Goal: Task Accomplishment & Management: Use online tool/utility

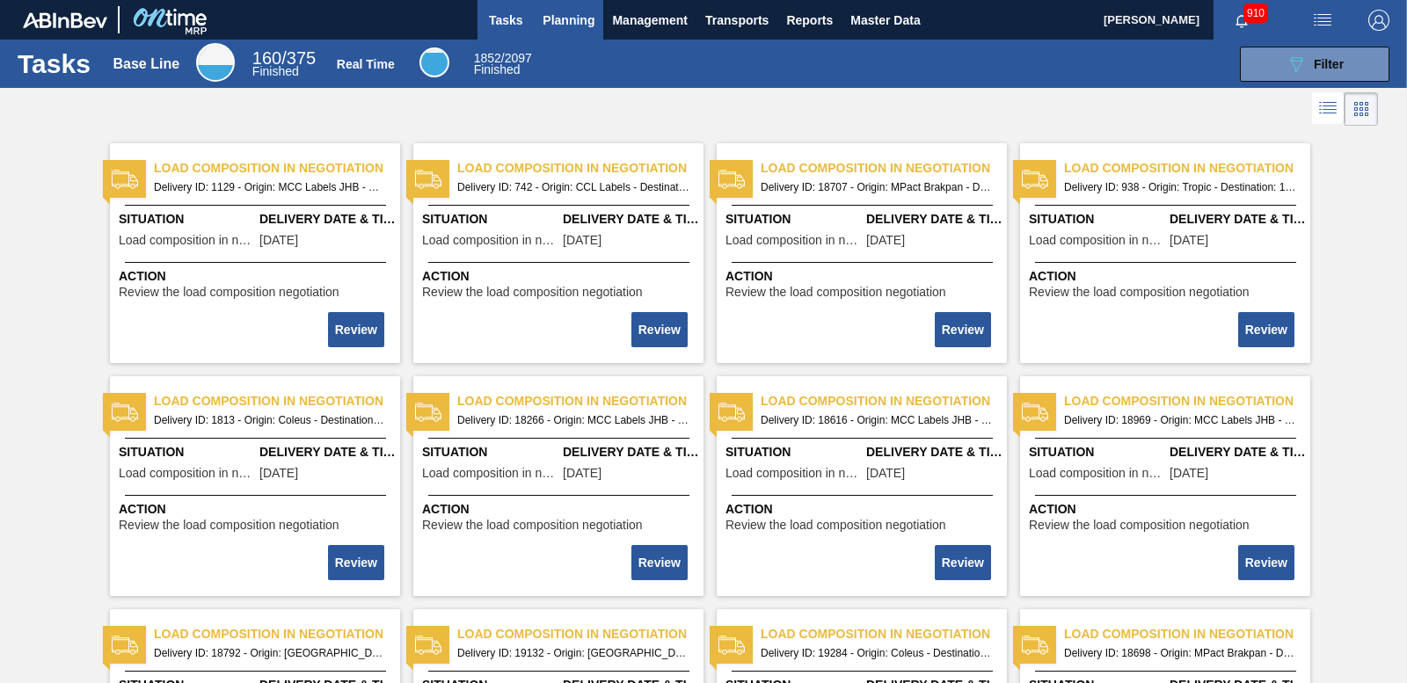
click at [537, 14] on button "Planning" at bounding box center [568, 20] width 69 height 40
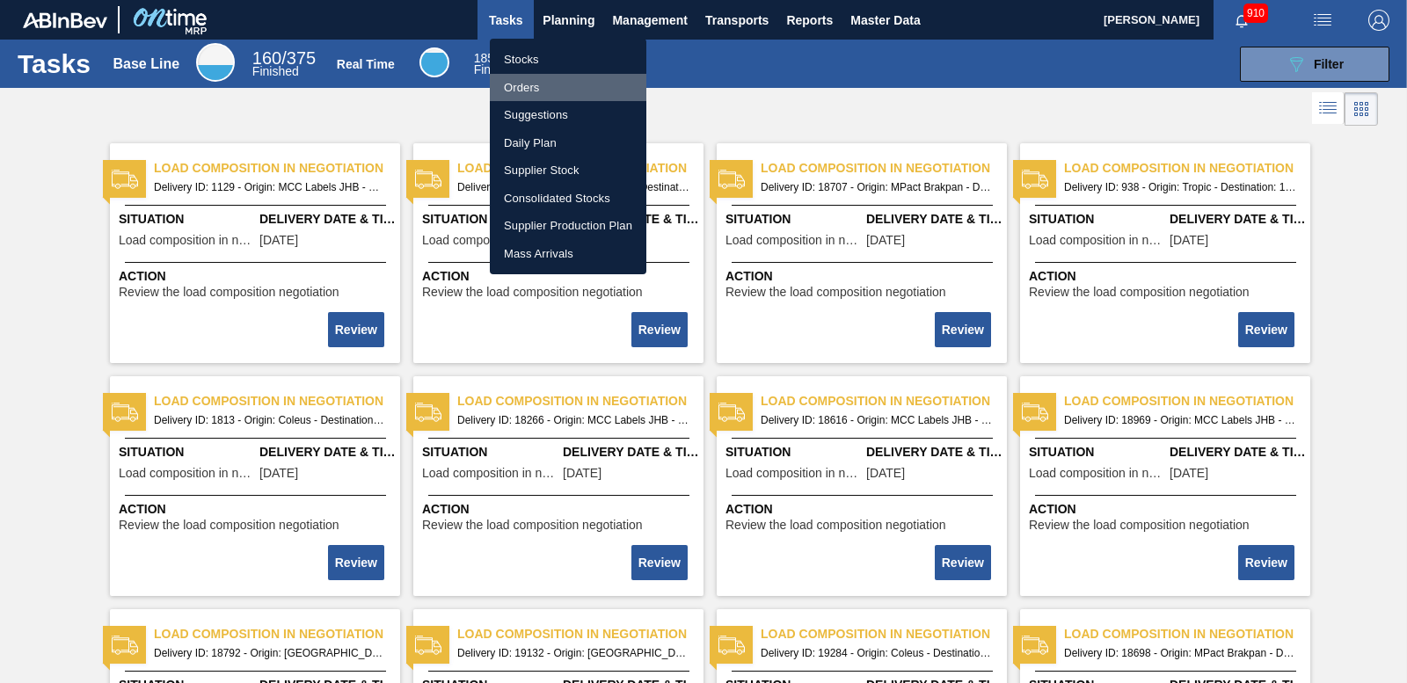
click at [528, 77] on li "Orders" at bounding box center [568, 88] width 157 height 28
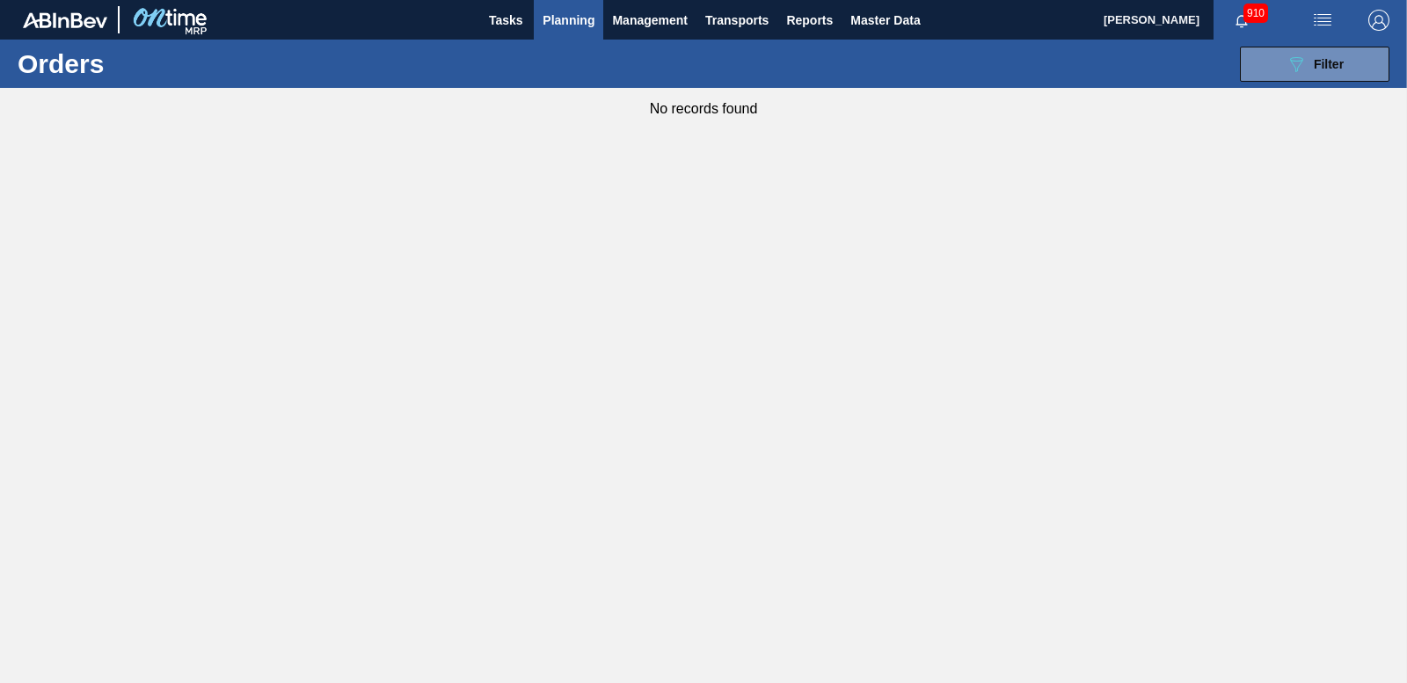
click at [593, 20] on span "Planning" at bounding box center [569, 20] width 52 height 21
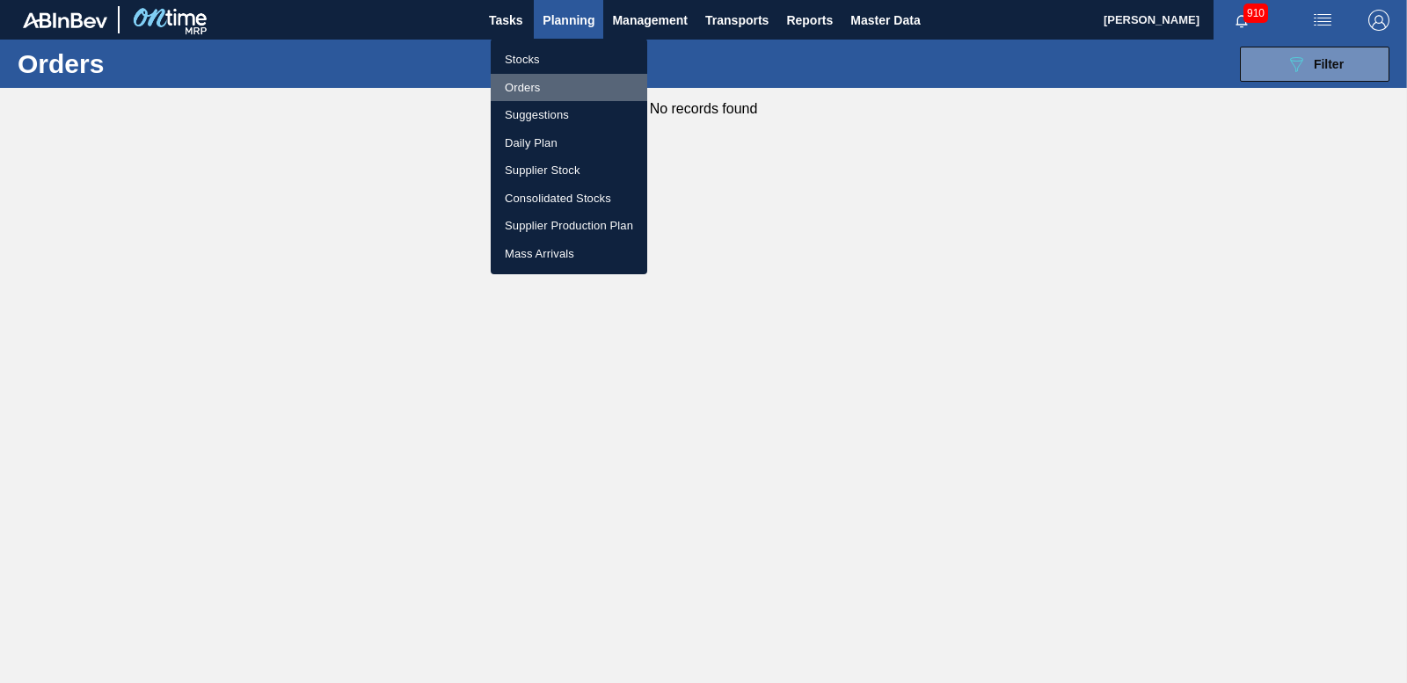
click at [543, 82] on li "Orders" at bounding box center [569, 88] width 157 height 28
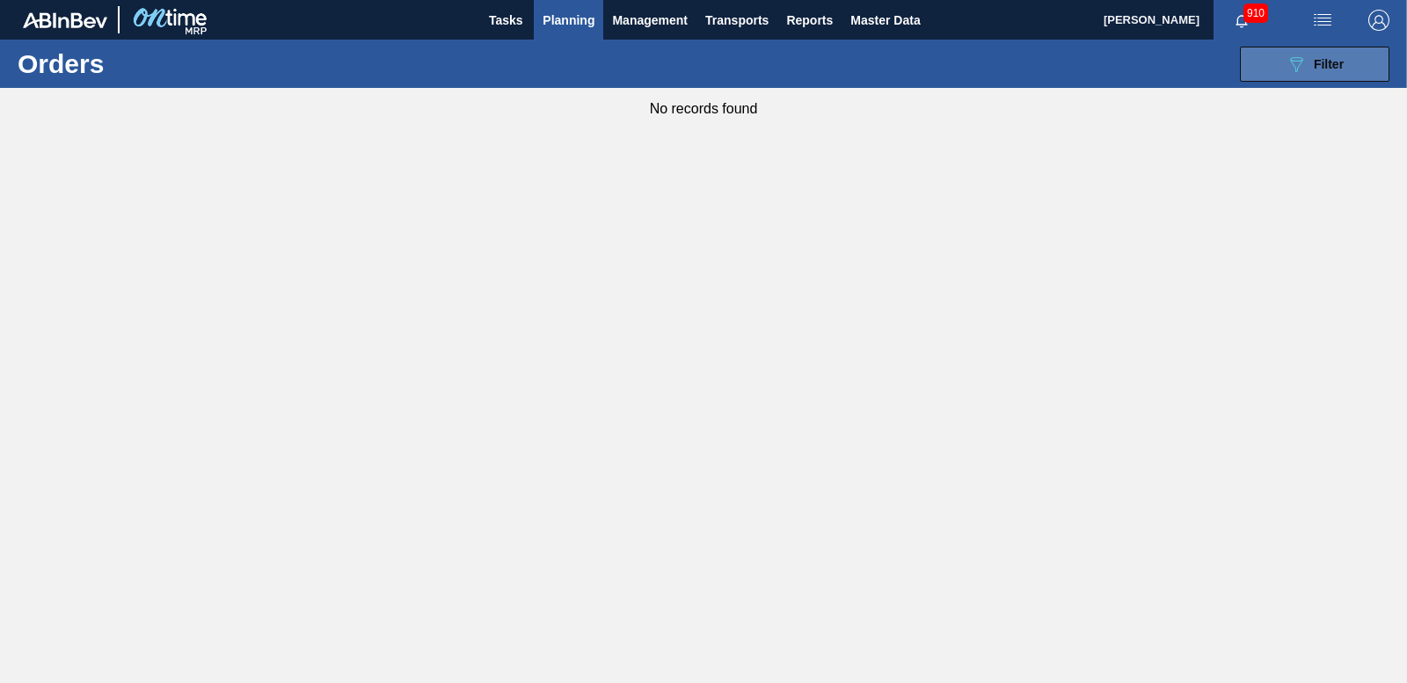
click at [1330, 60] on span "Filter" at bounding box center [1329, 64] width 30 height 14
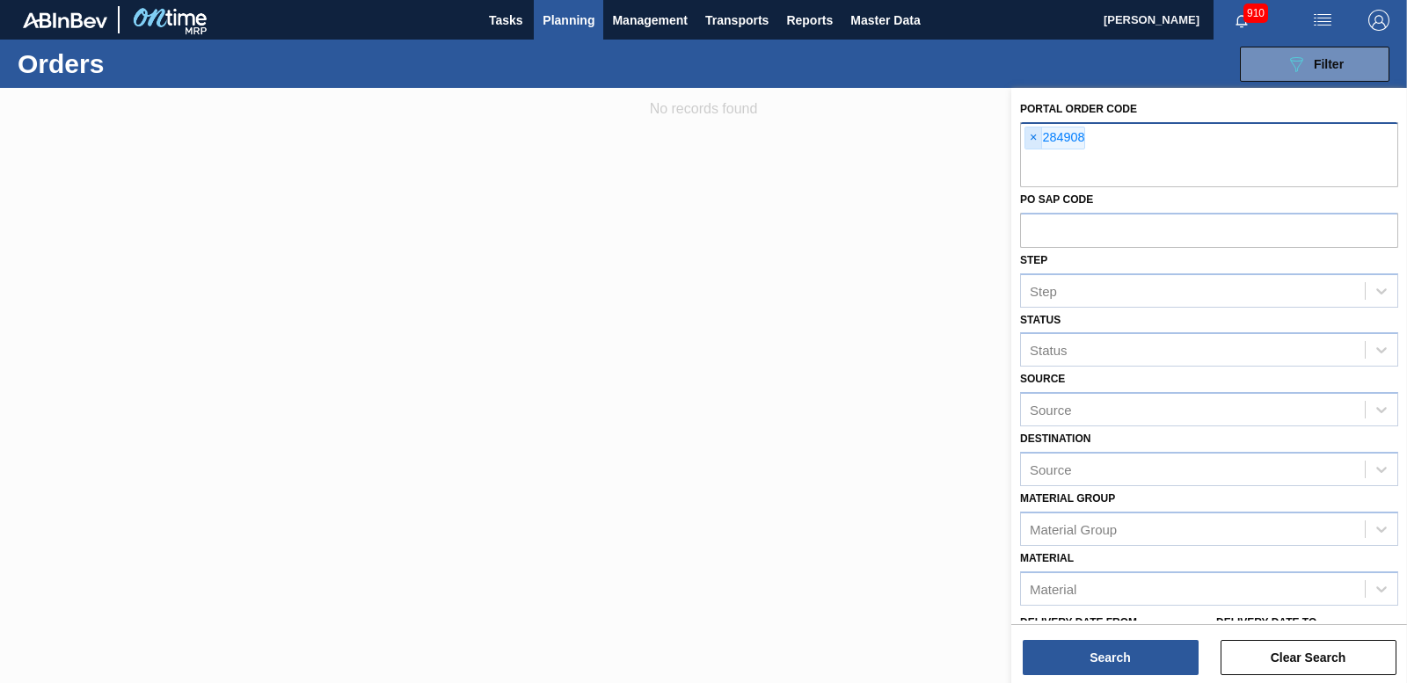
click at [1025, 131] on span "×" at bounding box center [1033, 138] width 17 height 21
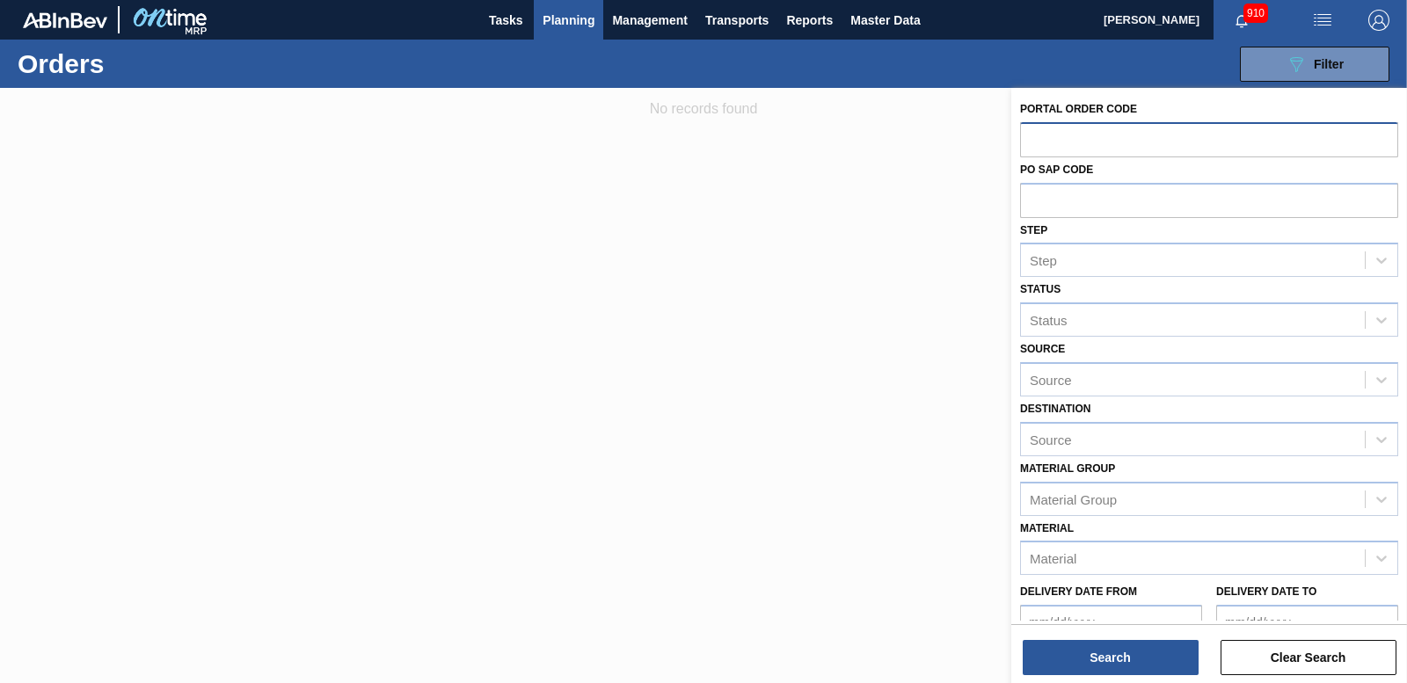
paste input "32476"
type input "32476"
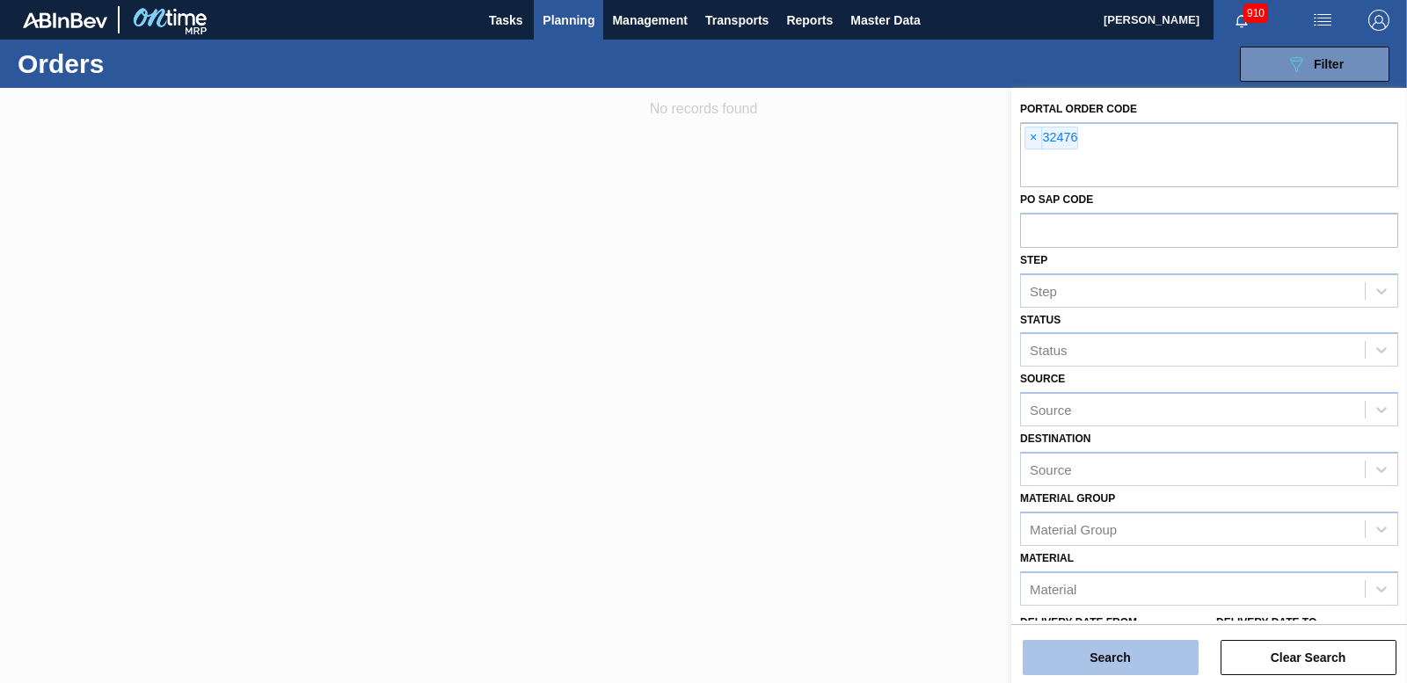
click at [1086, 651] on button "Search" at bounding box center [1111, 657] width 176 height 35
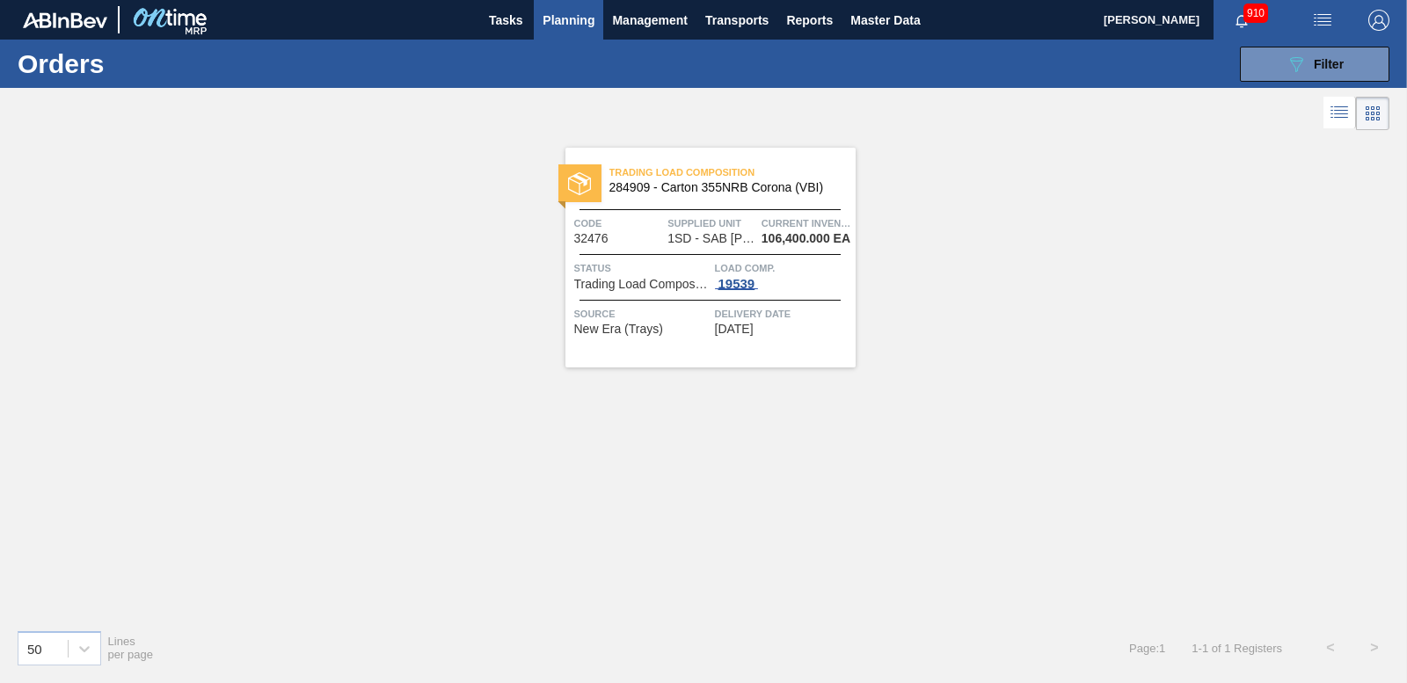
click at [753, 286] on div "19539" at bounding box center [737, 284] width 44 height 14
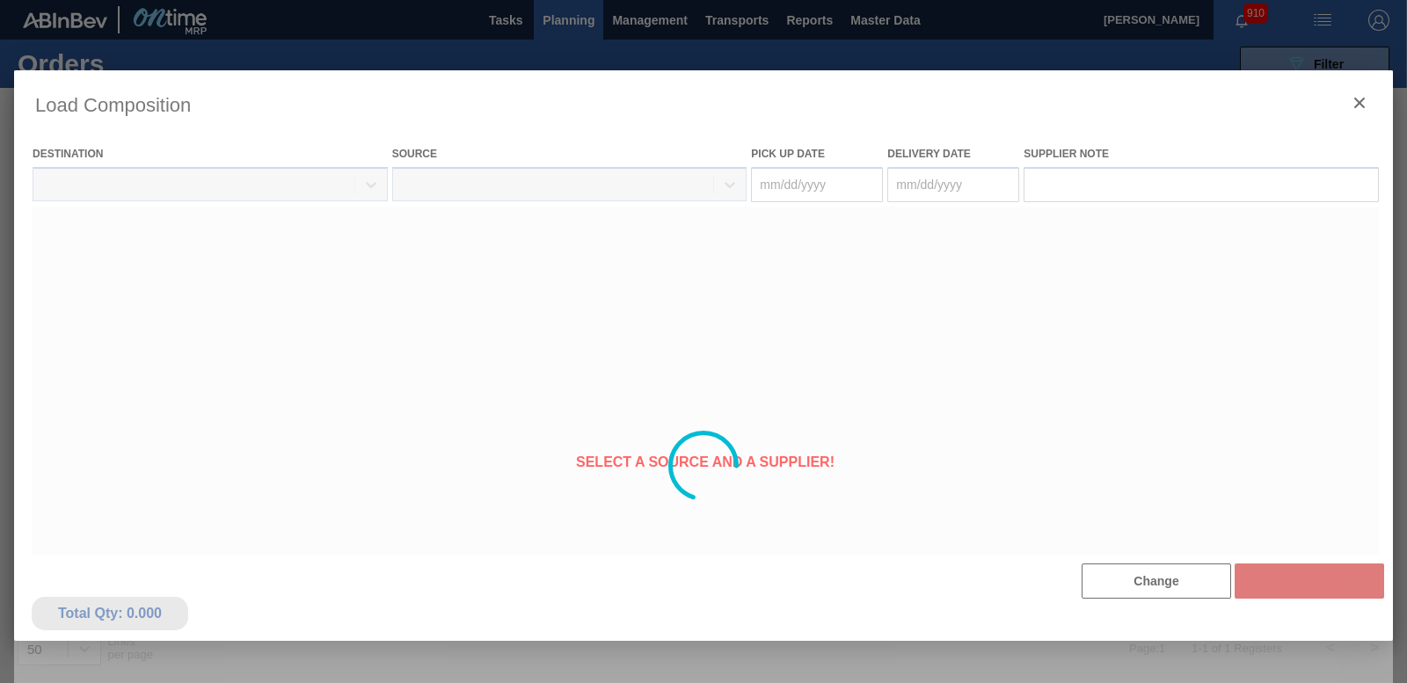
type Date "[DATE]"
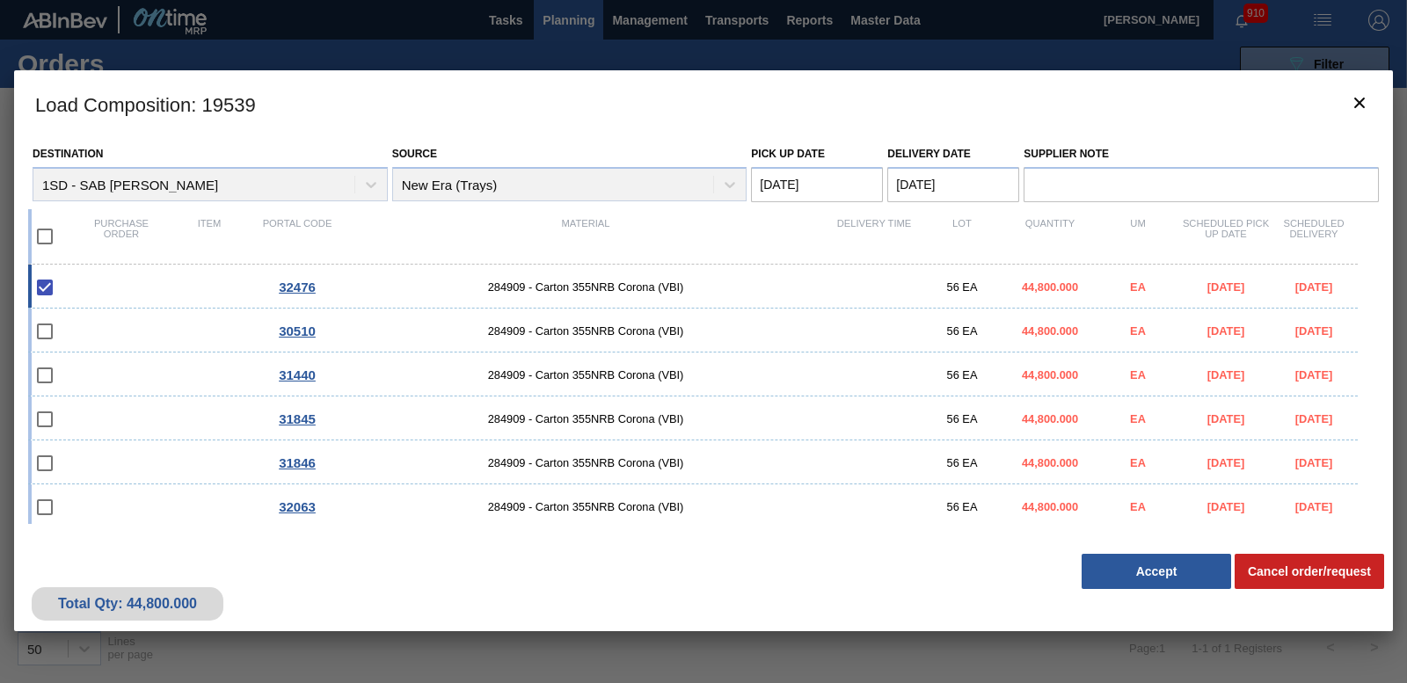
click at [1169, 575] on button "Accept" at bounding box center [1156, 571] width 149 height 35
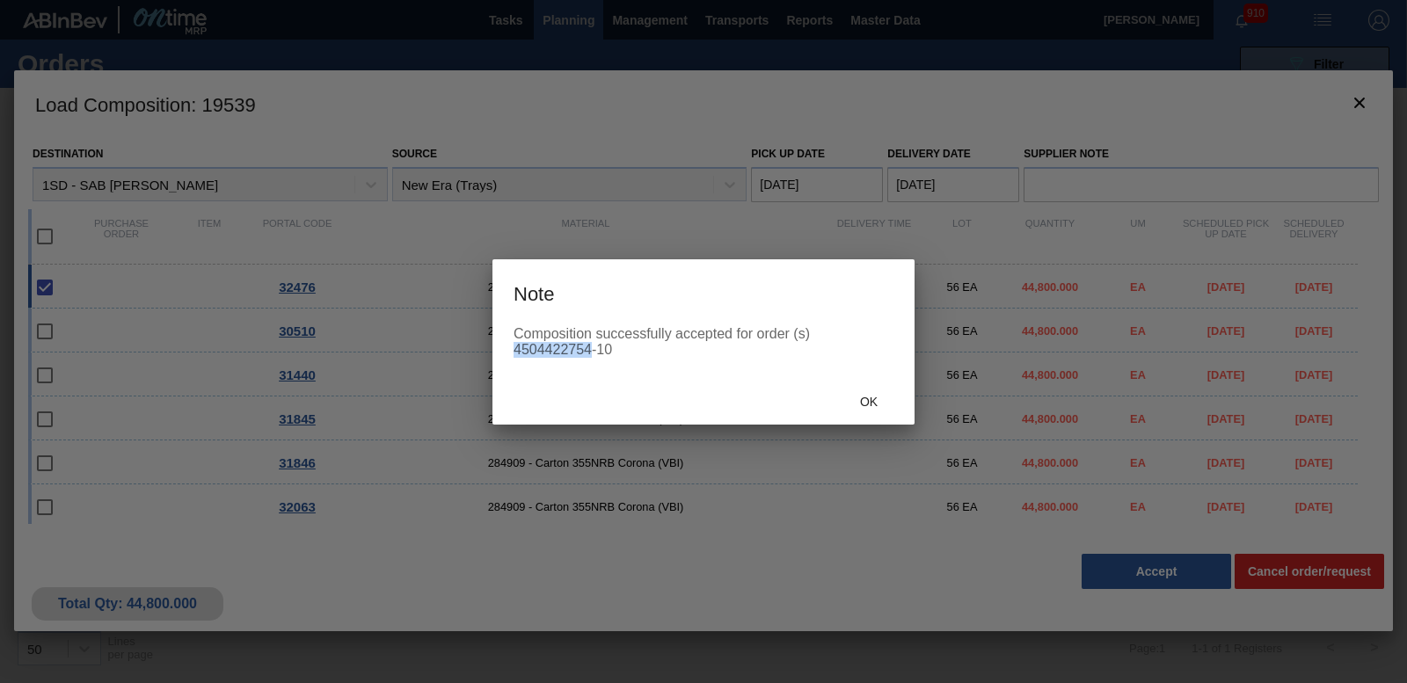
drag, startPoint x: 515, startPoint y: 347, endPoint x: 589, endPoint y: 356, distance: 74.4
click at [589, 356] on div "Composition successfully accepted for order (s) 4504422754-10" at bounding box center [704, 342] width 380 height 32
copy div "4504422754"
click at [879, 408] on span "Ok" at bounding box center [869, 402] width 46 height 14
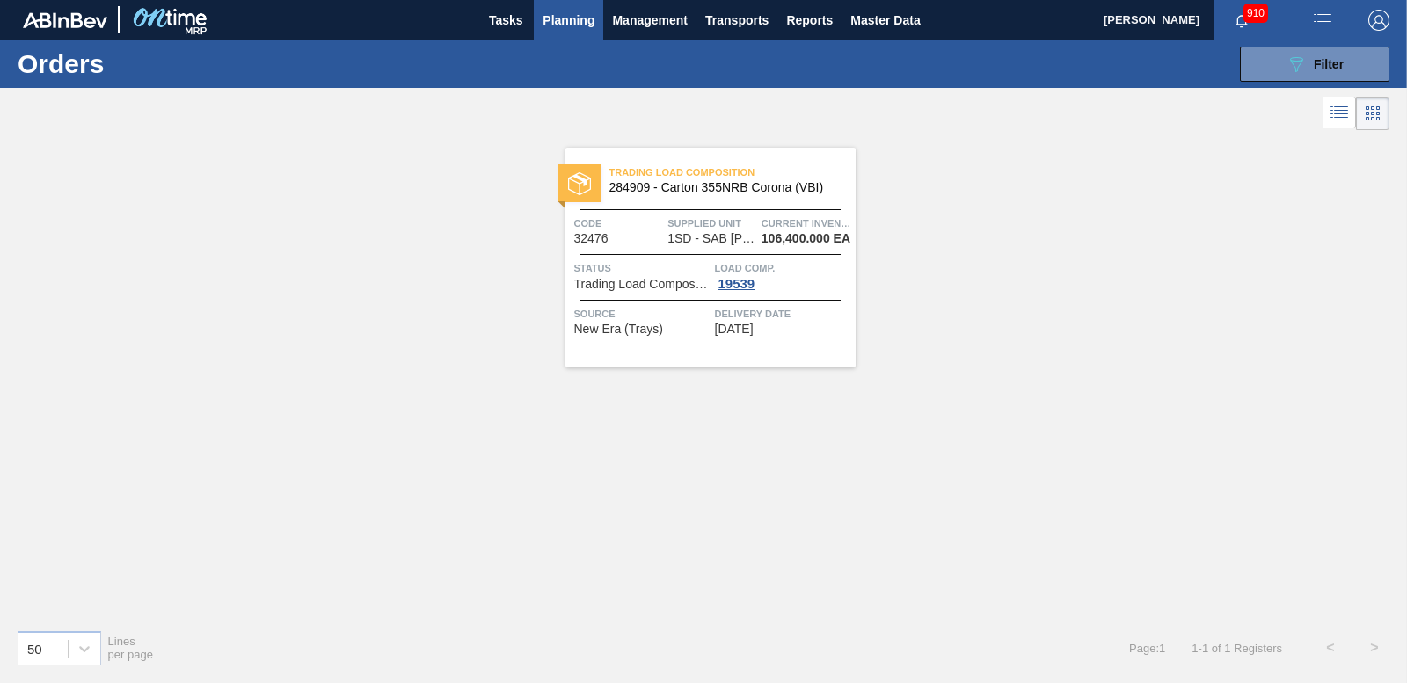
click at [1290, 82] on div "089F7B8B-B2A5-4AFE-B5C0-19BA573D28AC Filter Portal Order Code × 32476 PO SAP Co…" at bounding box center [836, 64] width 1126 height 53
click at [1292, 75] on button "089F7B8B-B2A5-4AFE-B5C0-19BA573D28AC Filter" at bounding box center [1314, 64] width 149 height 35
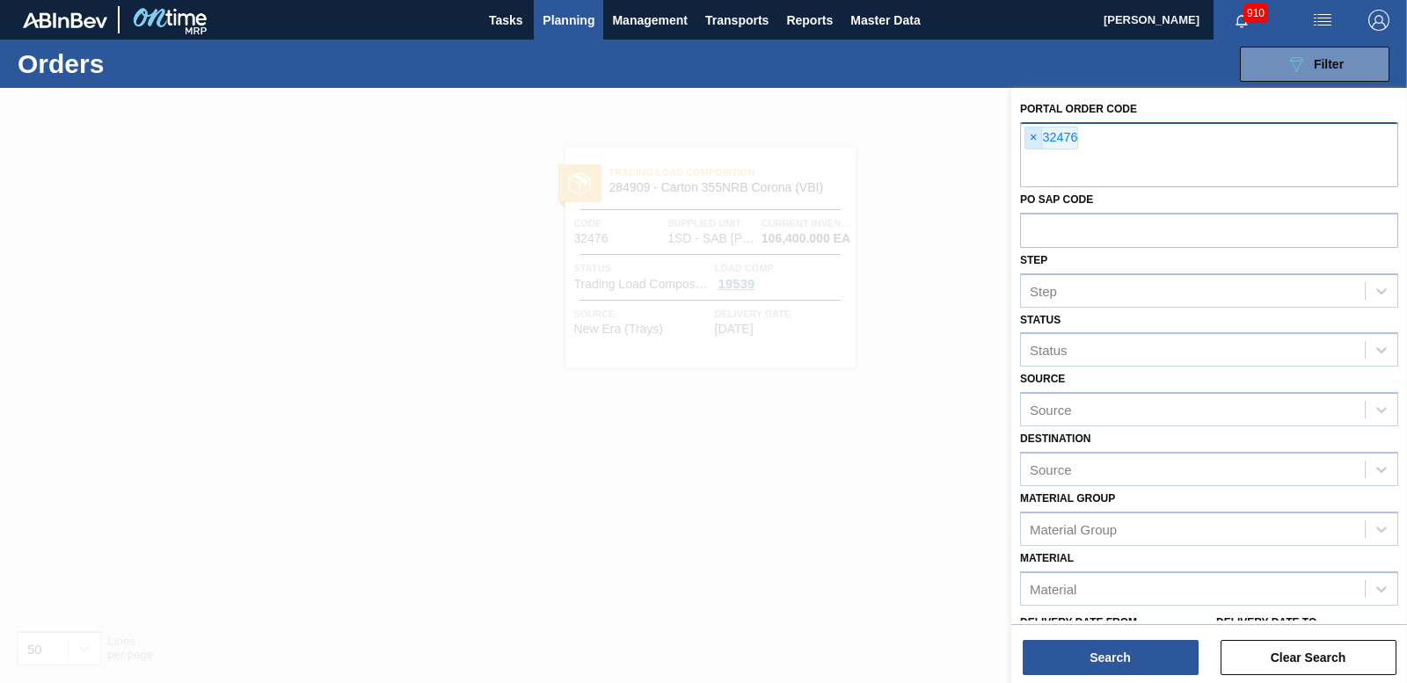
click at [1029, 139] on span "×" at bounding box center [1033, 138] width 17 height 21
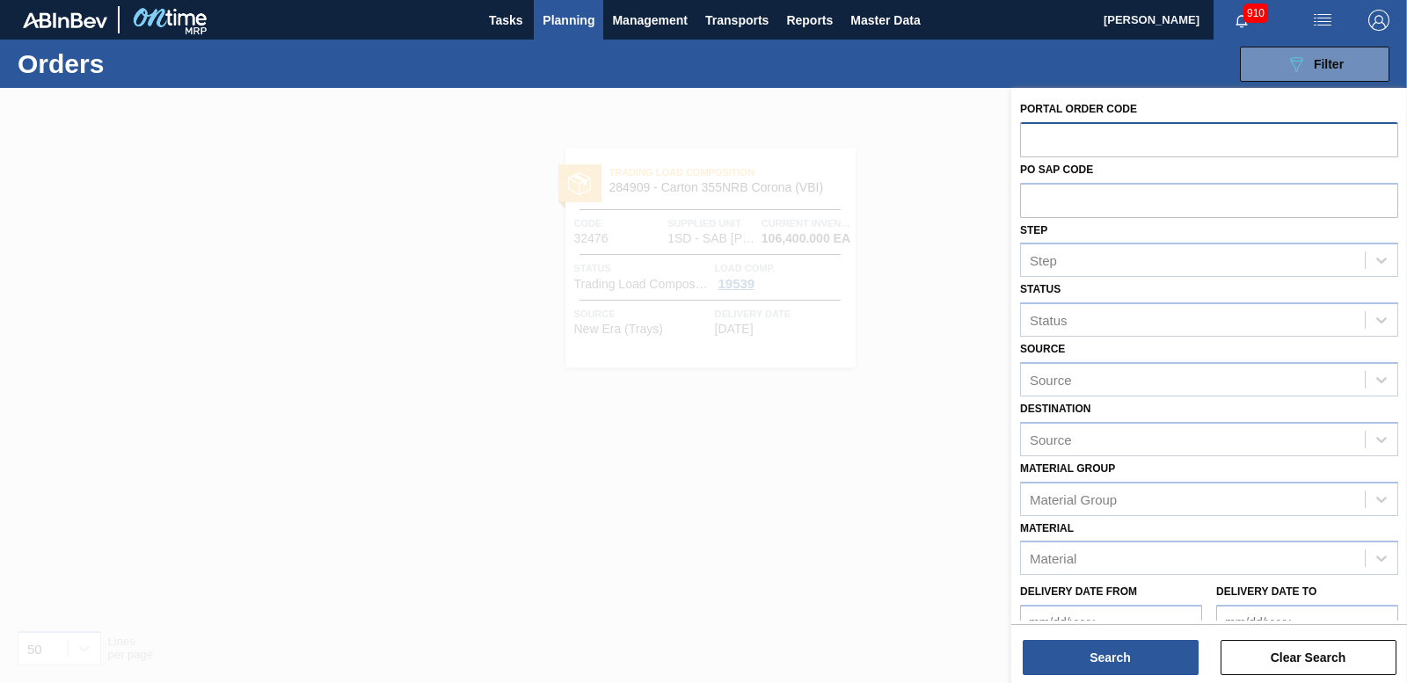
paste input "32477"
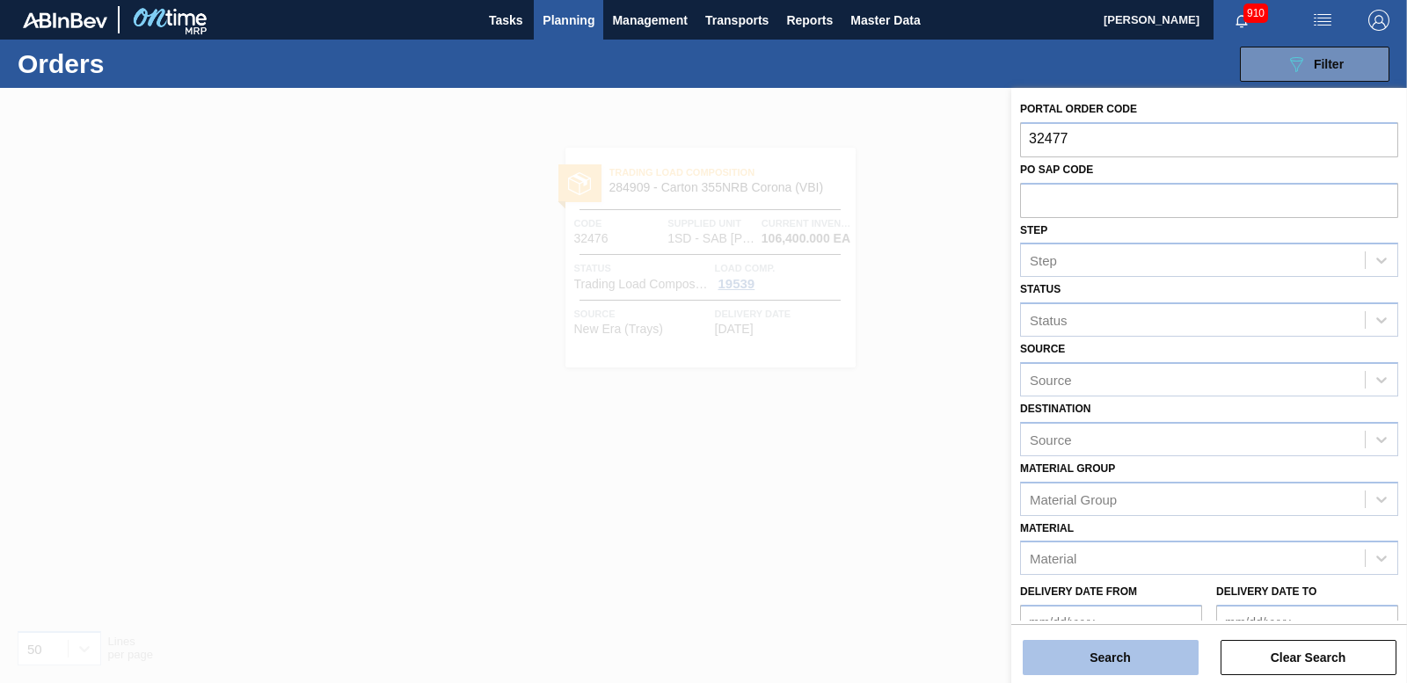
type input "32477"
click at [1076, 665] on button "Search" at bounding box center [1111, 657] width 176 height 35
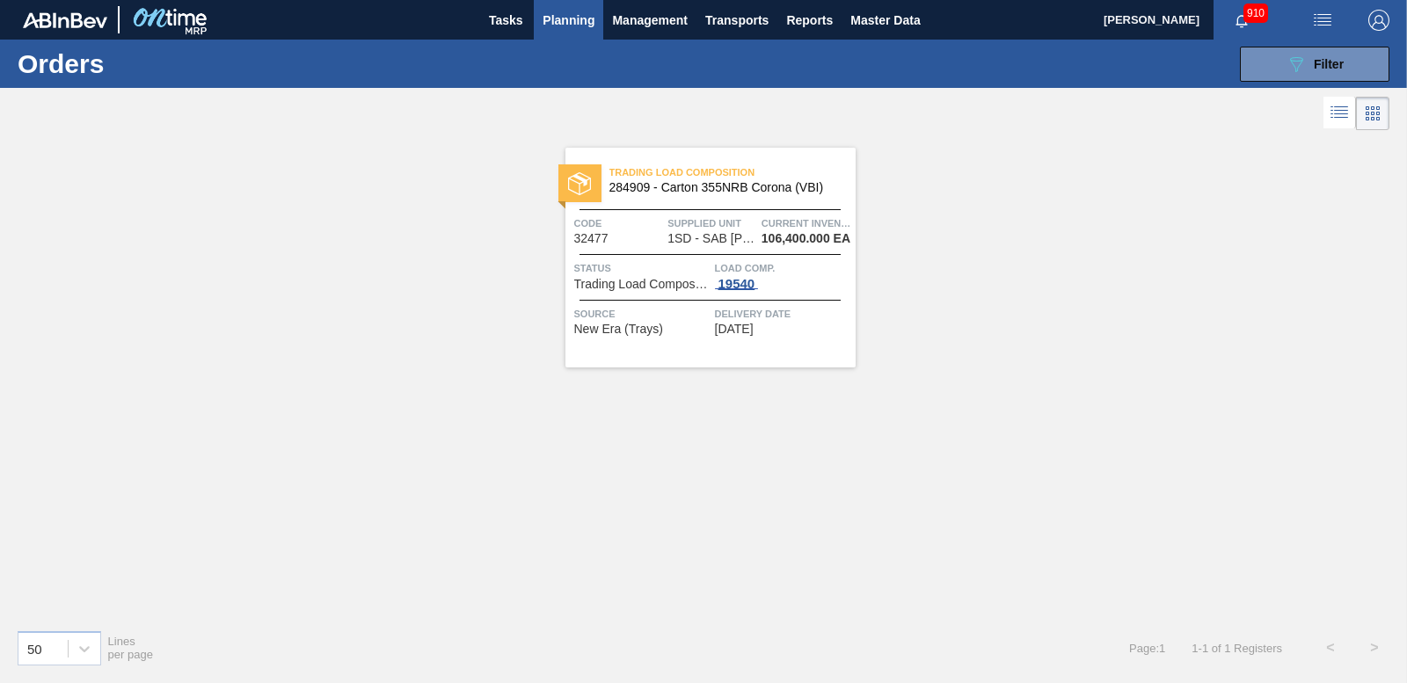
click at [737, 283] on div "19540" at bounding box center [737, 284] width 44 height 14
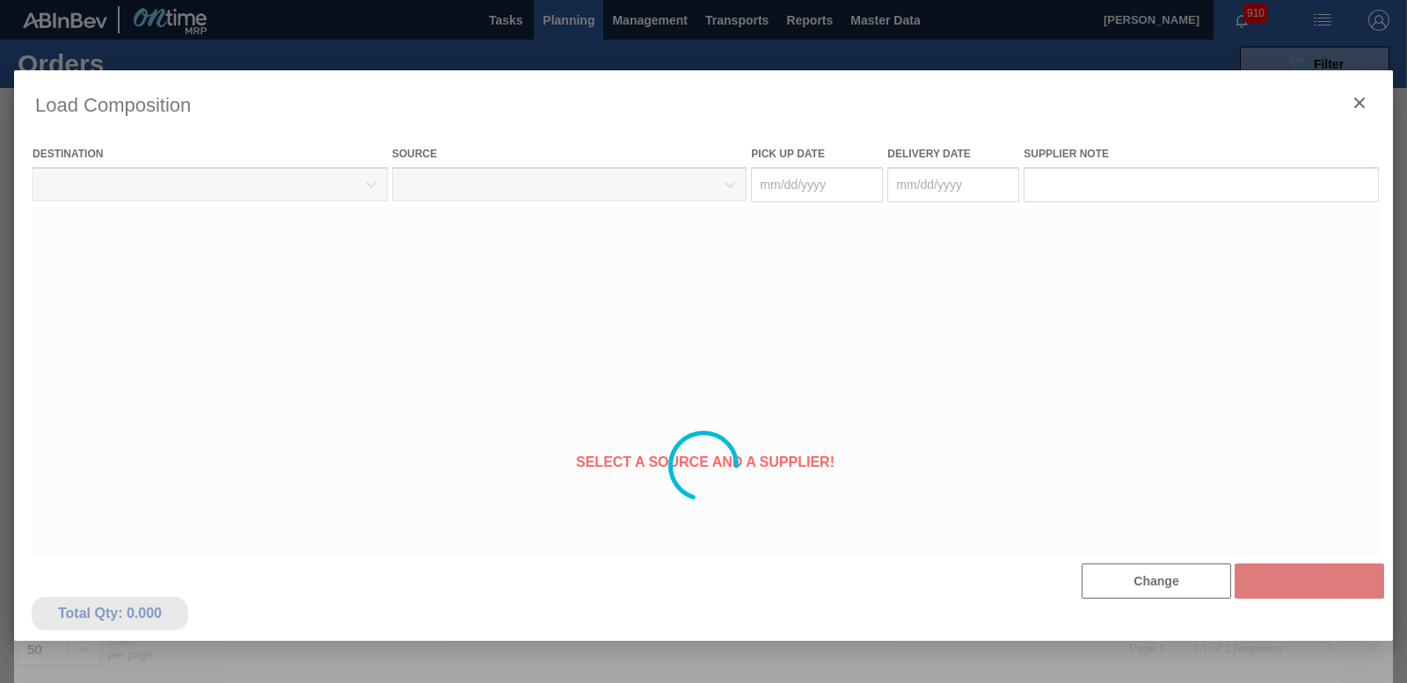
type Date "[DATE]"
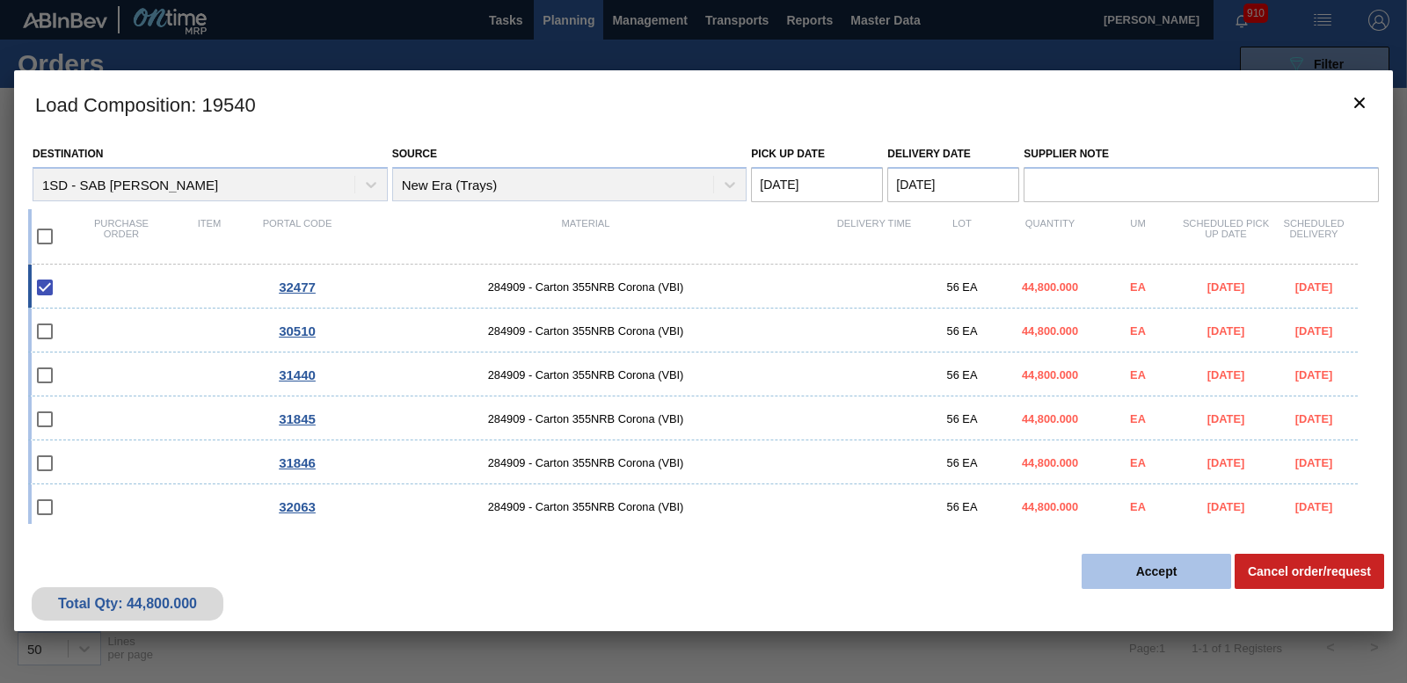
click at [1190, 573] on button "Accept" at bounding box center [1156, 571] width 149 height 35
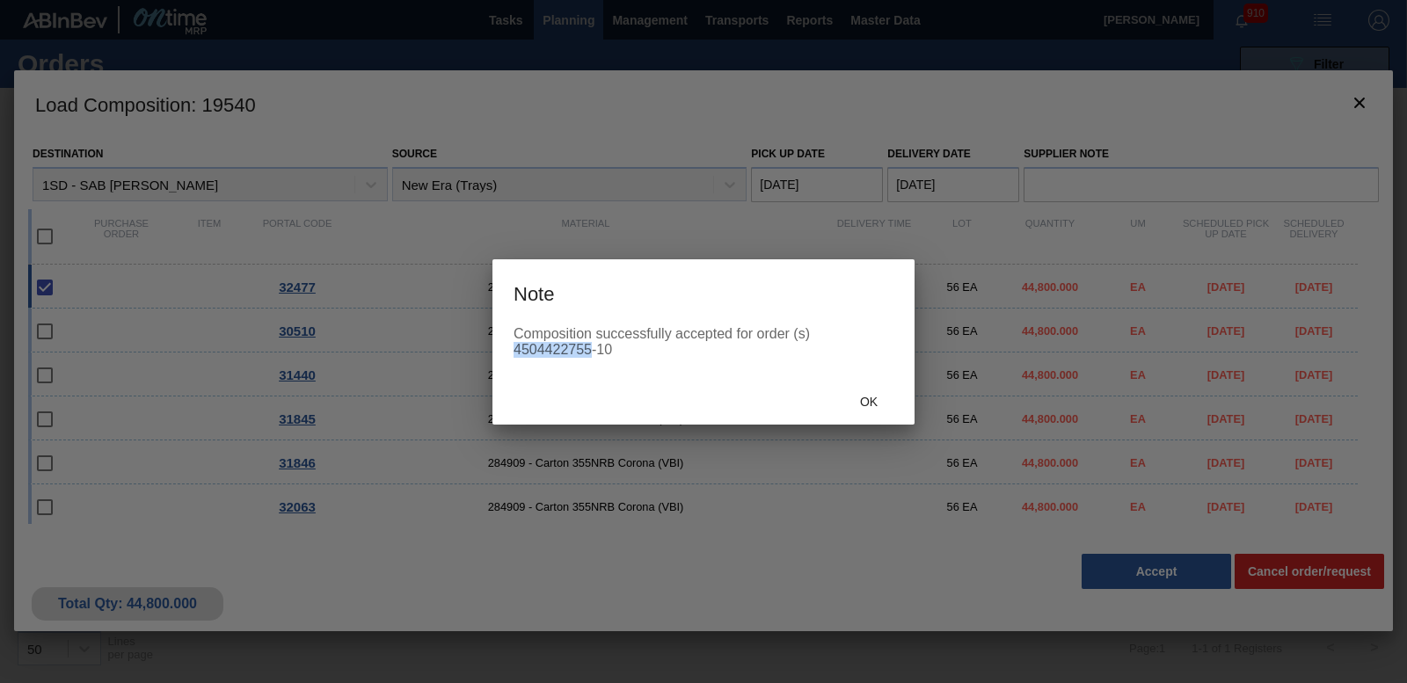
drag, startPoint x: 515, startPoint y: 346, endPoint x: 586, endPoint y: 353, distance: 70.7
click at [586, 353] on div "Composition successfully accepted for order (s) 4504422755-10" at bounding box center [704, 342] width 380 height 32
click at [588, 350] on div "Composition successfully accepted for order (s) 4504422755-10" at bounding box center [704, 342] width 380 height 32
drag, startPoint x: 587, startPoint y: 348, endPoint x: 510, endPoint y: 348, distance: 77.4
click at [510, 348] on div "Composition successfully accepted for order (s) 4504422755-10" at bounding box center [703, 352] width 422 height 53
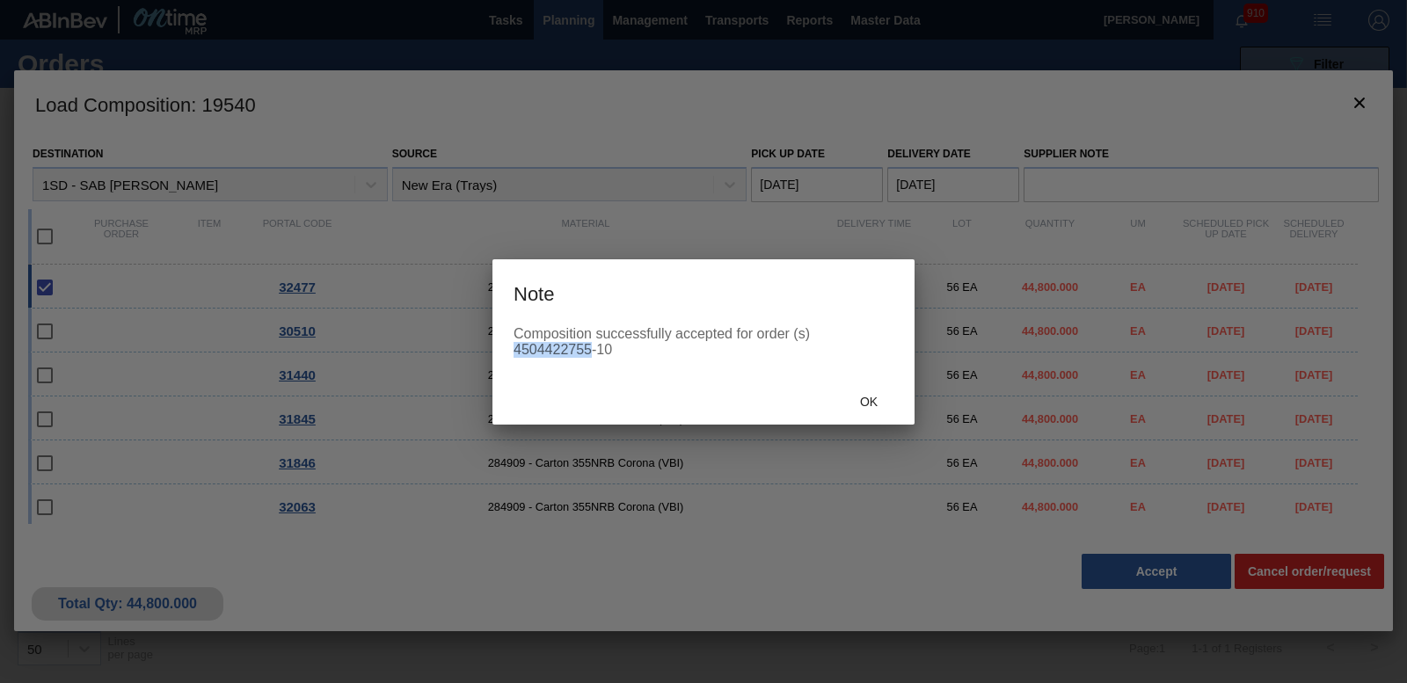
copy div "4504422755"
click at [859, 393] on div "Ok" at bounding box center [868, 402] width 77 height 33
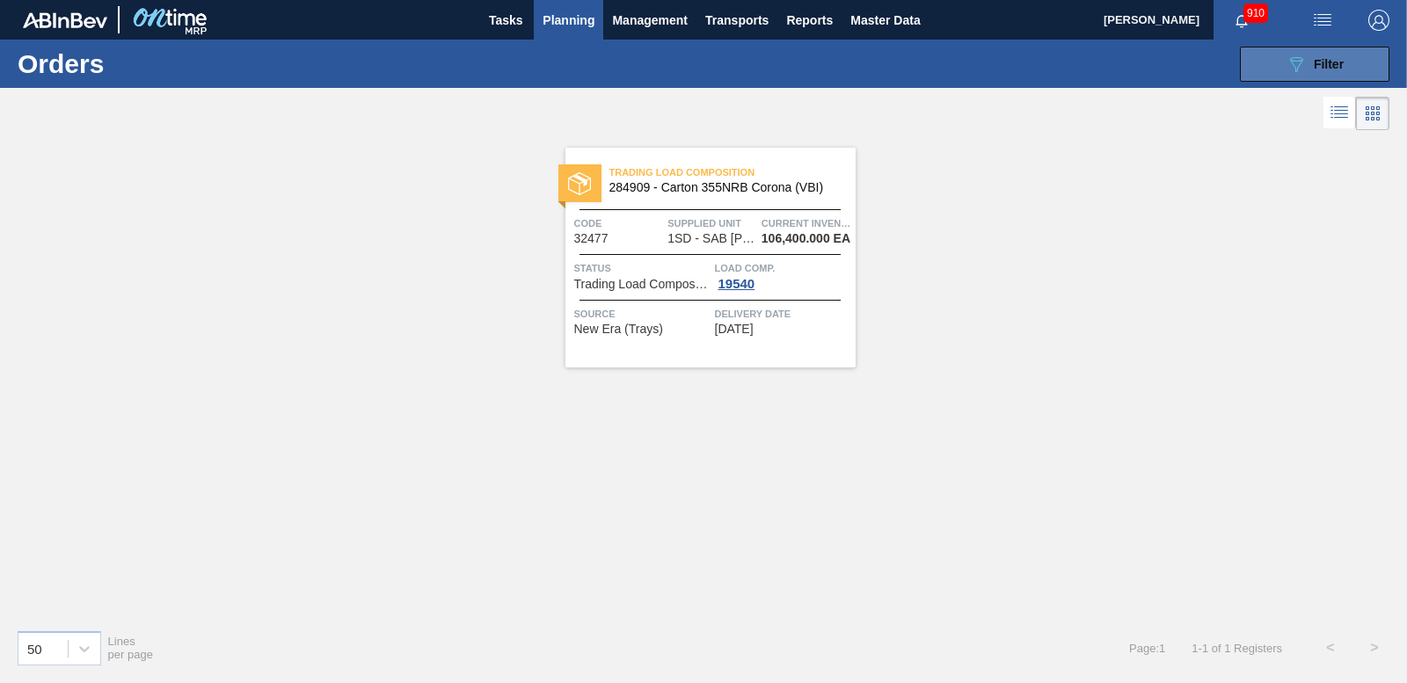
click at [1298, 54] on icon "089F7B8B-B2A5-4AFE-B5C0-19BA573D28AC" at bounding box center [1296, 64] width 21 height 21
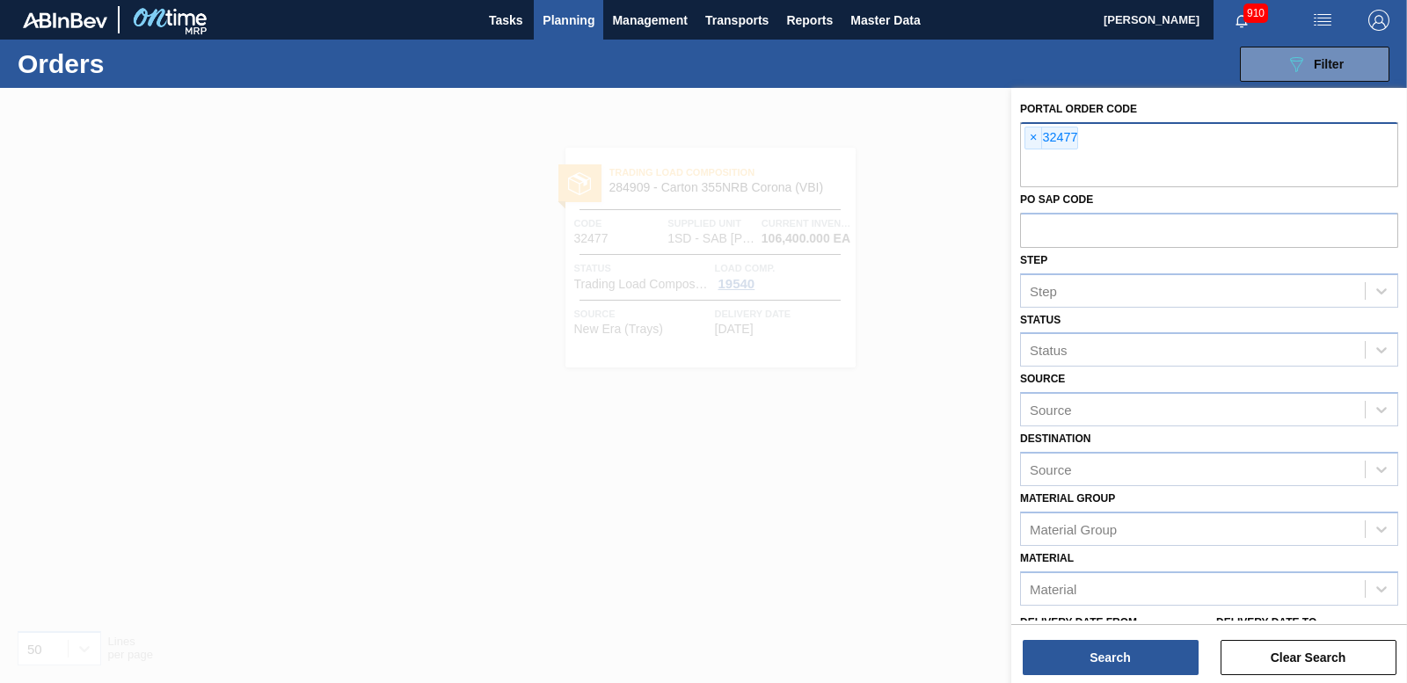
click at [1024, 137] on div "× 32477" at bounding box center [1051, 138] width 54 height 23
click at [1031, 136] on span "×" at bounding box center [1033, 138] width 17 height 21
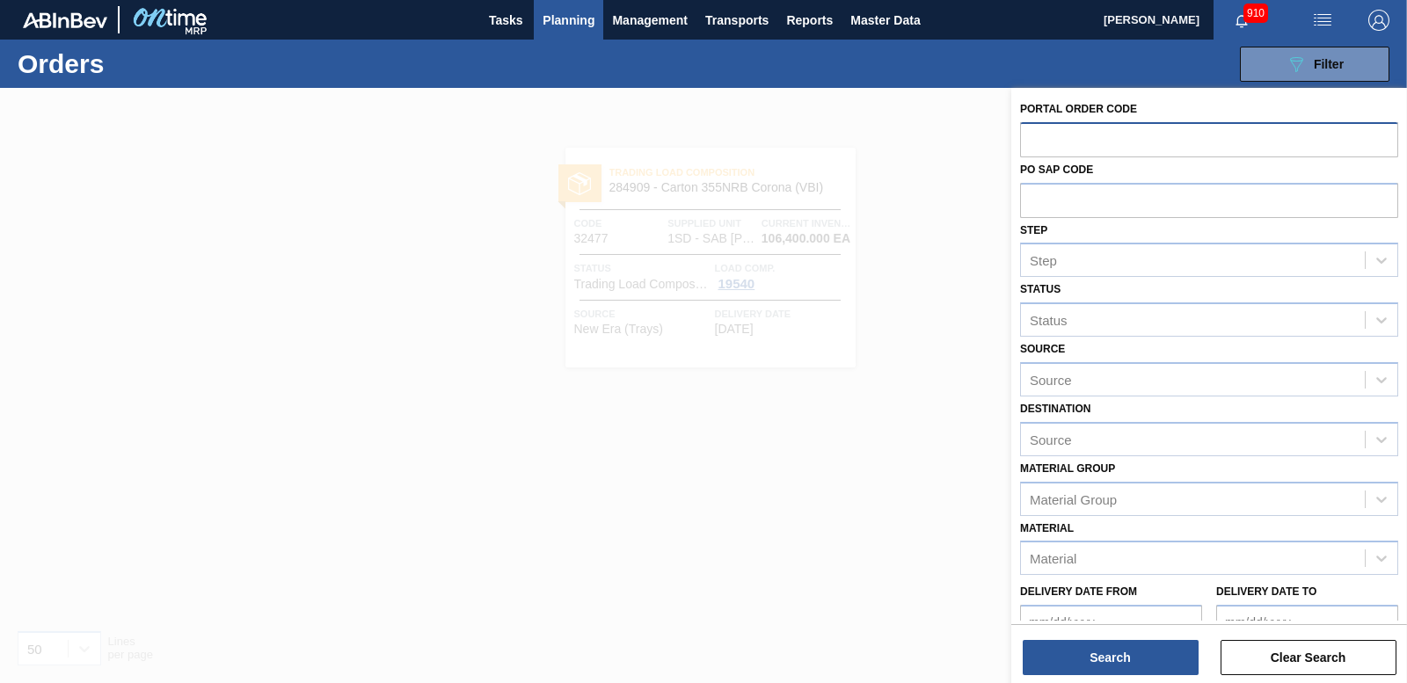
paste input "32478"
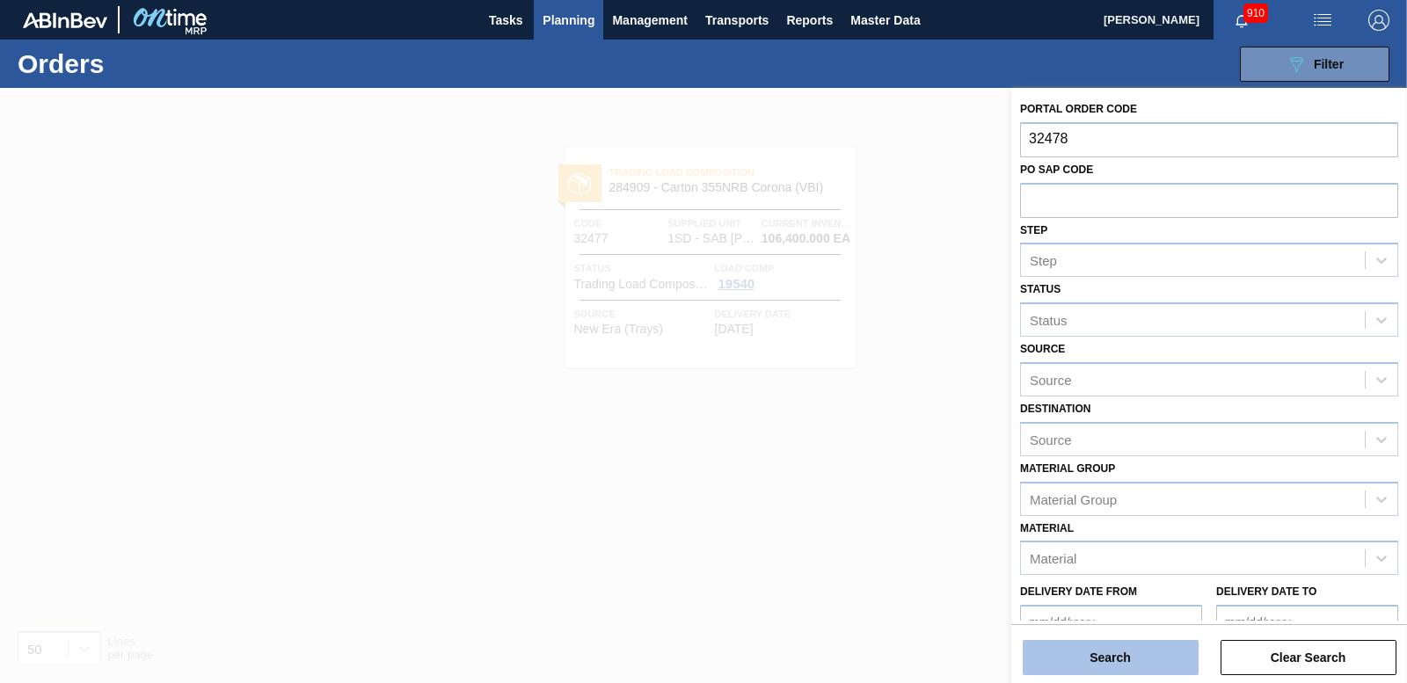
type input "32478"
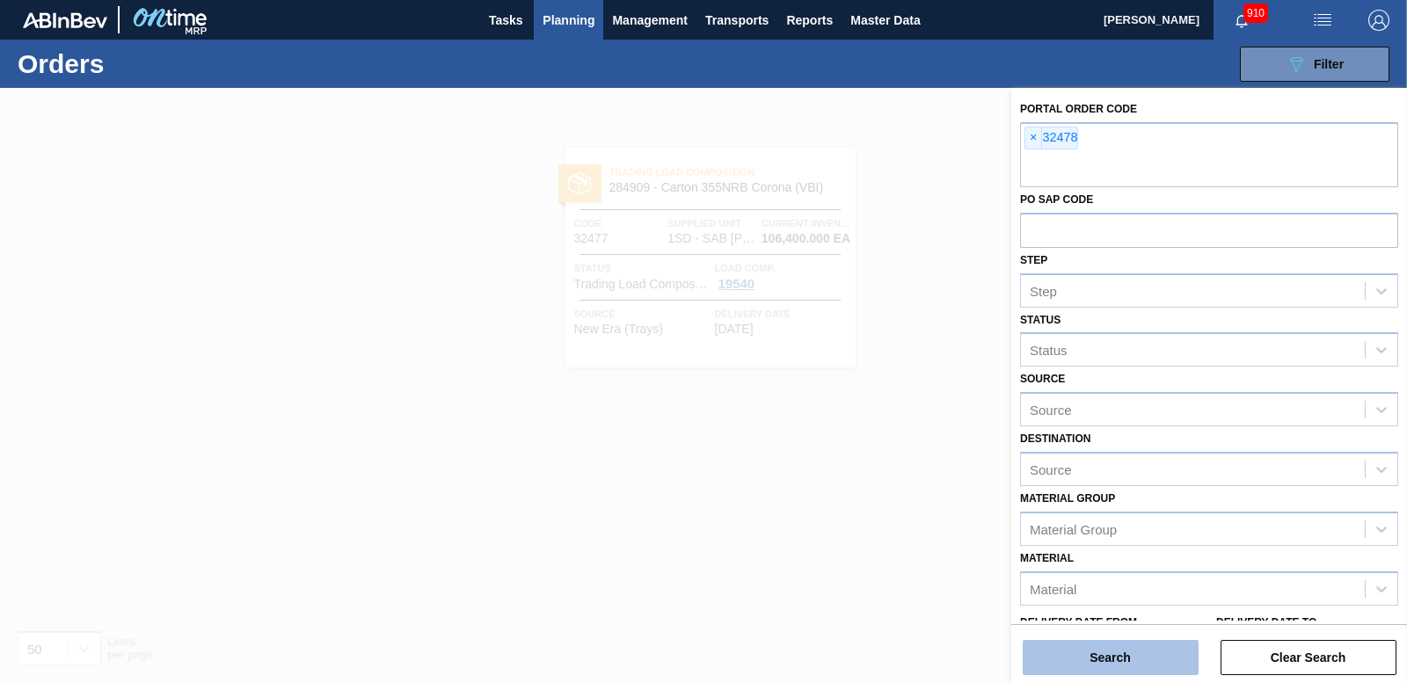
click at [1086, 659] on button "Search" at bounding box center [1111, 657] width 176 height 35
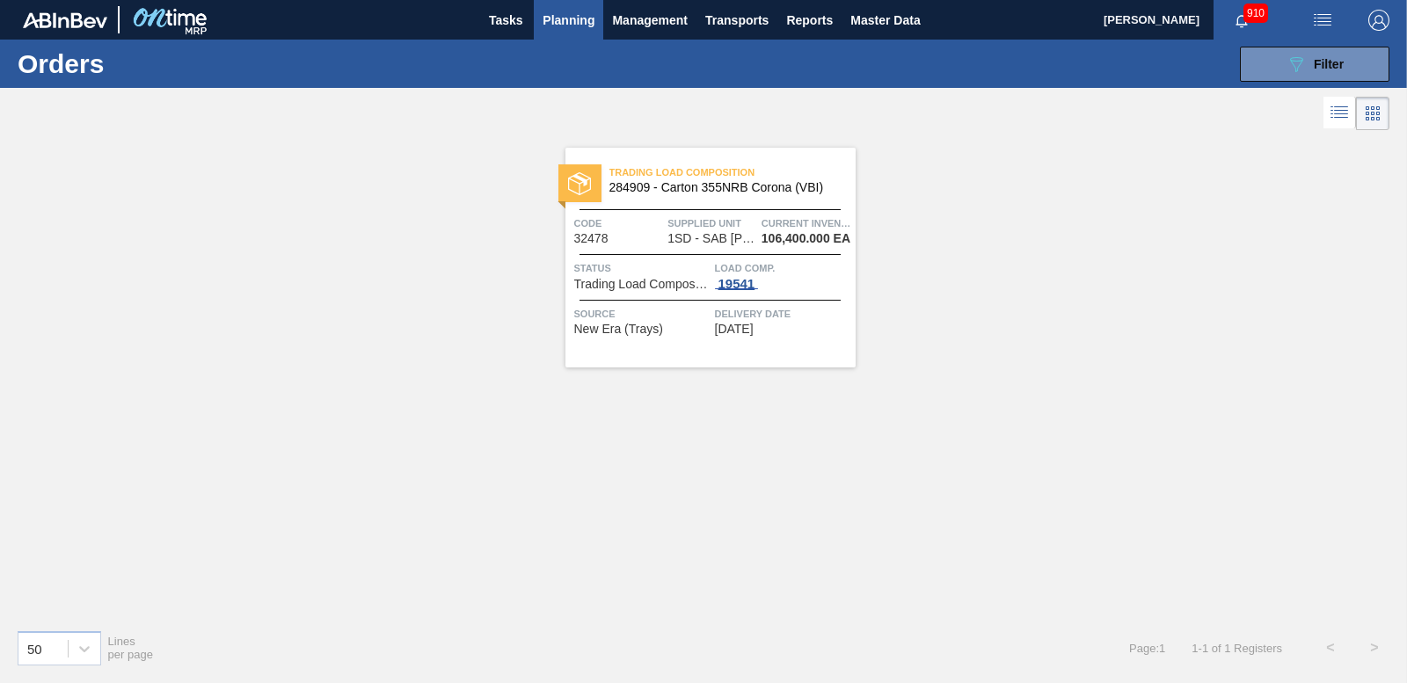
click at [743, 283] on div "19541" at bounding box center [737, 284] width 44 height 14
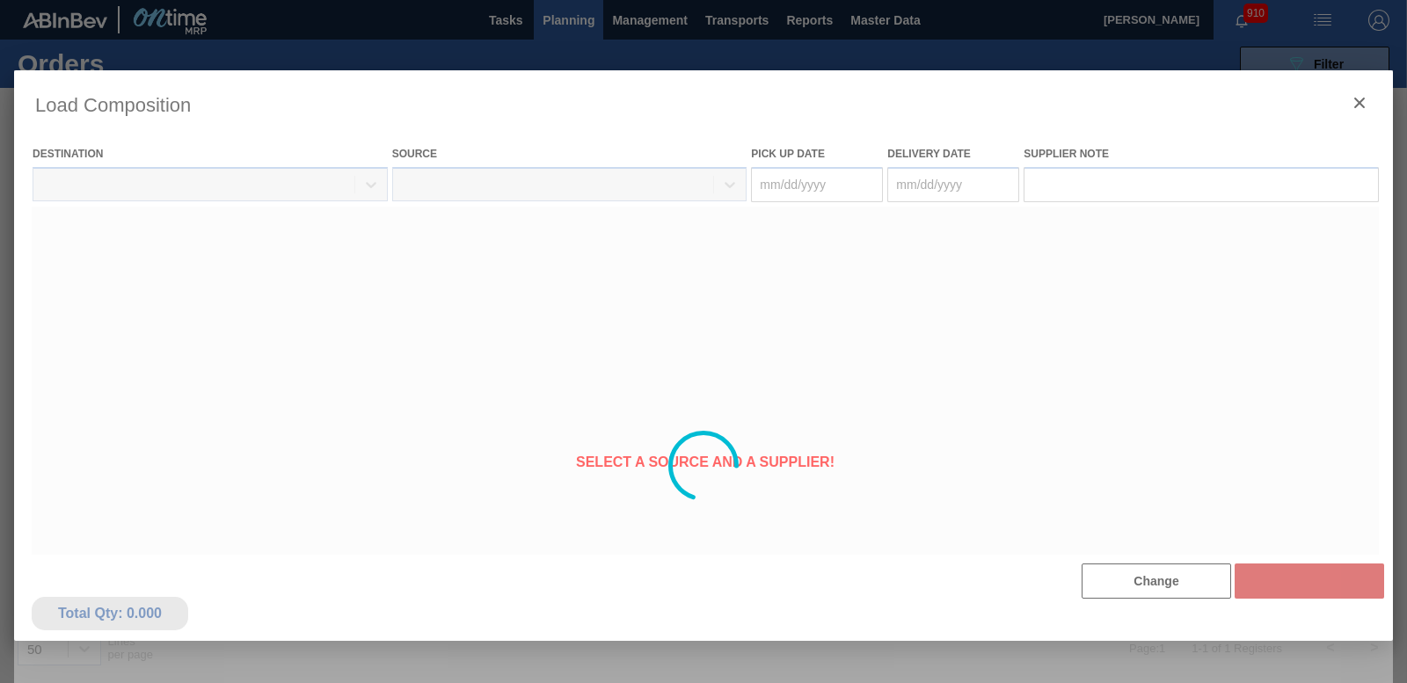
type Date "[DATE]"
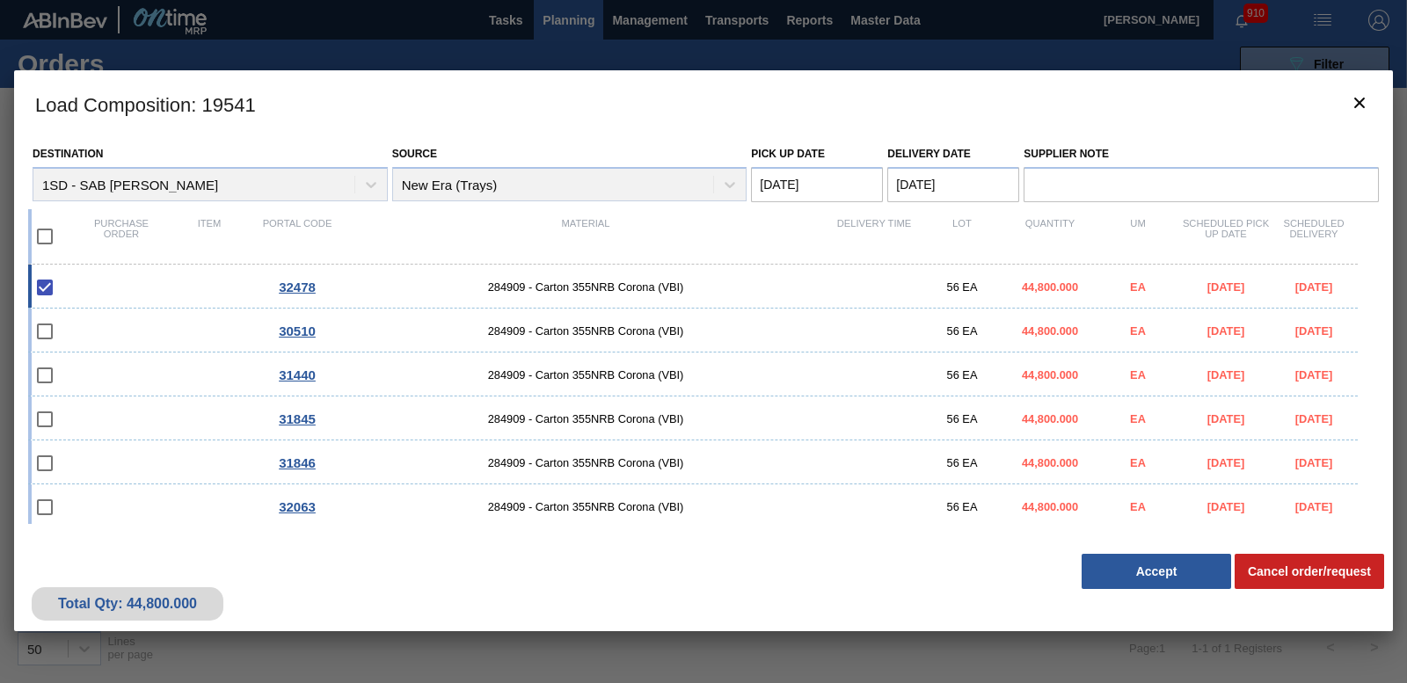
click at [1151, 577] on button "Accept" at bounding box center [1156, 571] width 149 height 35
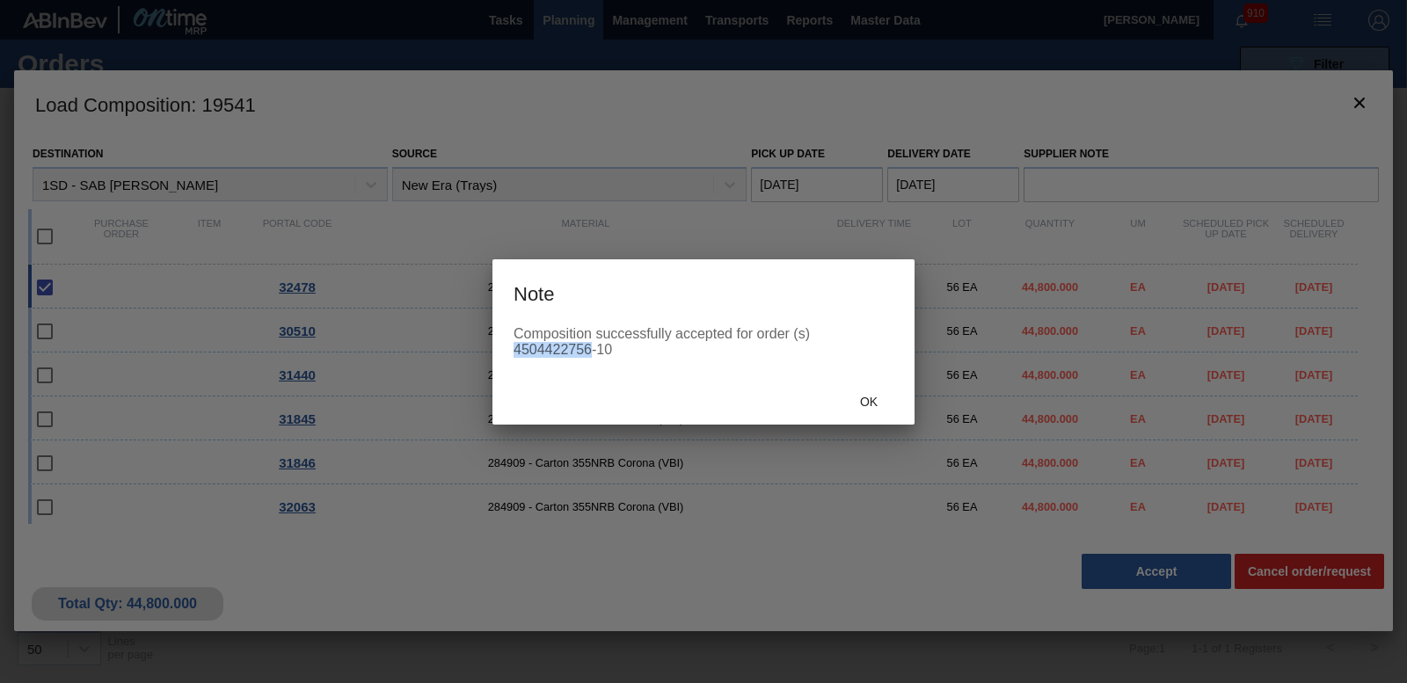
drag, startPoint x: 516, startPoint y: 351, endPoint x: 586, endPoint y: 345, distance: 69.7
click at [586, 345] on div "Composition successfully accepted for order (s) 4504422756-10" at bounding box center [704, 342] width 380 height 32
drag, startPoint x: 586, startPoint y: 345, endPoint x: 517, endPoint y: 353, distance: 69.0
click at [517, 353] on div "Composition successfully accepted for order (s) 4504422756-10" at bounding box center [704, 342] width 380 height 32
copy div "4504422756"
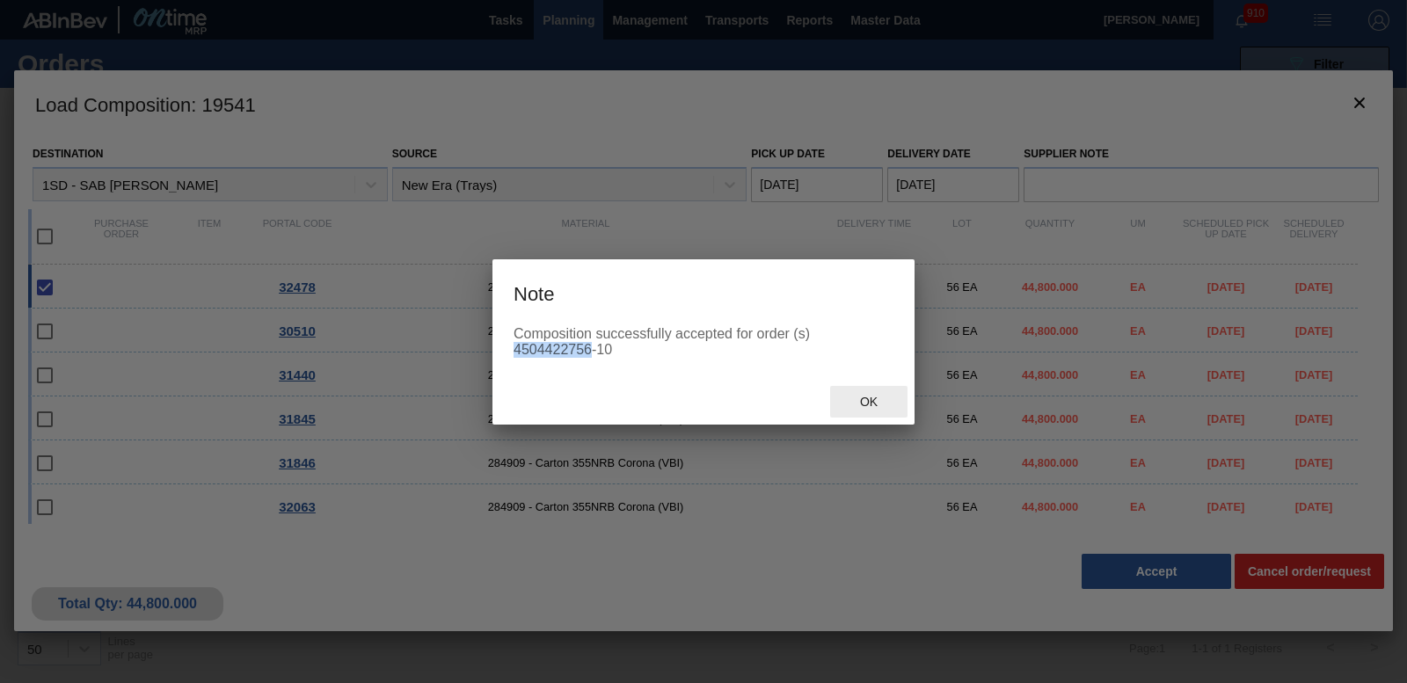
click at [848, 398] on span "Ok" at bounding box center [869, 402] width 46 height 14
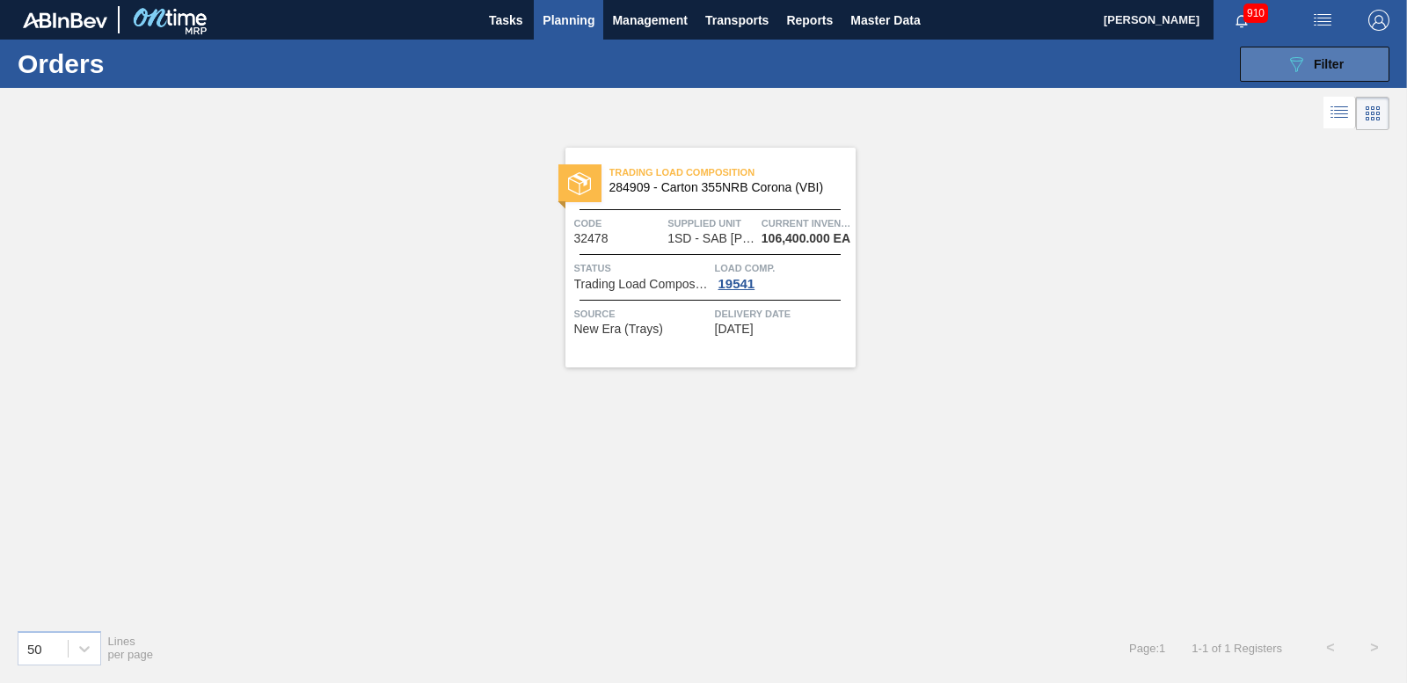
click at [1304, 65] on icon "089F7B8B-B2A5-4AFE-B5C0-19BA573D28AC" at bounding box center [1296, 64] width 21 height 21
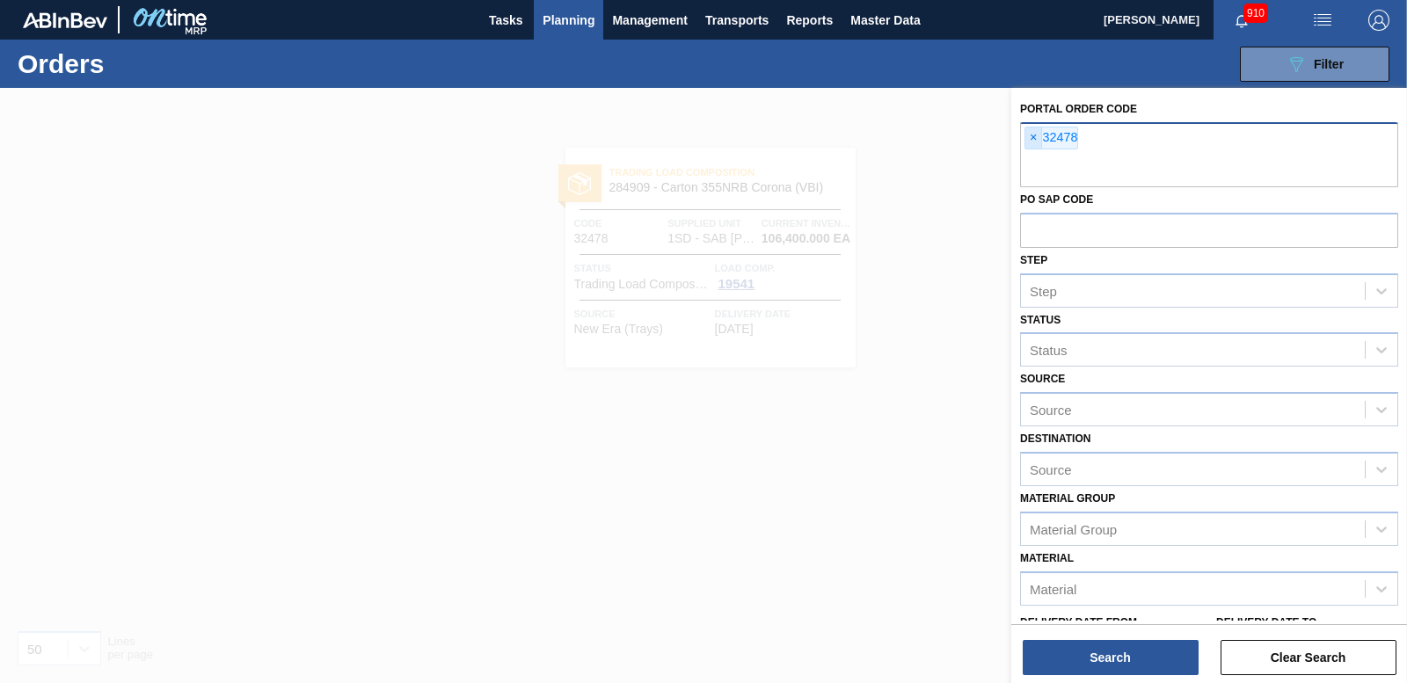
click at [1031, 136] on span "×" at bounding box center [1033, 138] width 17 height 21
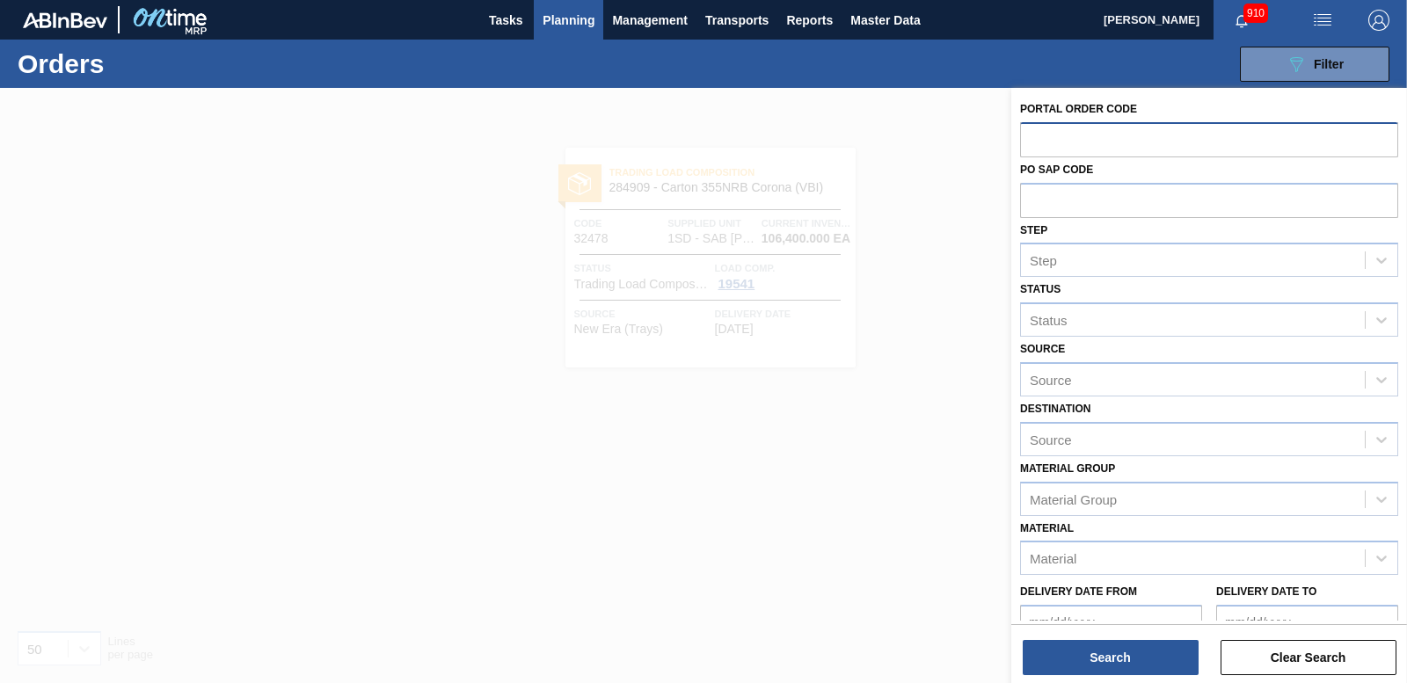
paste input "32479"
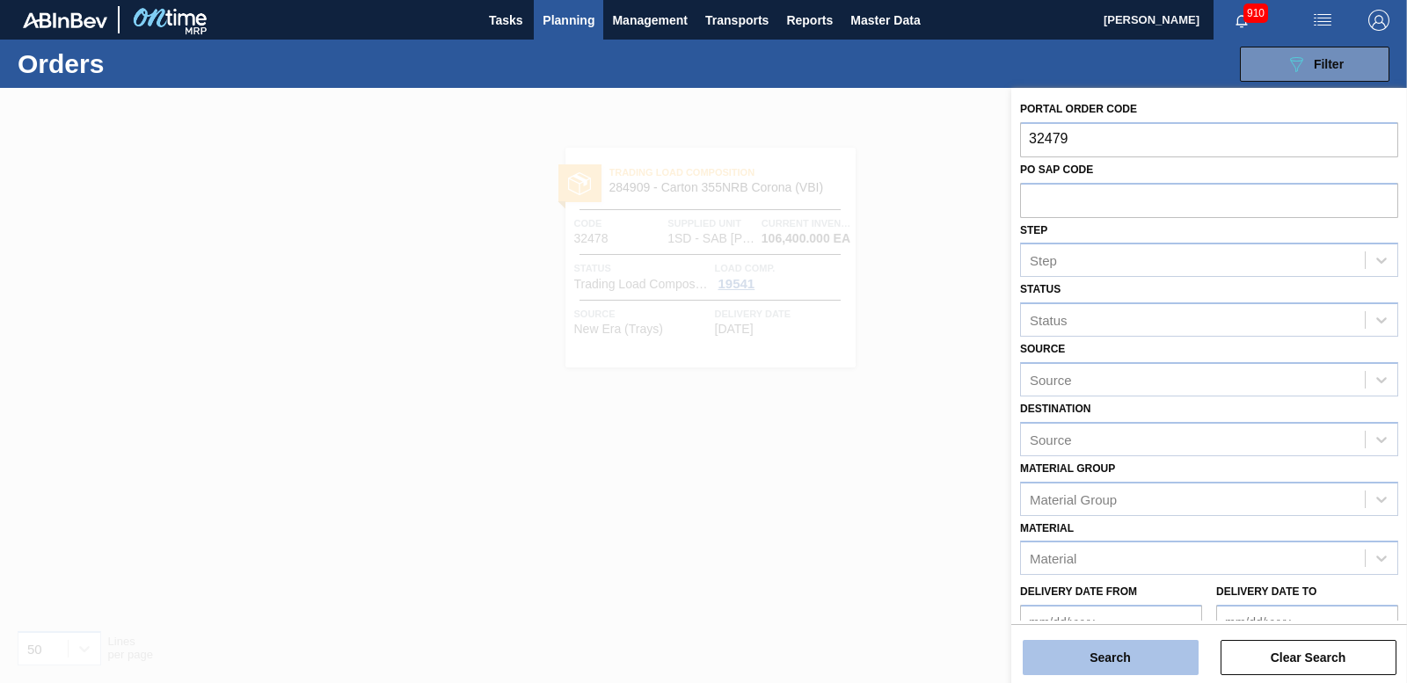
type input "32479"
click at [1104, 657] on button "Search" at bounding box center [1111, 657] width 176 height 35
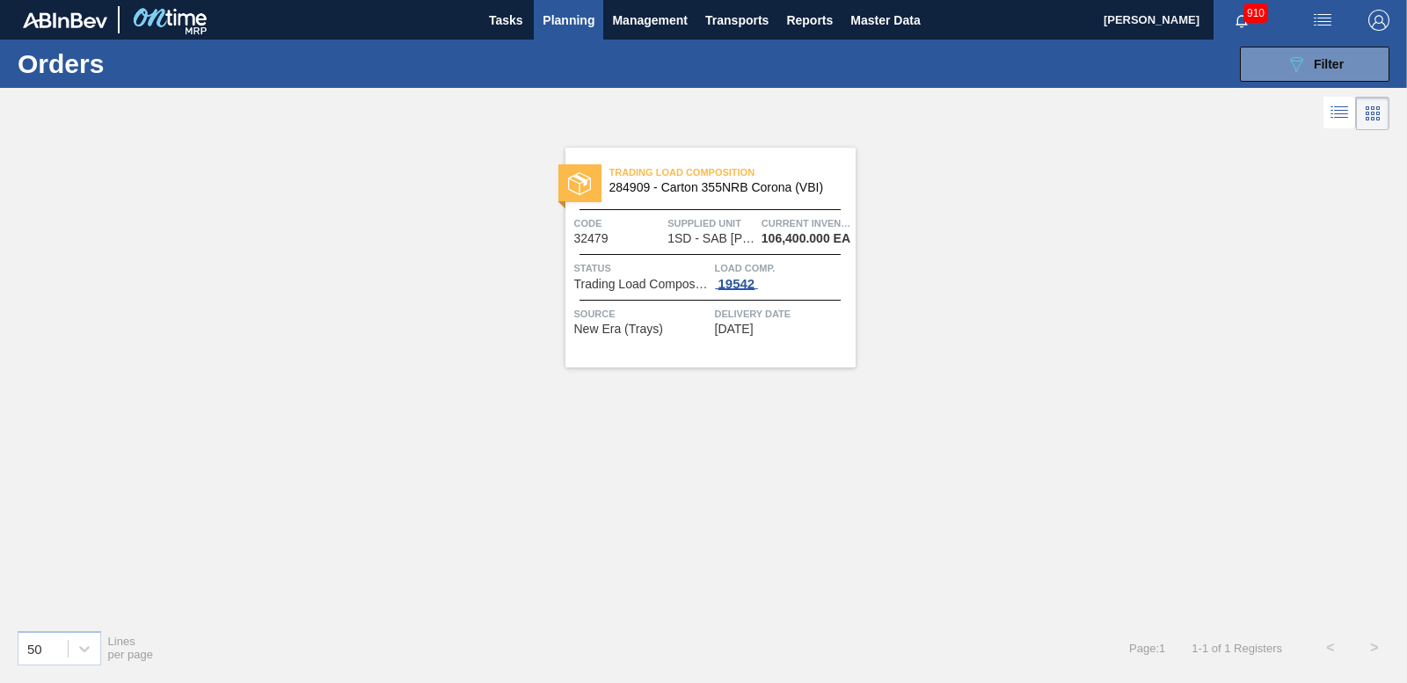
click at [749, 281] on div "19542" at bounding box center [737, 284] width 44 height 14
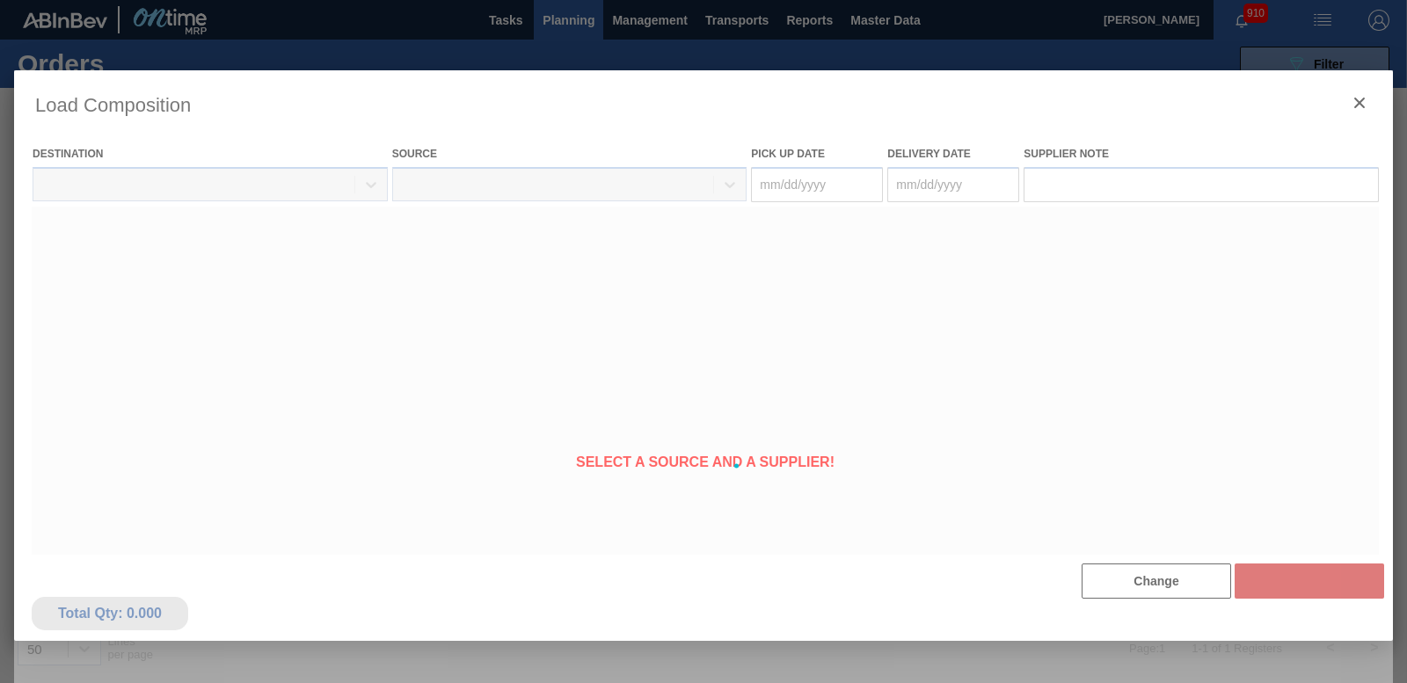
type Date "[DATE]"
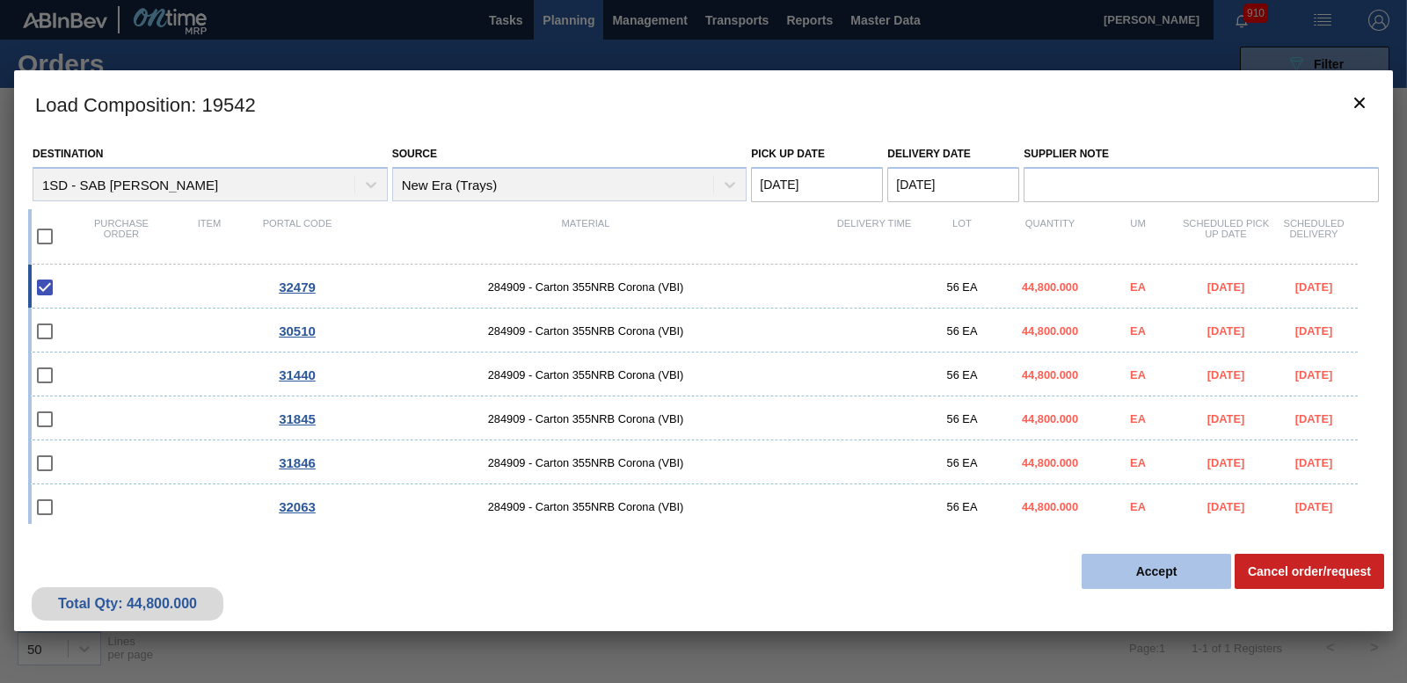
click at [1133, 556] on button "Accept" at bounding box center [1156, 571] width 149 height 35
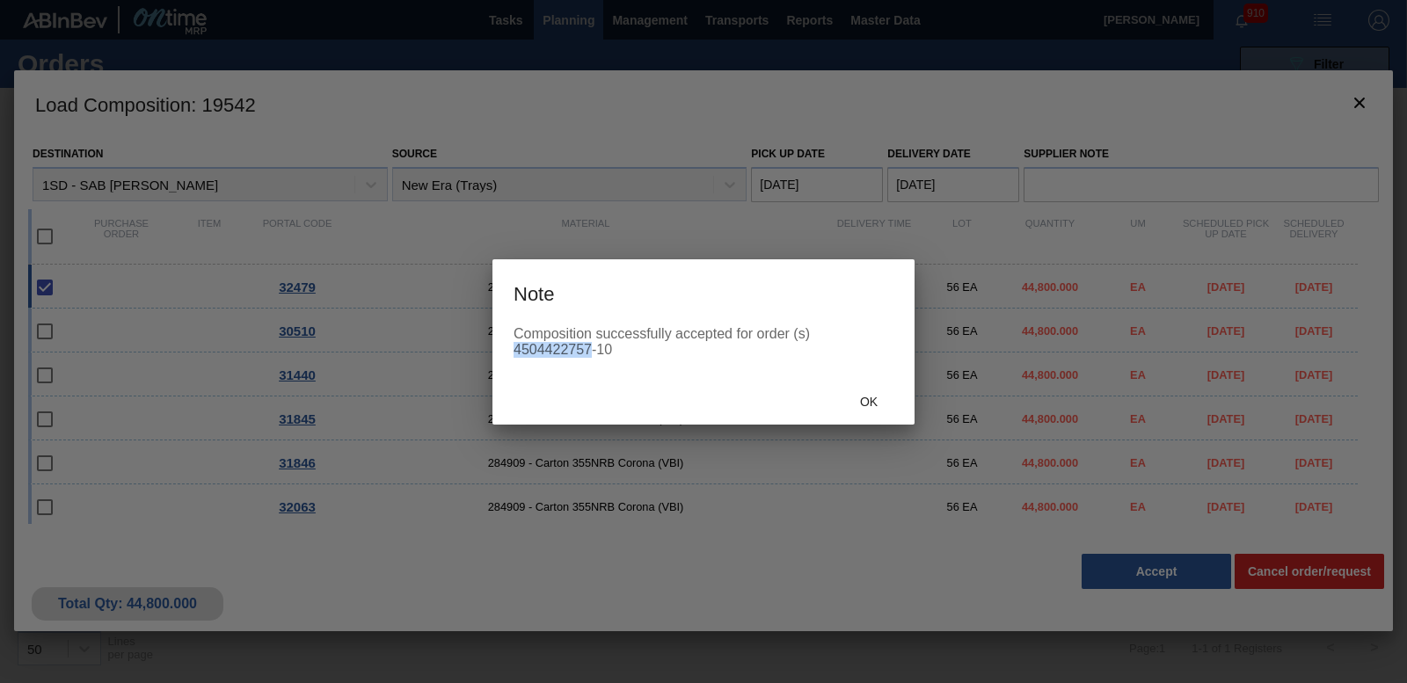
drag, startPoint x: 516, startPoint y: 350, endPoint x: 589, endPoint y: 347, distance: 73.0
click at [589, 347] on div "Composition successfully accepted for order (s) 4504422757-10" at bounding box center [704, 342] width 380 height 32
copy div "4504422757"
click at [853, 397] on span "Ok" at bounding box center [869, 402] width 46 height 14
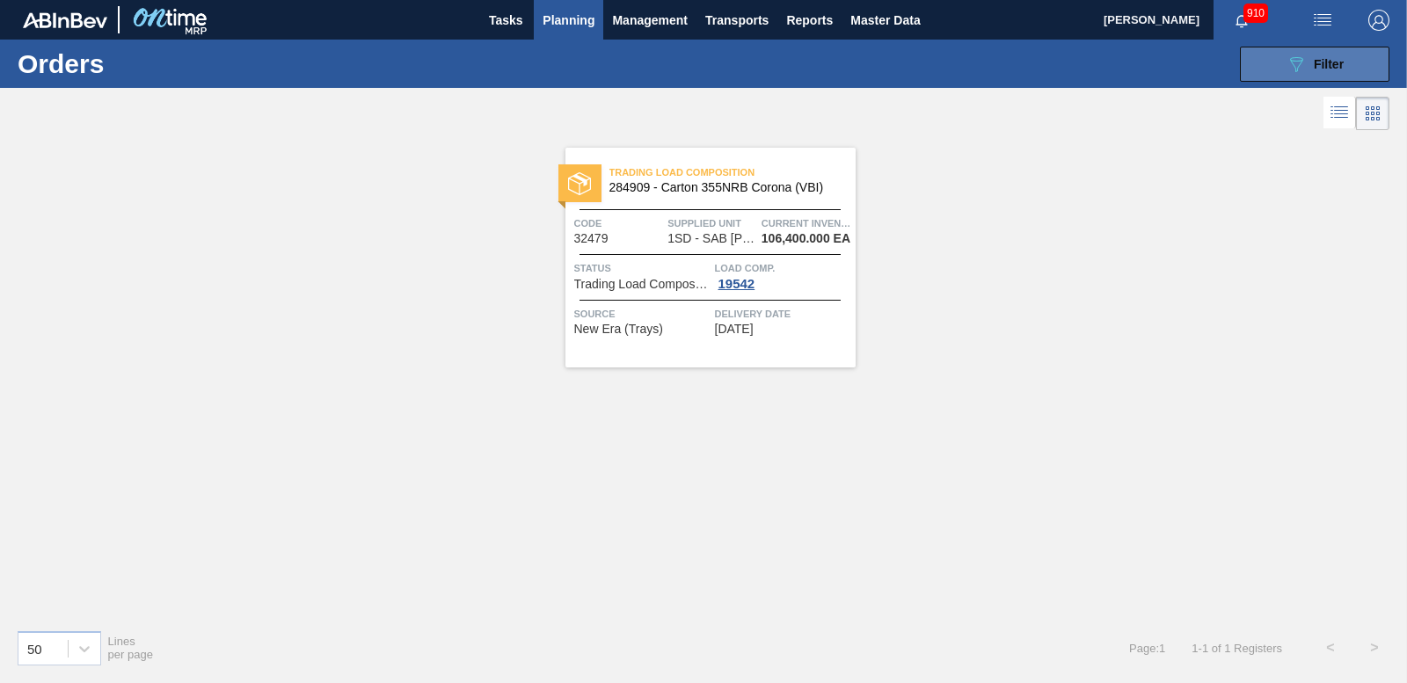
click at [1282, 69] on button "089F7B8B-B2A5-4AFE-B5C0-19BA573D28AC Filter" at bounding box center [1314, 64] width 149 height 35
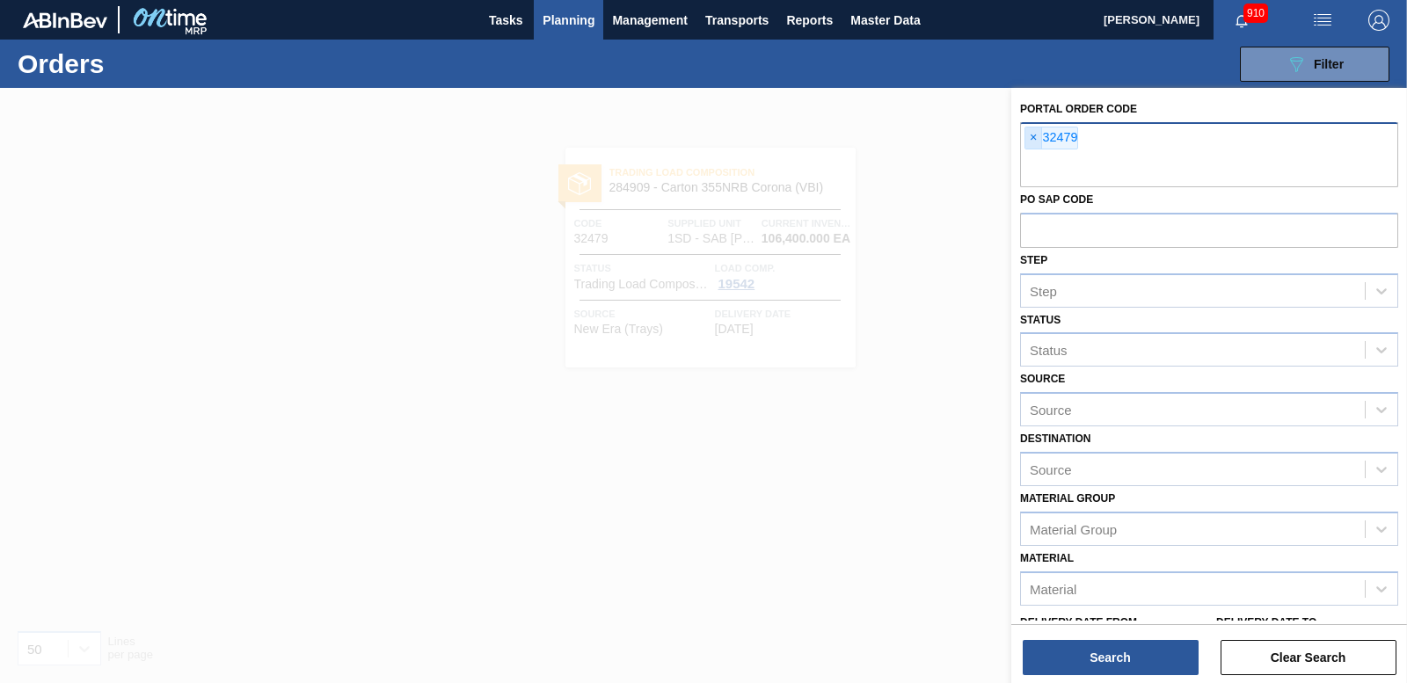
click at [1034, 136] on span "×" at bounding box center [1033, 138] width 17 height 21
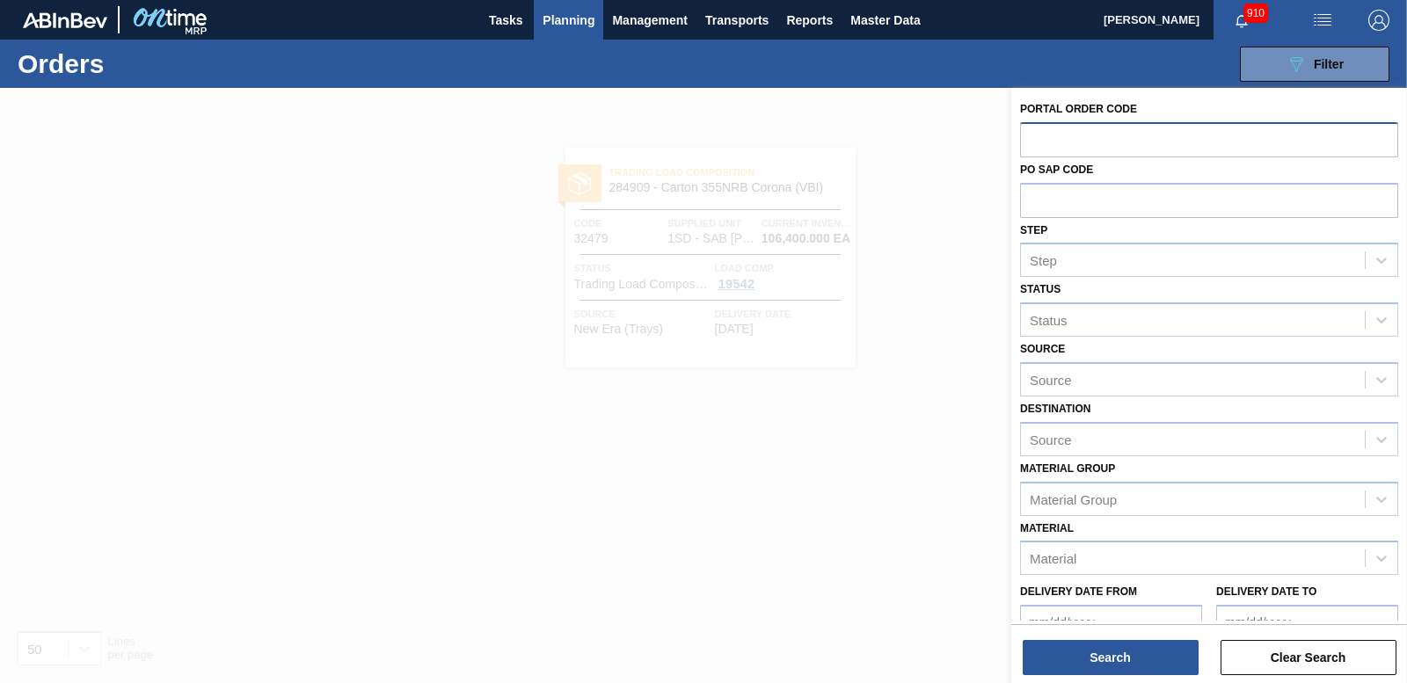
paste input "32480"
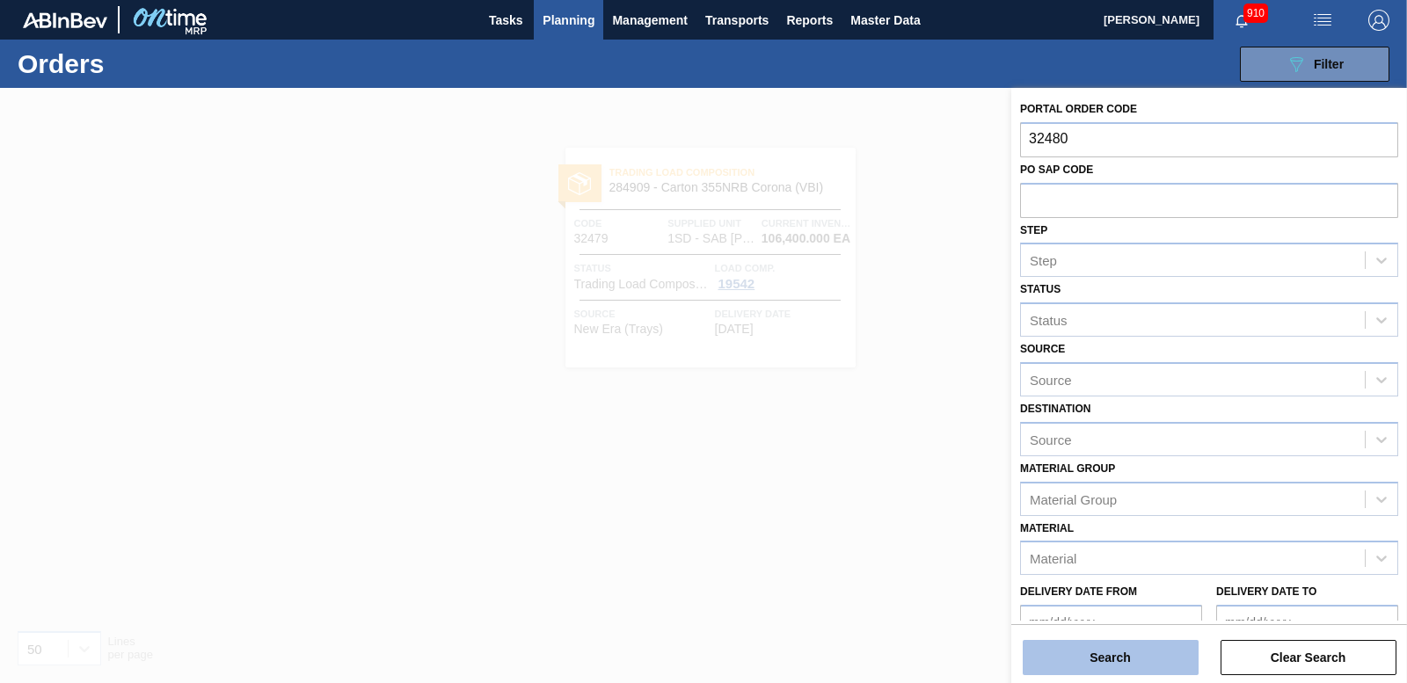
type input "32480"
click at [1094, 669] on button "Search" at bounding box center [1111, 657] width 176 height 35
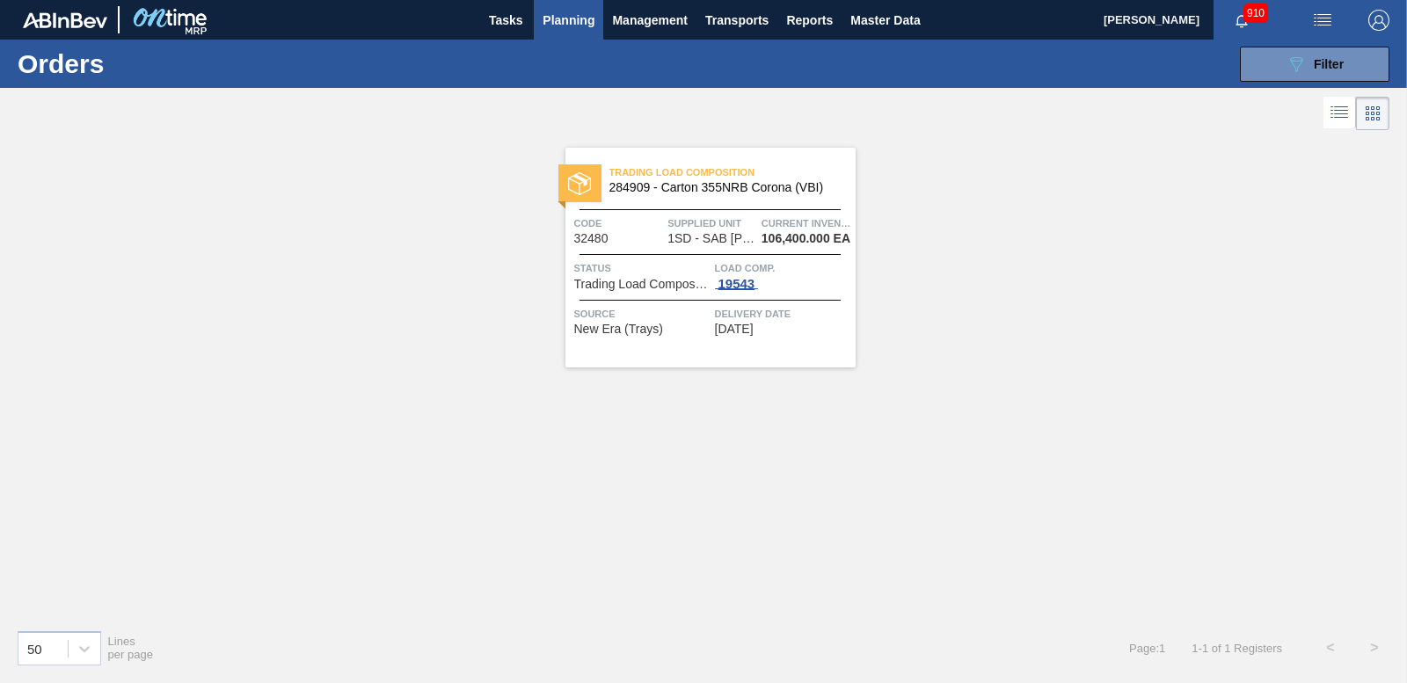
click at [747, 284] on div "19543" at bounding box center [737, 284] width 44 height 14
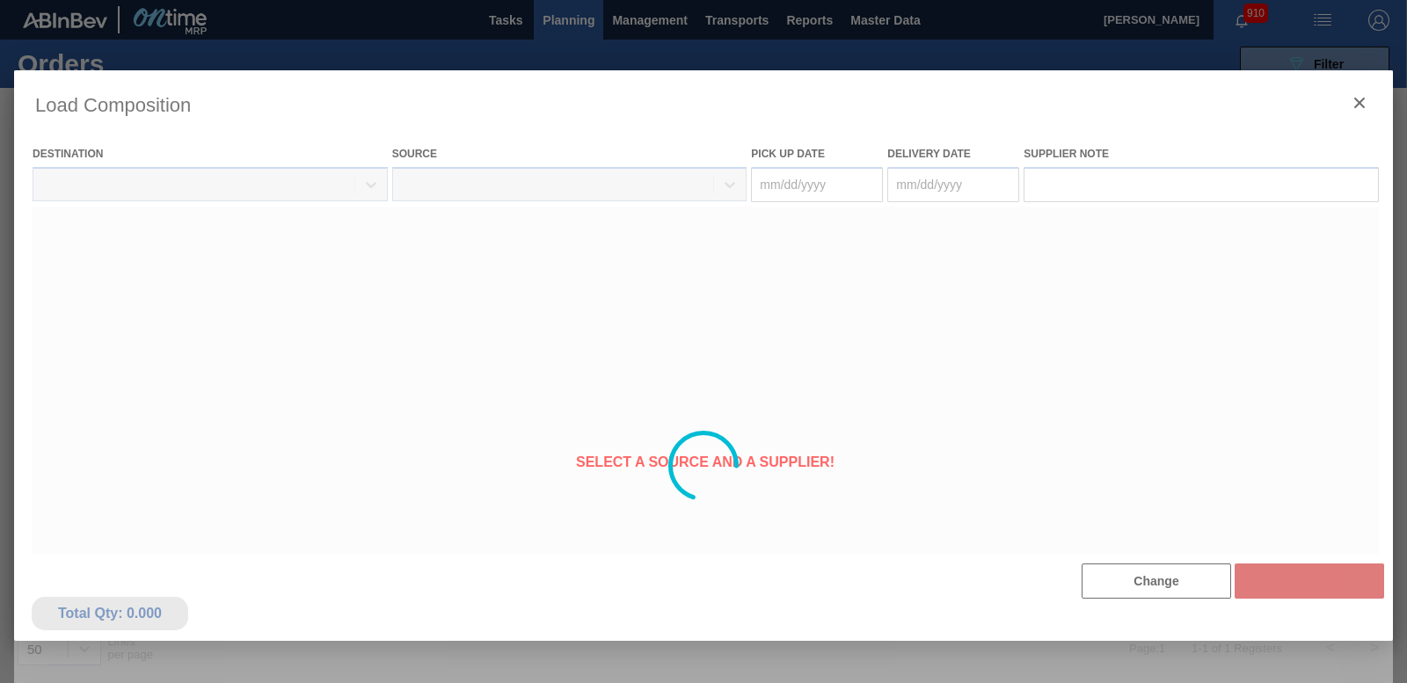
type Date "[DATE]"
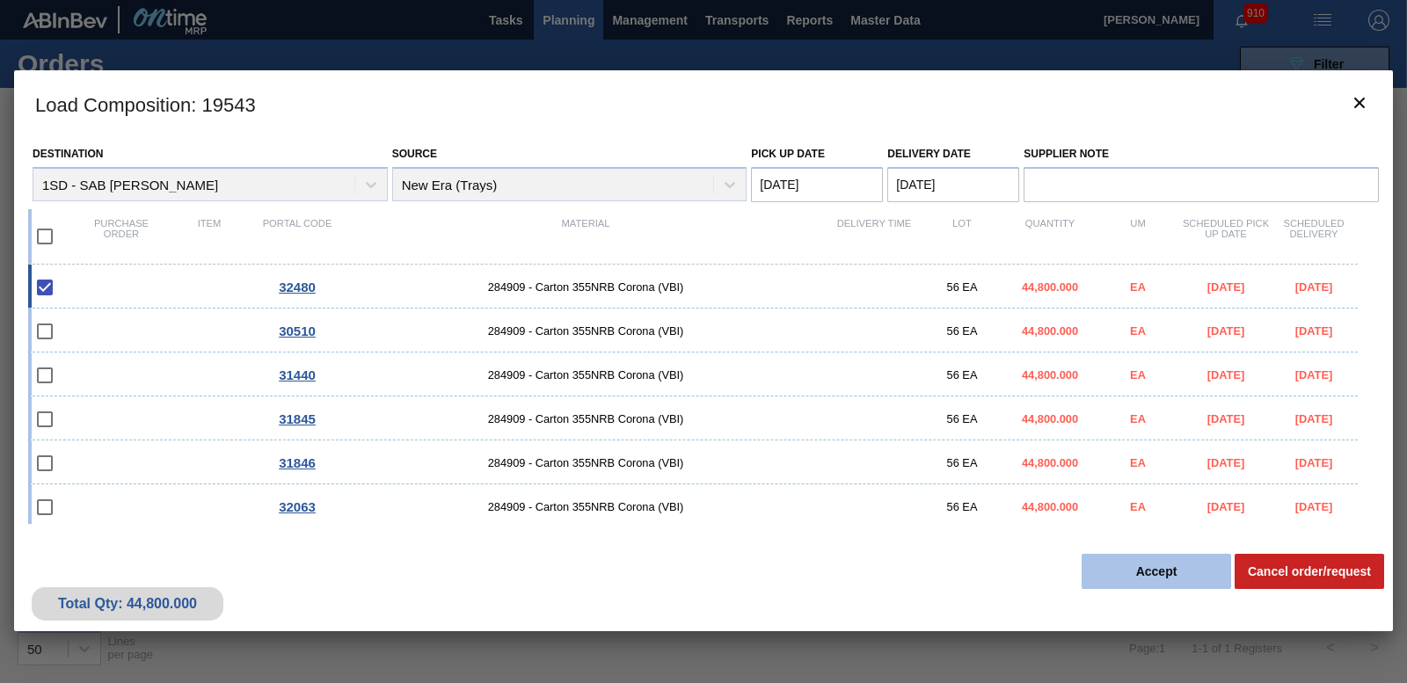
click at [1161, 572] on button "Accept" at bounding box center [1156, 571] width 149 height 35
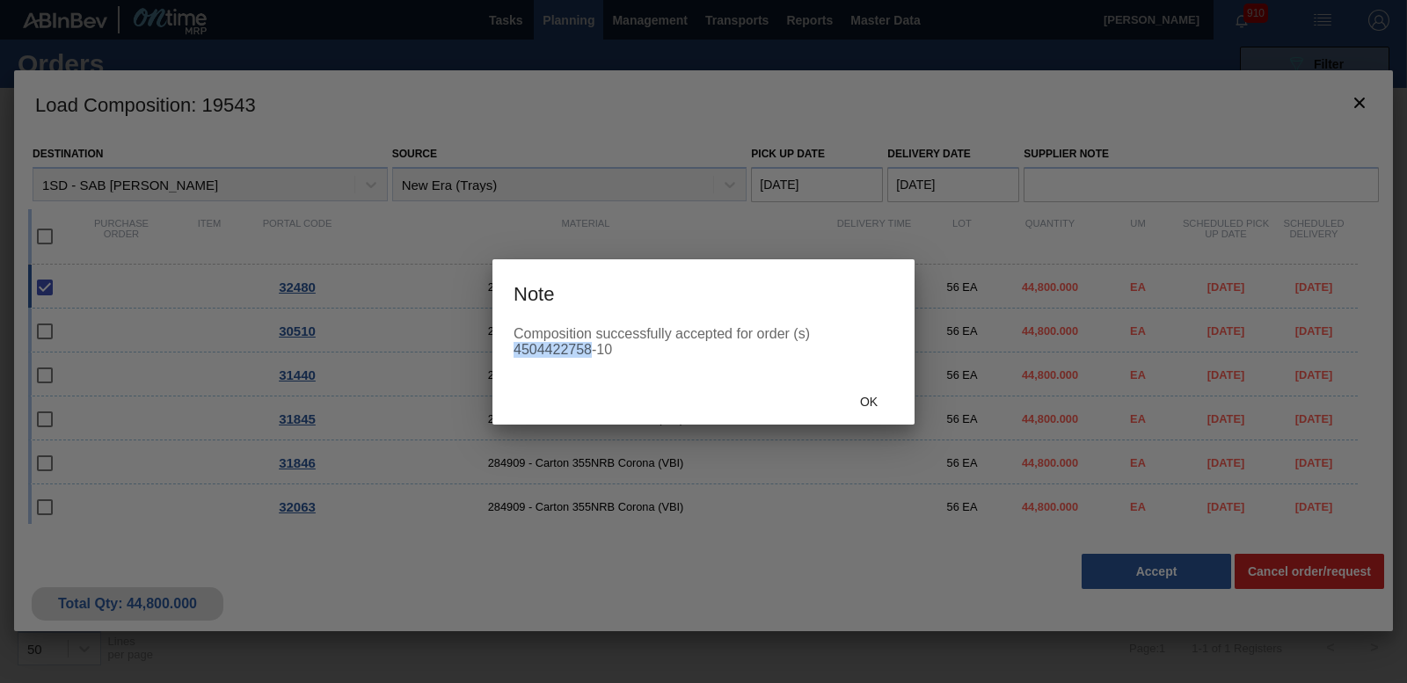
drag, startPoint x: 514, startPoint y: 344, endPoint x: 588, endPoint y: 353, distance: 75.4
click at [588, 353] on div "Composition successfully accepted for order (s) 4504422758-10" at bounding box center [704, 342] width 380 height 32
copy div "4504422758"
click at [896, 395] on div "Ok" at bounding box center [868, 402] width 77 height 33
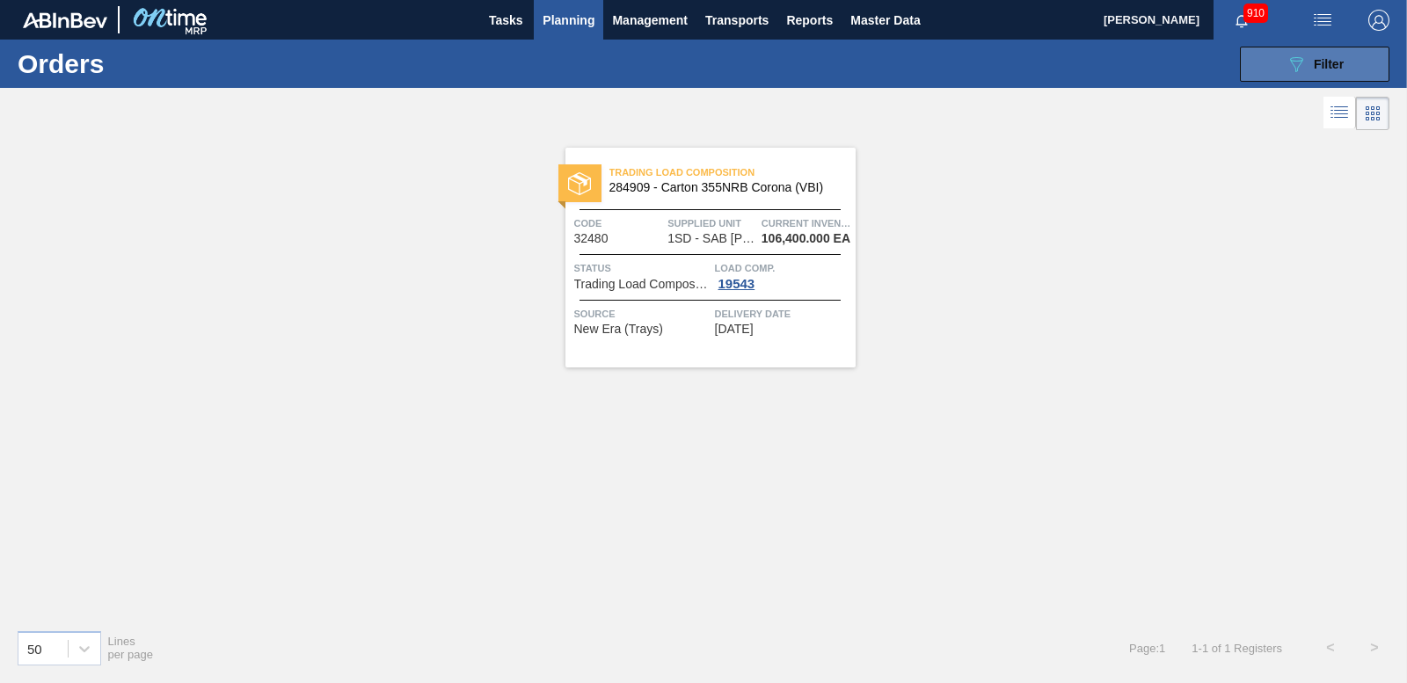
click at [1325, 62] on span "Filter" at bounding box center [1329, 64] width 30 height 14
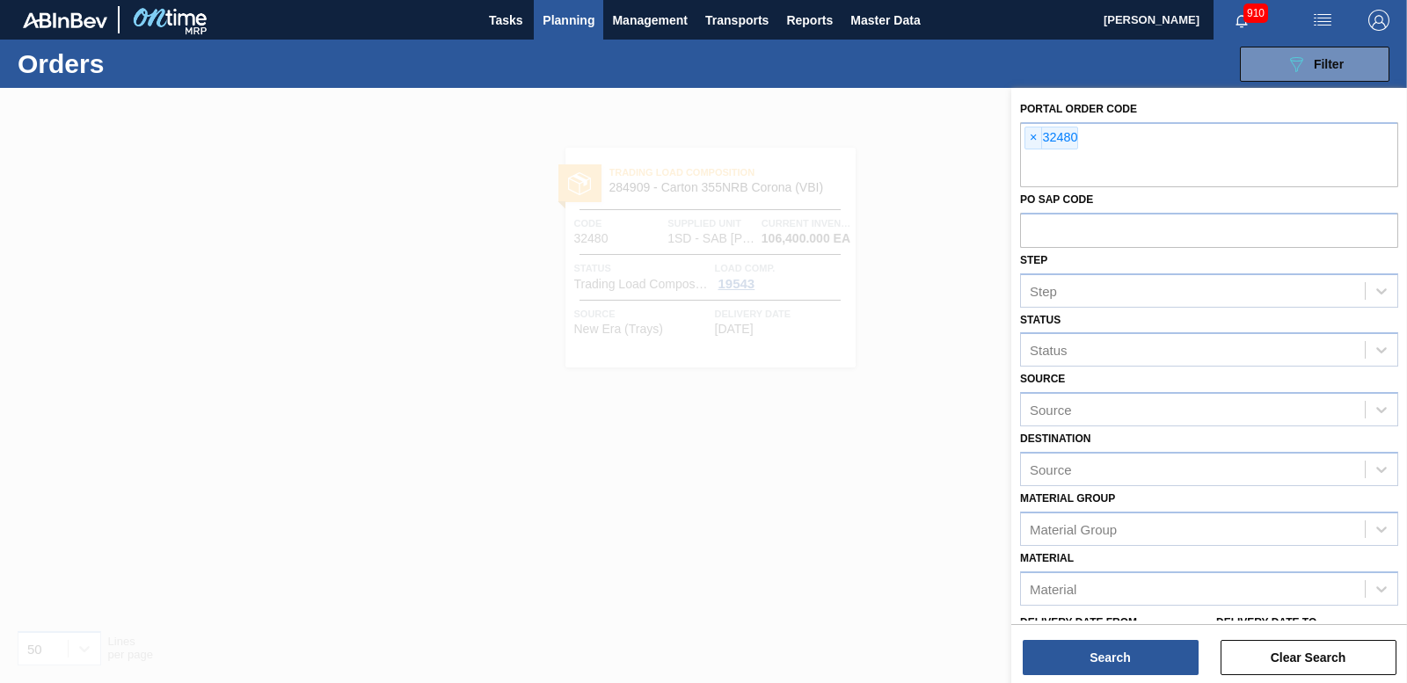
click at [895, 237] on div at bounding box center [703, 429] width 1407 height 683
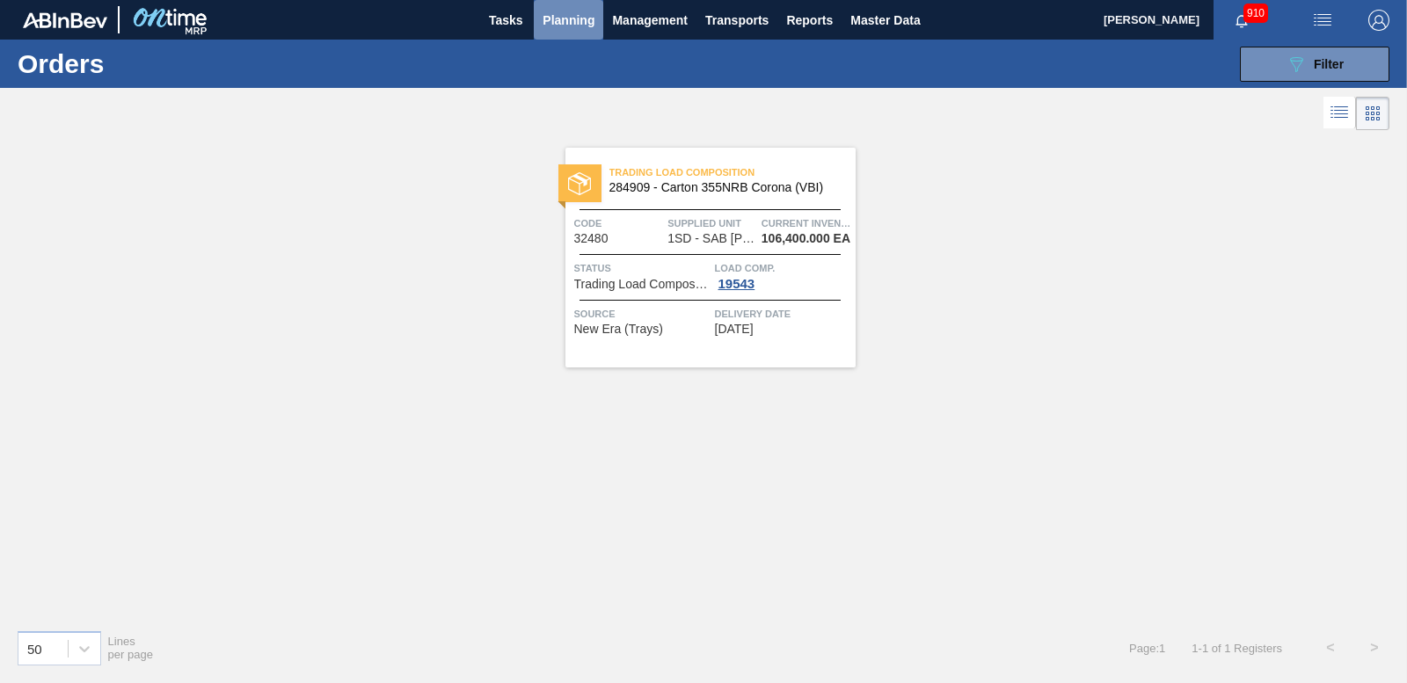
click at [550, 21] on span "Planning" at bounding box center [569, 20] width 52 height 21
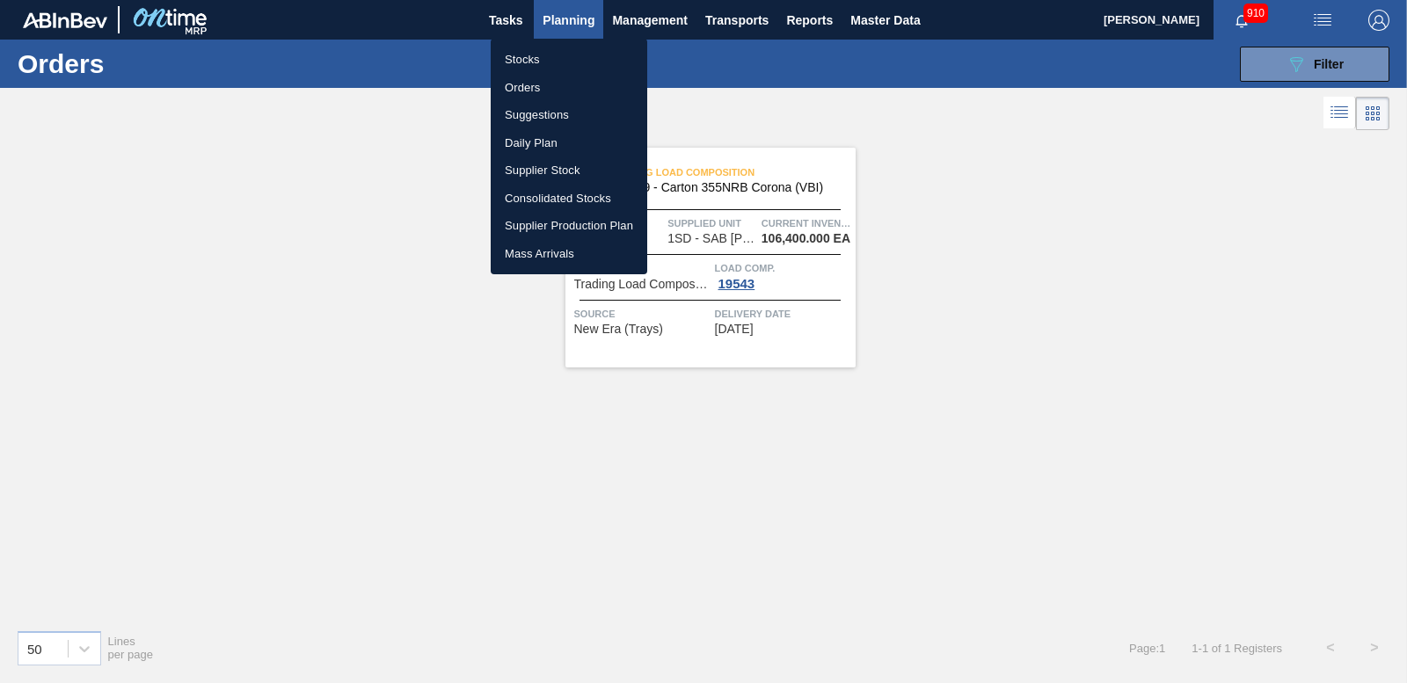
click at [517, 58] on li "Stocks" at bounding box center [569, 60] width 157 height 28
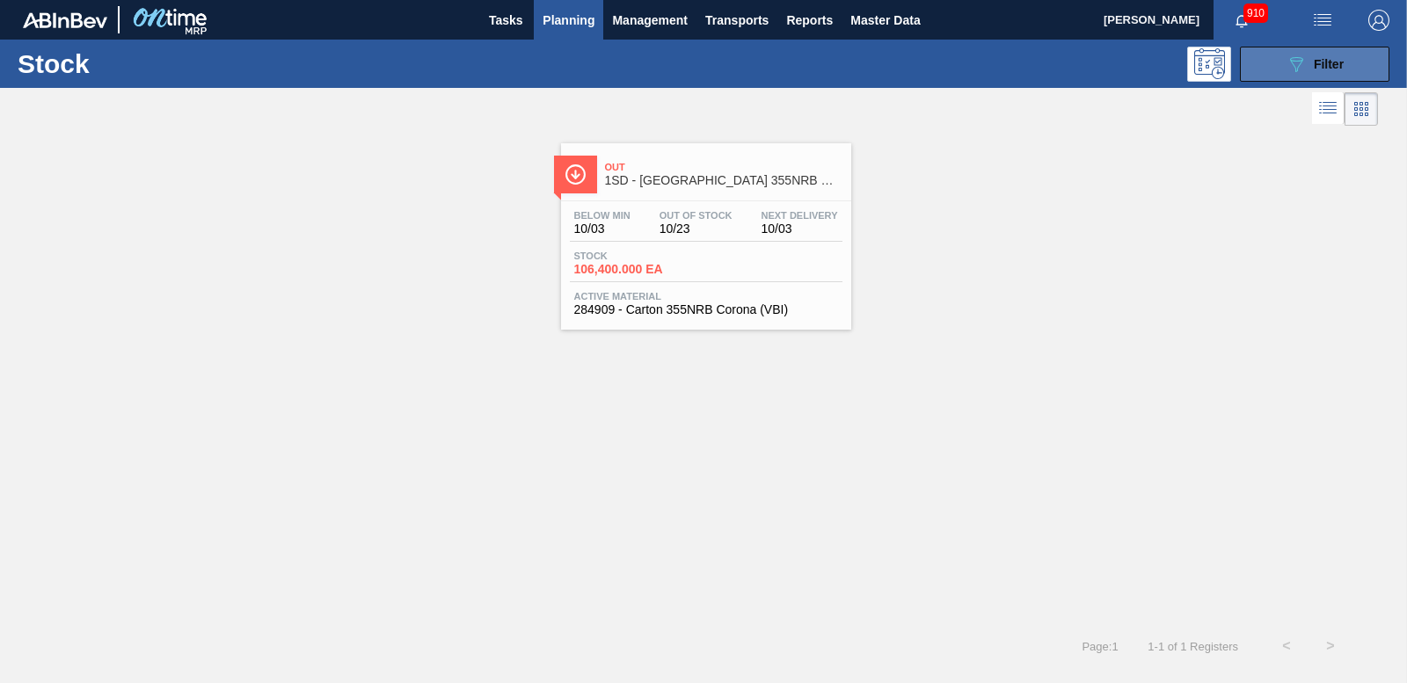
click at [1317, 65] on span "Filter" at bounding box center [1329, 64] width 30 height 14
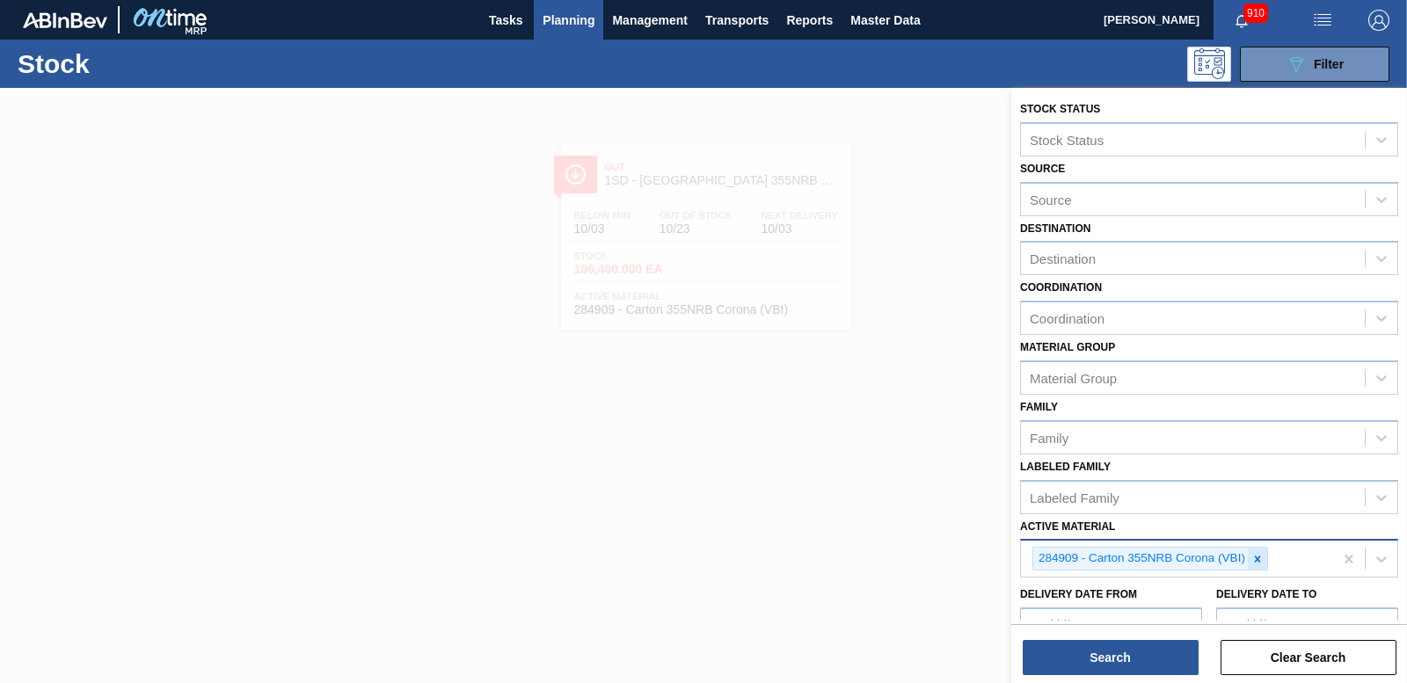
click at [1251, 557] on icon at bounding box center [1257, 559] width 12 height 12
type Material "285205"
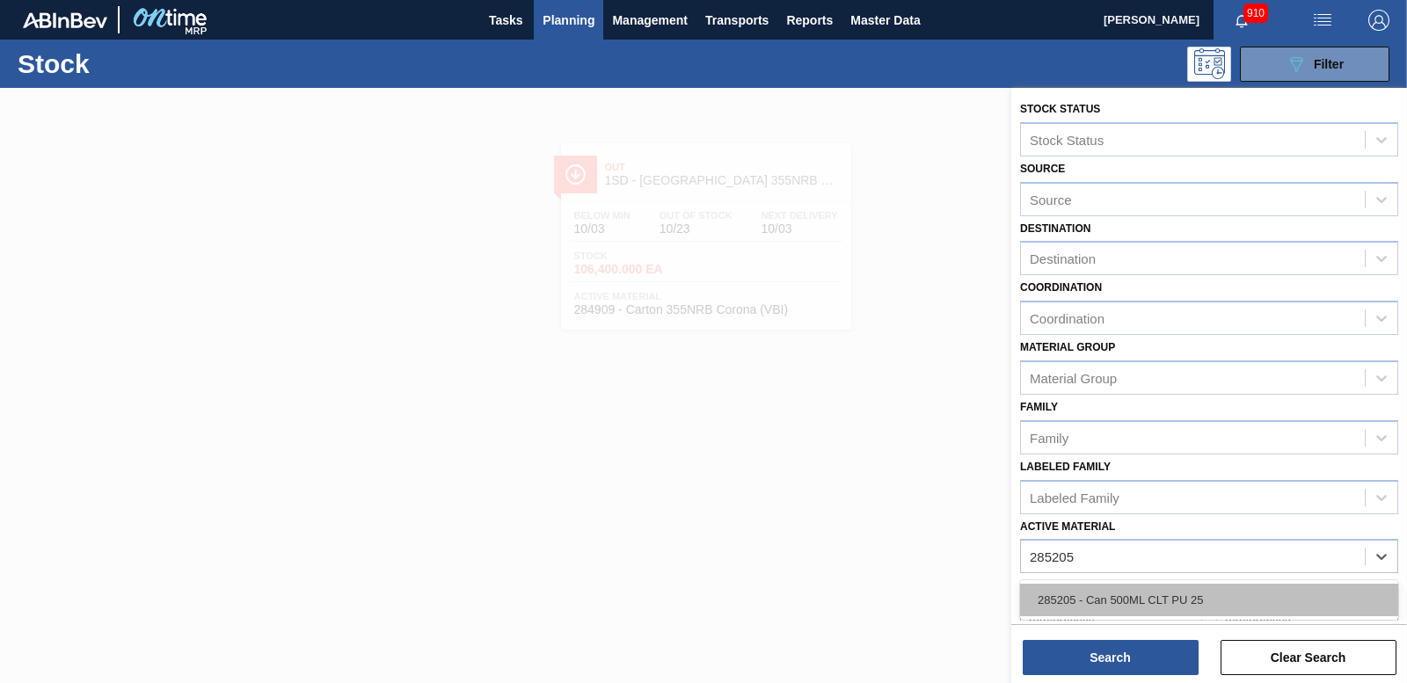
click at [1155, 600] on div "285205 - Can 500ML CLT PU 25" at bounding box center [1209, 600] width 378 height 33
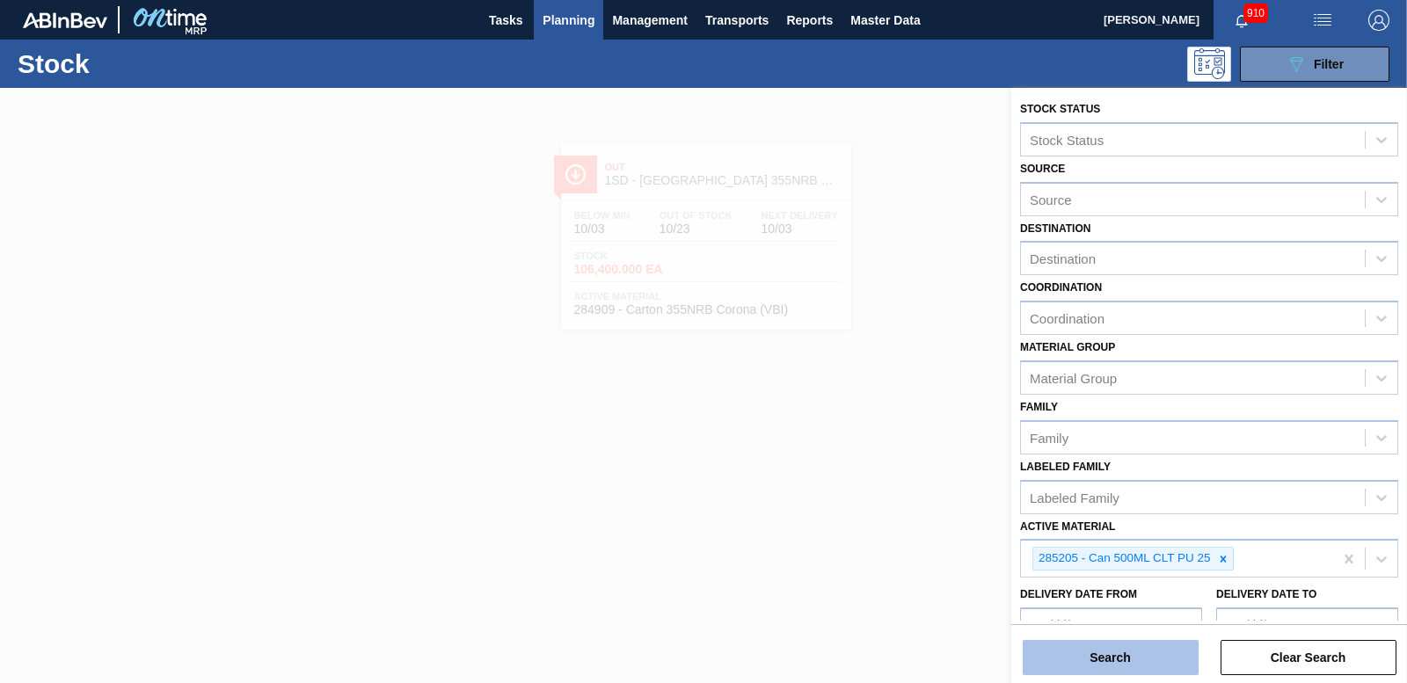
click at [1146, 649] on button "Search" at bounding box center [1111, 657] width 176 height 35
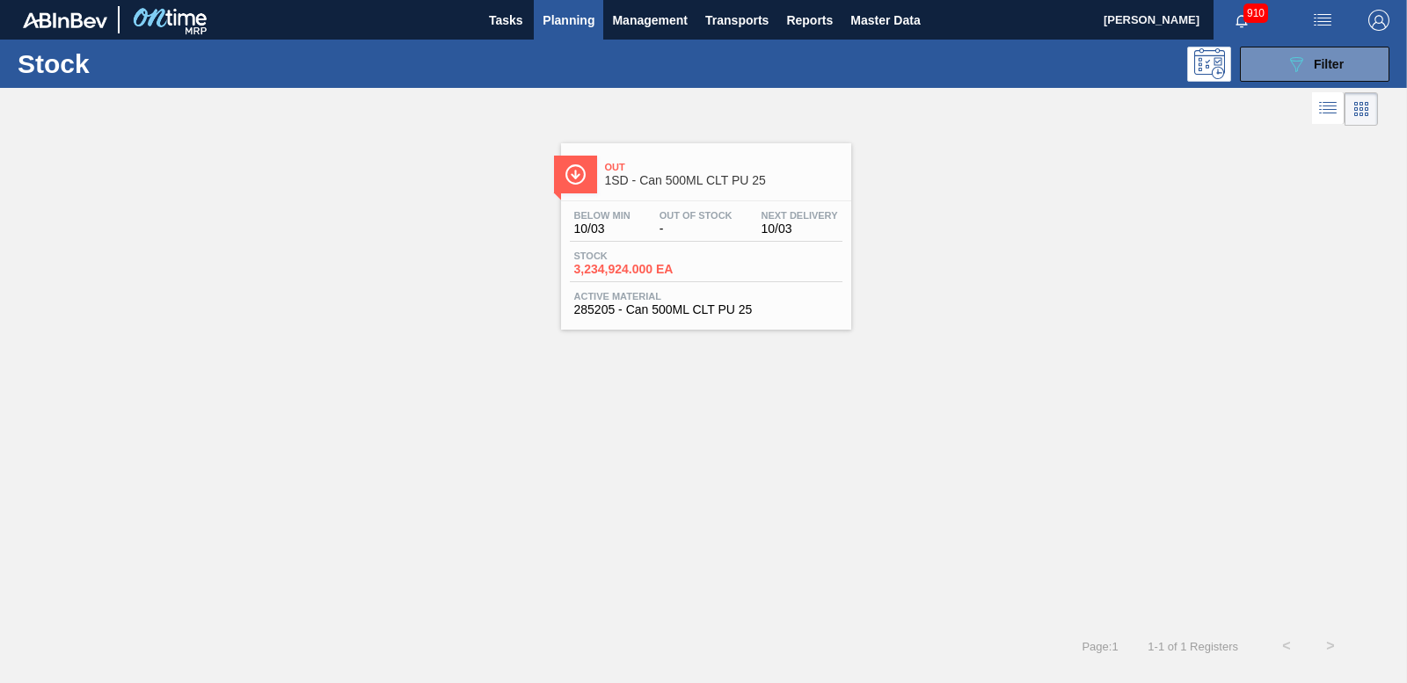
click at [645, 275] on span "3,234,924.000 EA" at bounding box center [635, 269] width 123 height 13
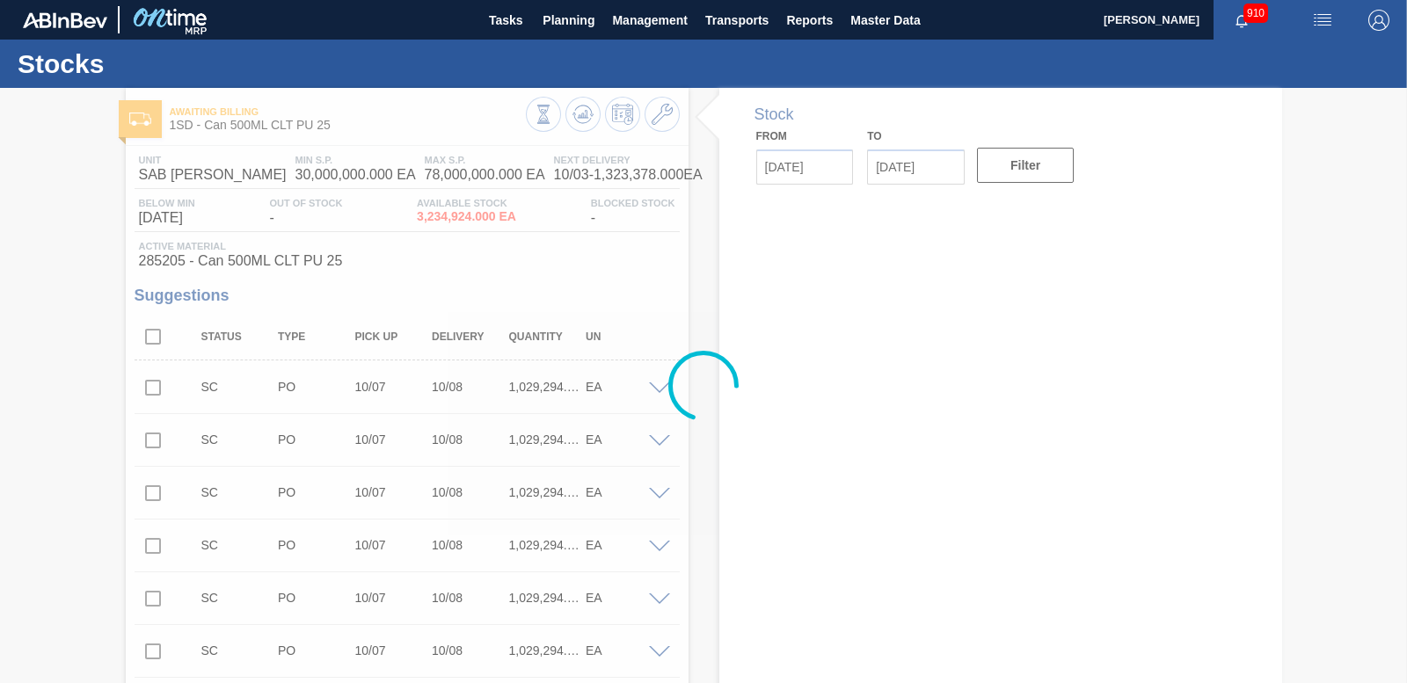
type input "[DATE]"
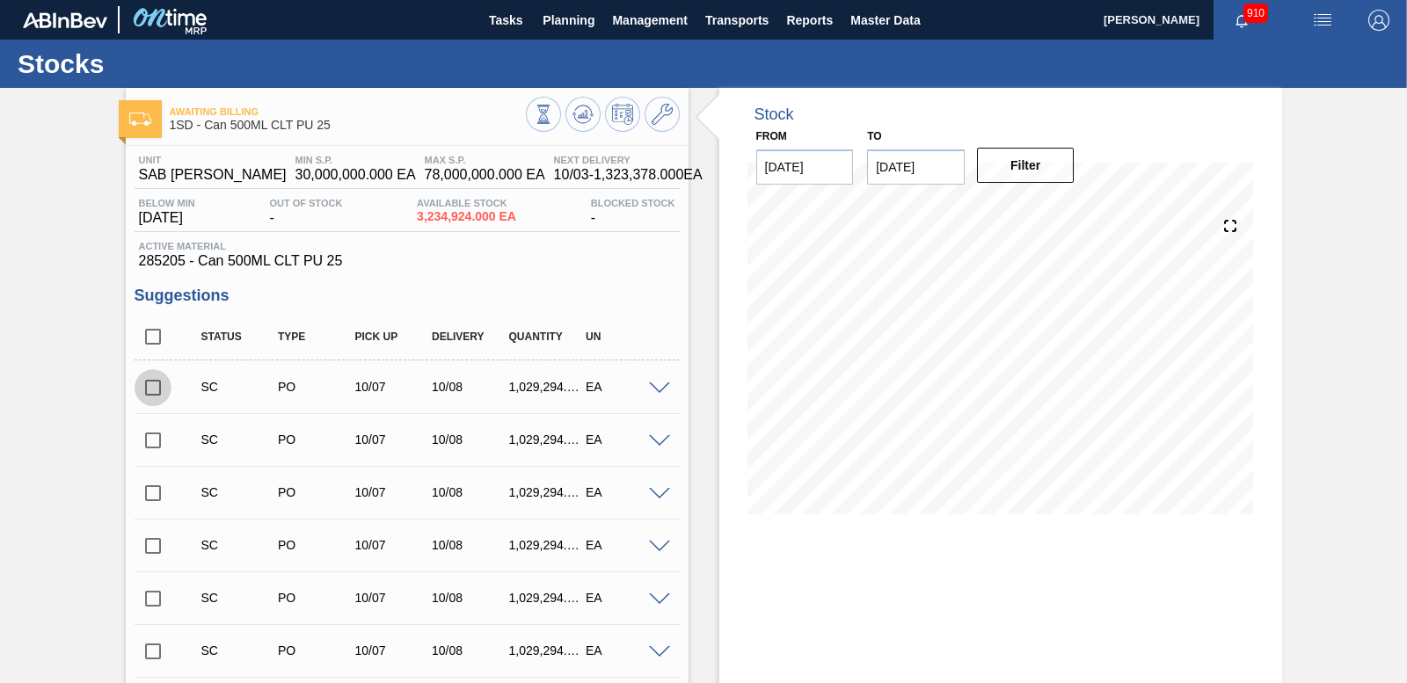
click at [148, 388] on input "checkbox" at bounding box center [153, 387] width 37 height 37
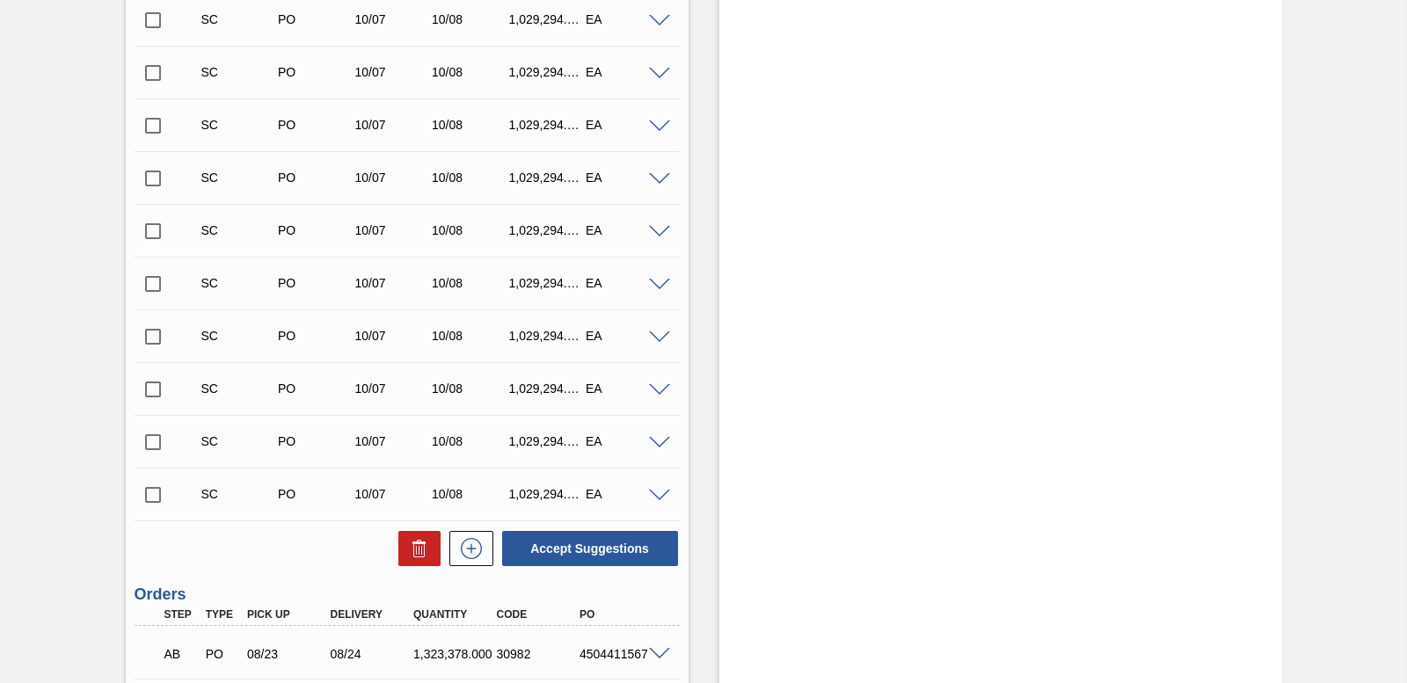
scroll to position [3532, 0]
click at [654, 232] on span at bounding box center [659, 233] width 21 height 13
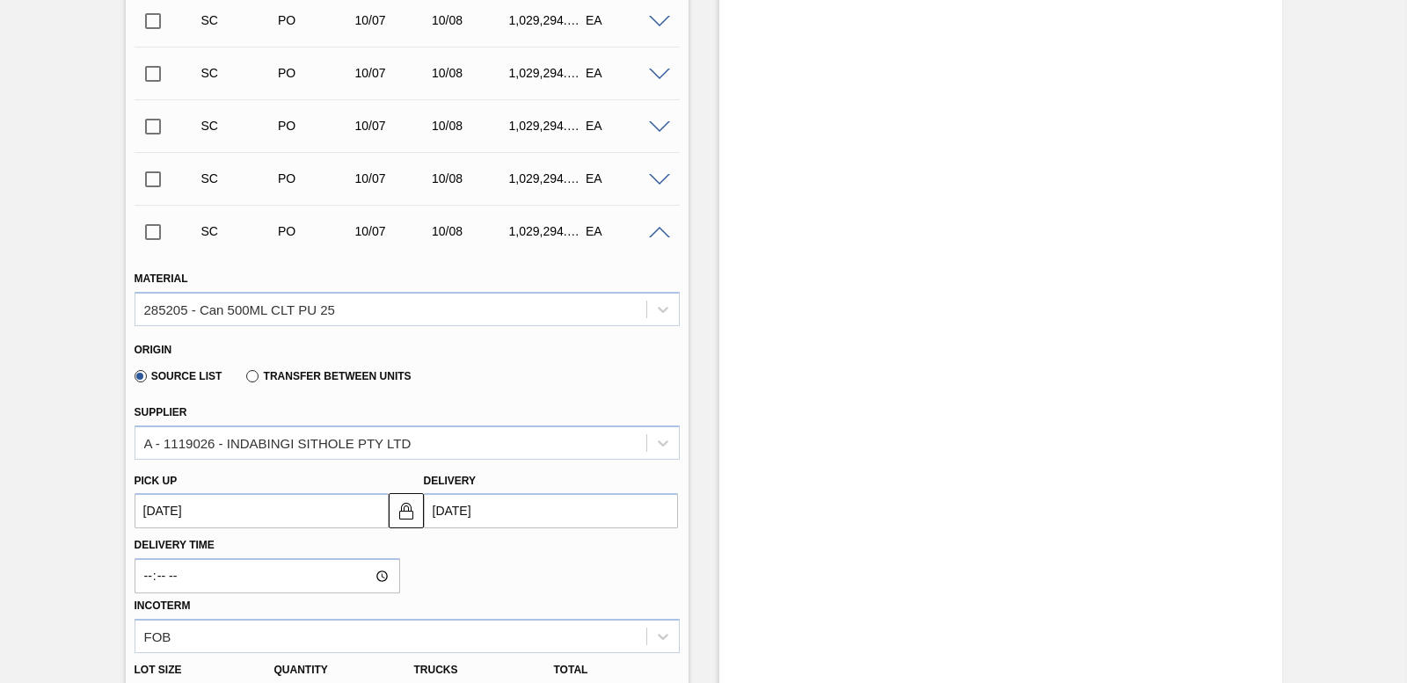
click at [657, 230] on span at bounding box center [659, 233] width 21 height 13
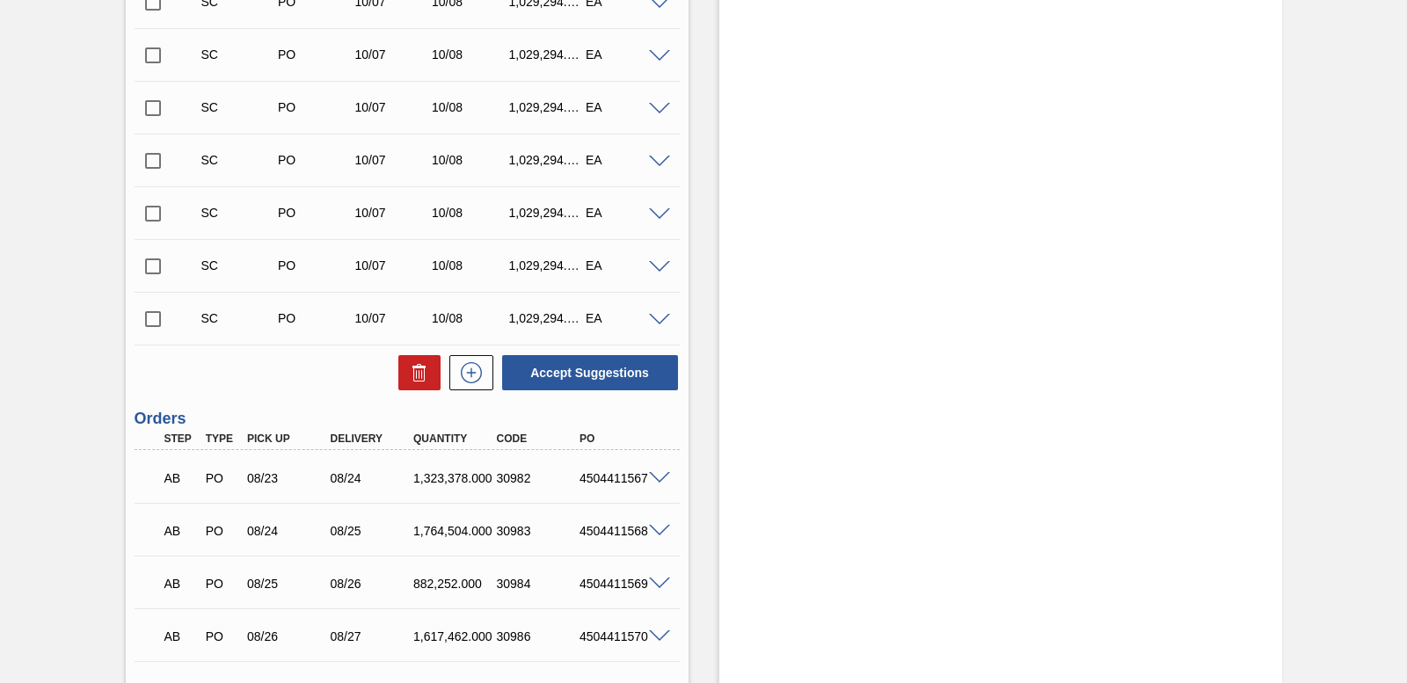
scroll to position [3708, 0]
click at [603, 376] on button "Accept Suggestions" at bounding box center [590, 373] width 176 height 35
checkbox input "false"
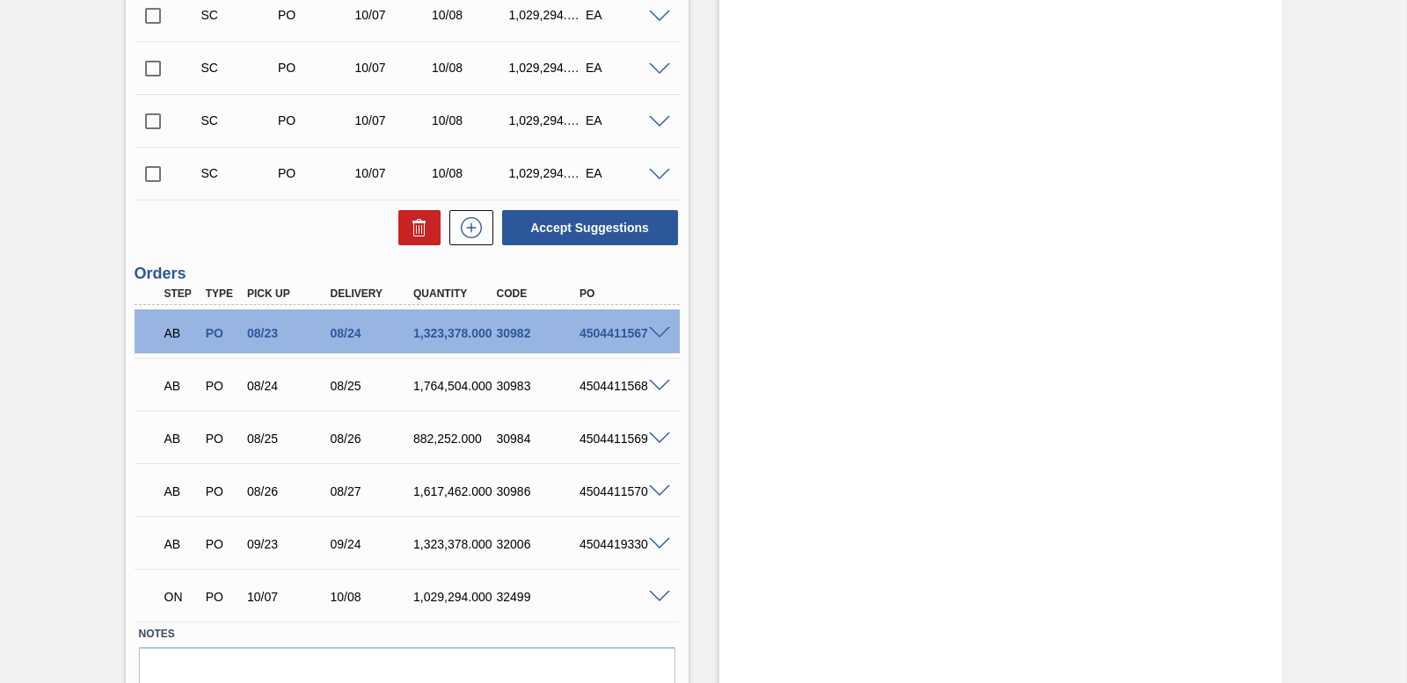
scroll to position [3532, 0]
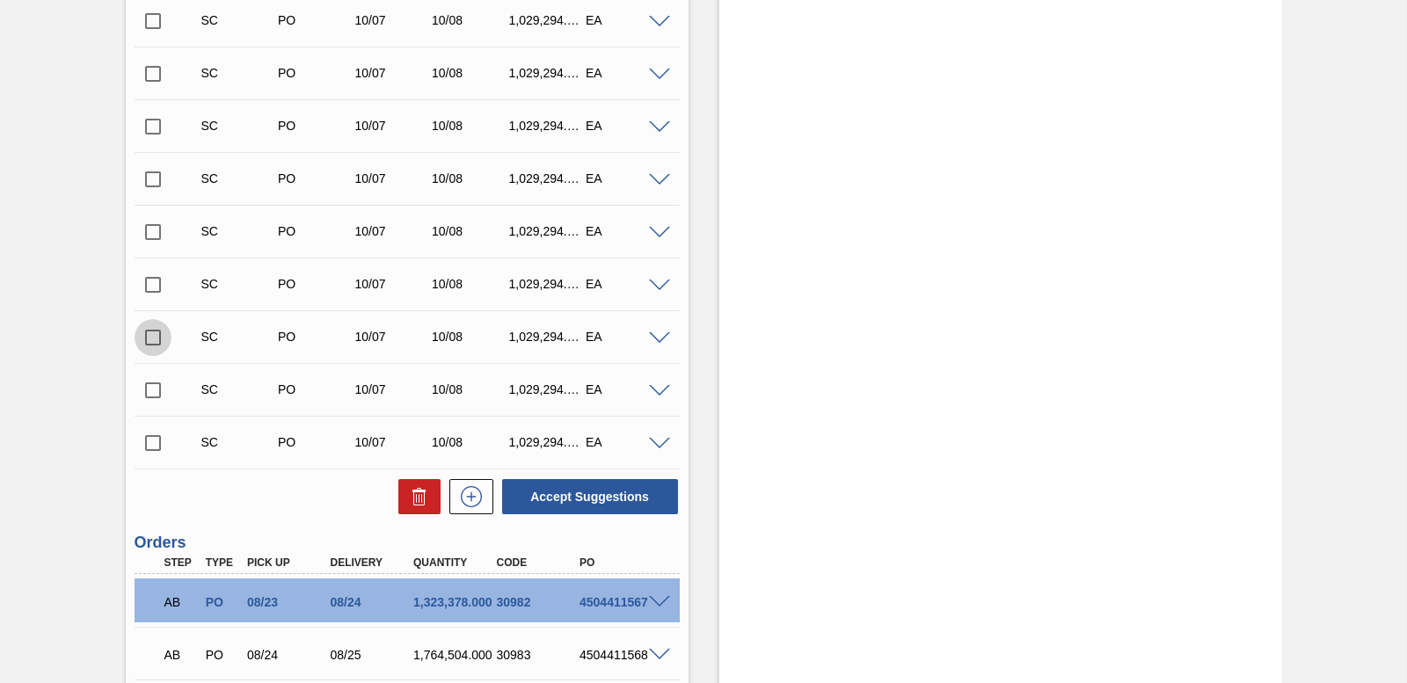
click at [149, 339] on input "checkbox" at bounding box center [153, 337] width 37 height 37
click at [623, 502] on button "Accept Suggestions" at bounding box center [590, 496] width 176 height 35
checkbox input "false"
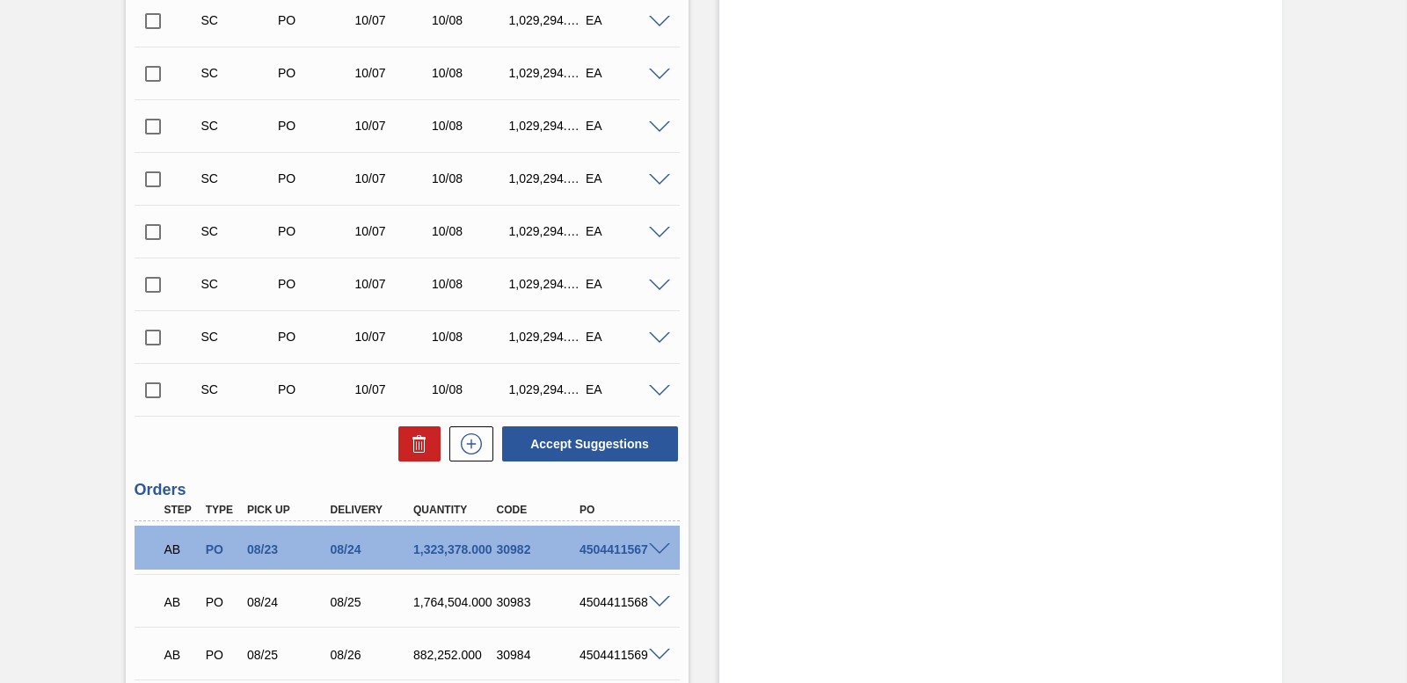
click at [149, 339] on input "checkbox" at bounding box center [153, 337] width 37 height 37
click at [636, 453] on button "Accept Suggestions" at bounding box center [590, 443] width 176 height 35
checkbox input "false"
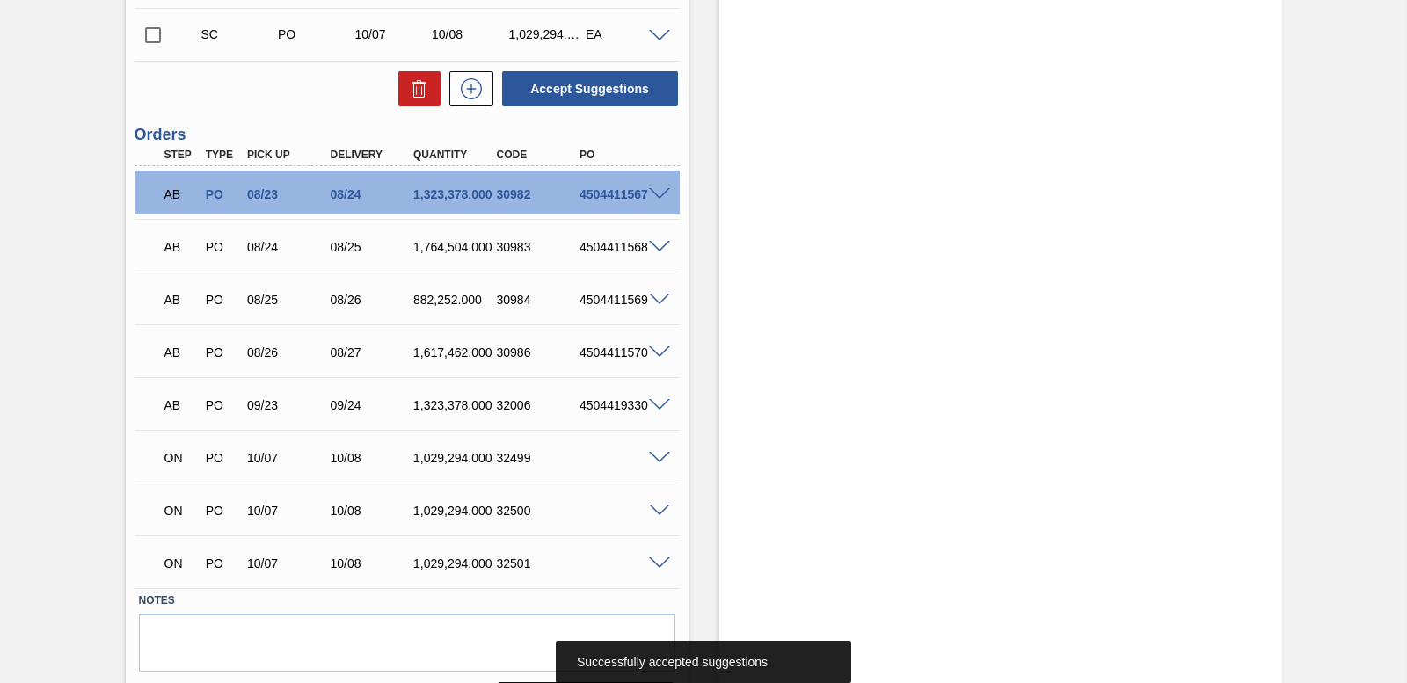
scroll to position [3884, 0]
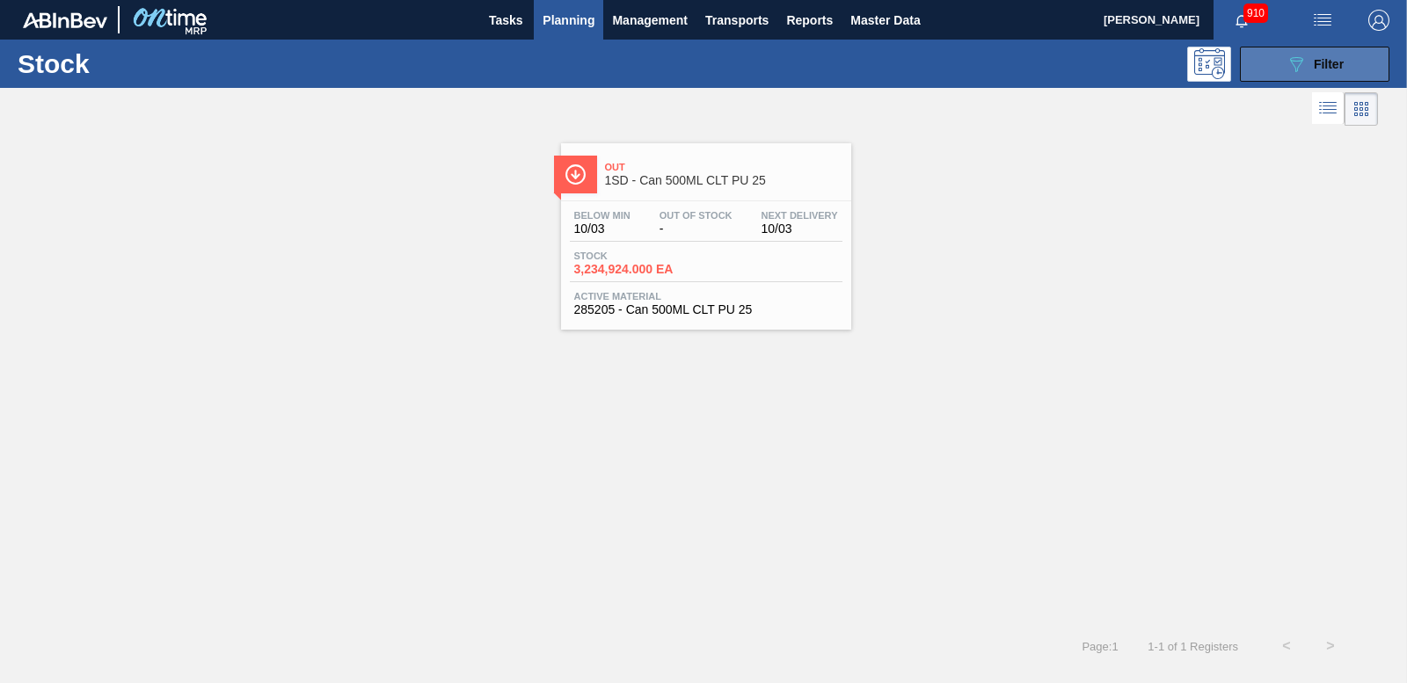
click at [1337, 70] on span "Filter" at bounding box center [1329, 64] width 30 height 14
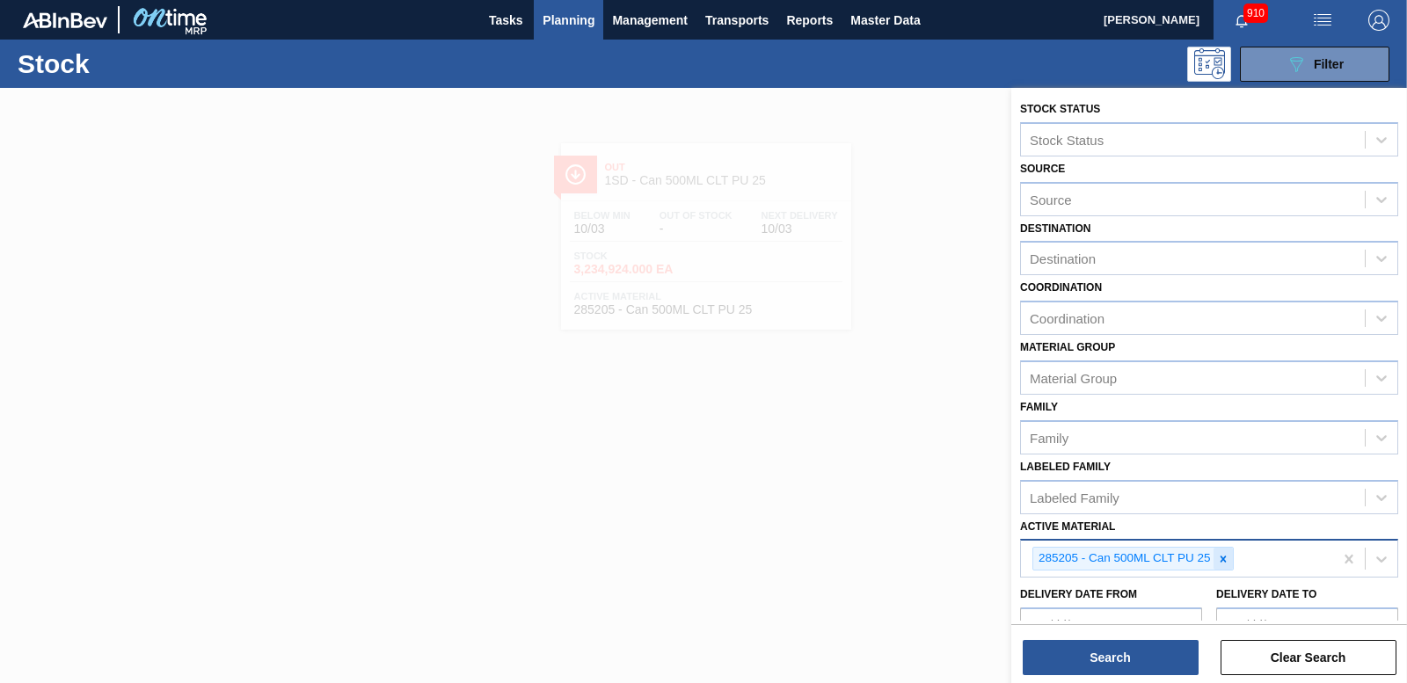
click at [1221, 559] on icon at bounding box center [1223, 559] width 12 height 12
type Material "285185"
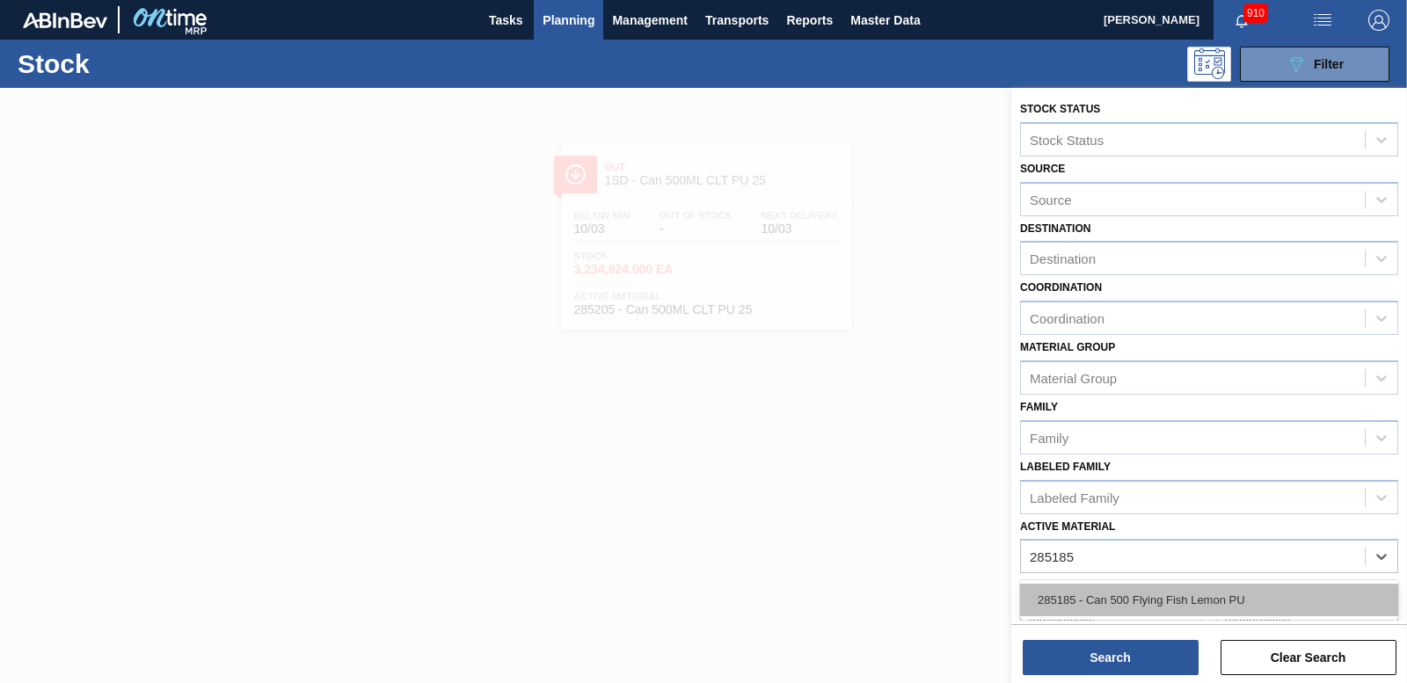
click at [1102, 616] on div "285185 - Can 500 Flying Fish Lemon PU" at bounding box center [1209, 600] width 378 height 33
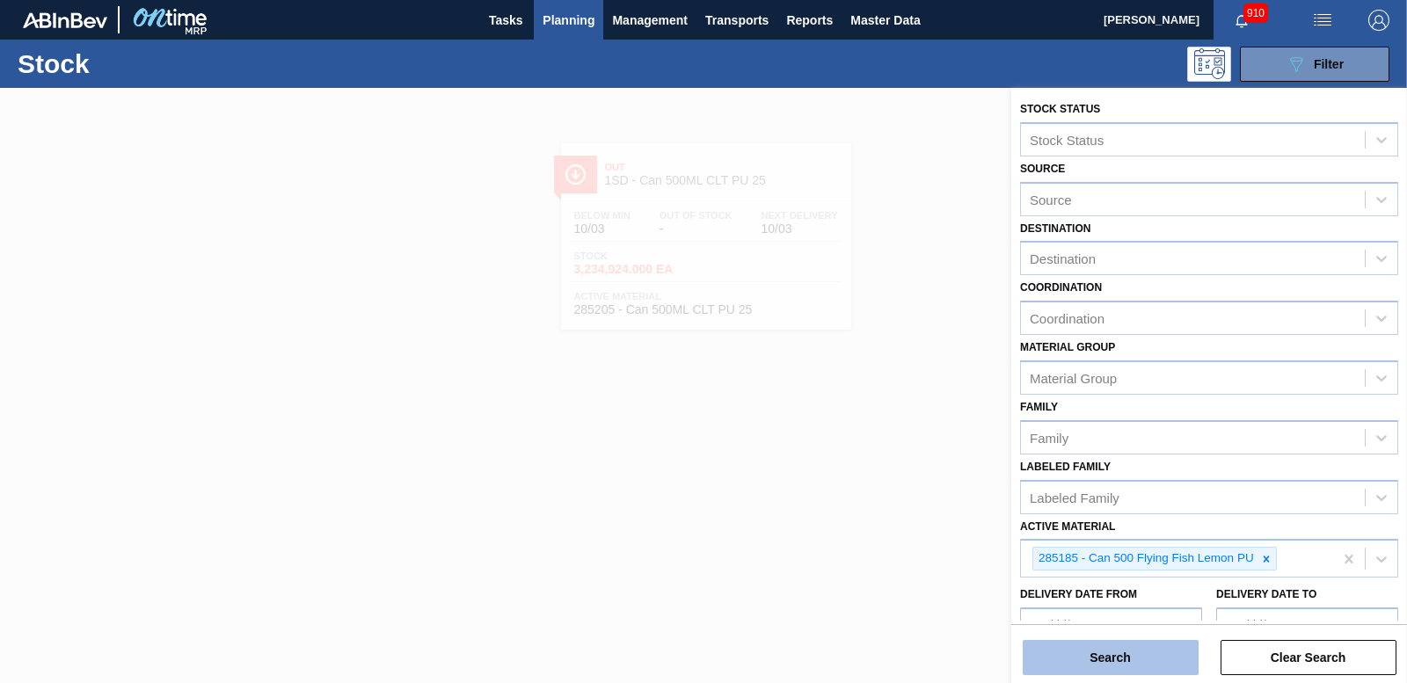
click at [1093, 659] on button "Search" at bounding box center [1111, 657] width 176 height 35
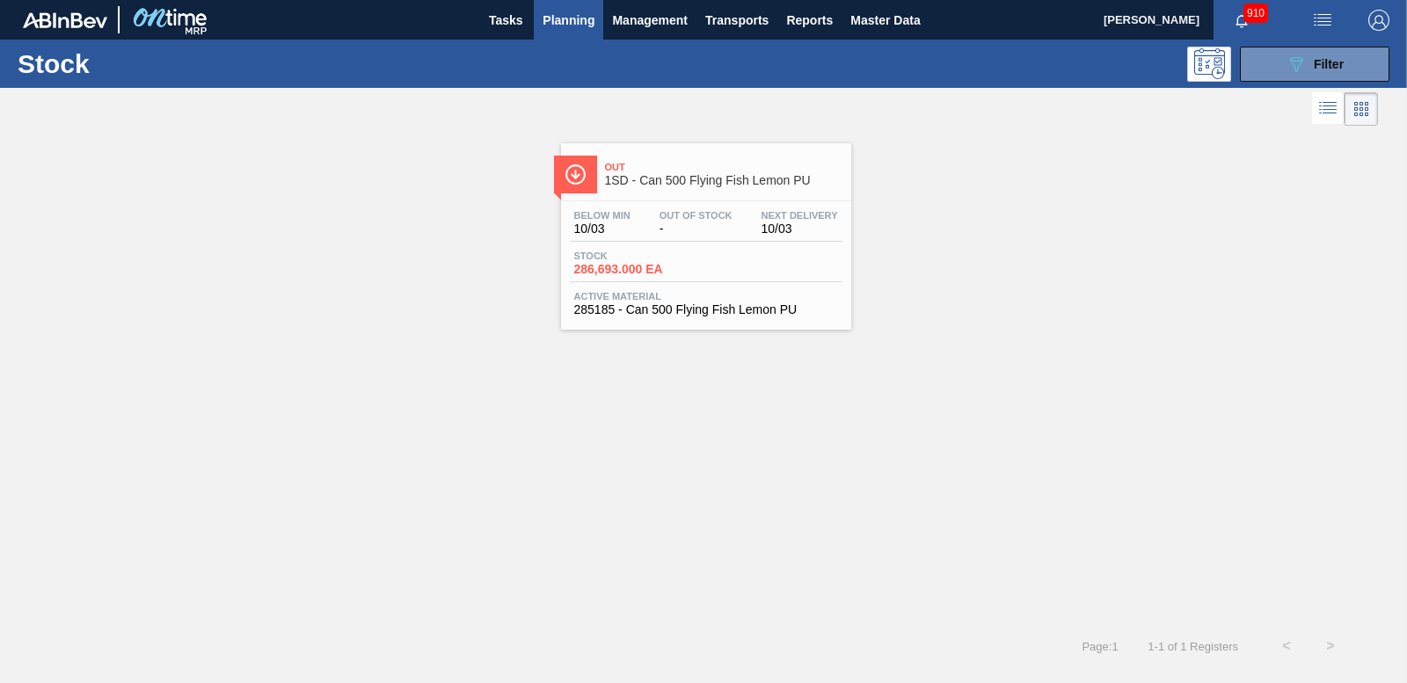
click at [643, 265] on span "286,693.000 EA" at bounding box center [635, 269] width 123 height 13
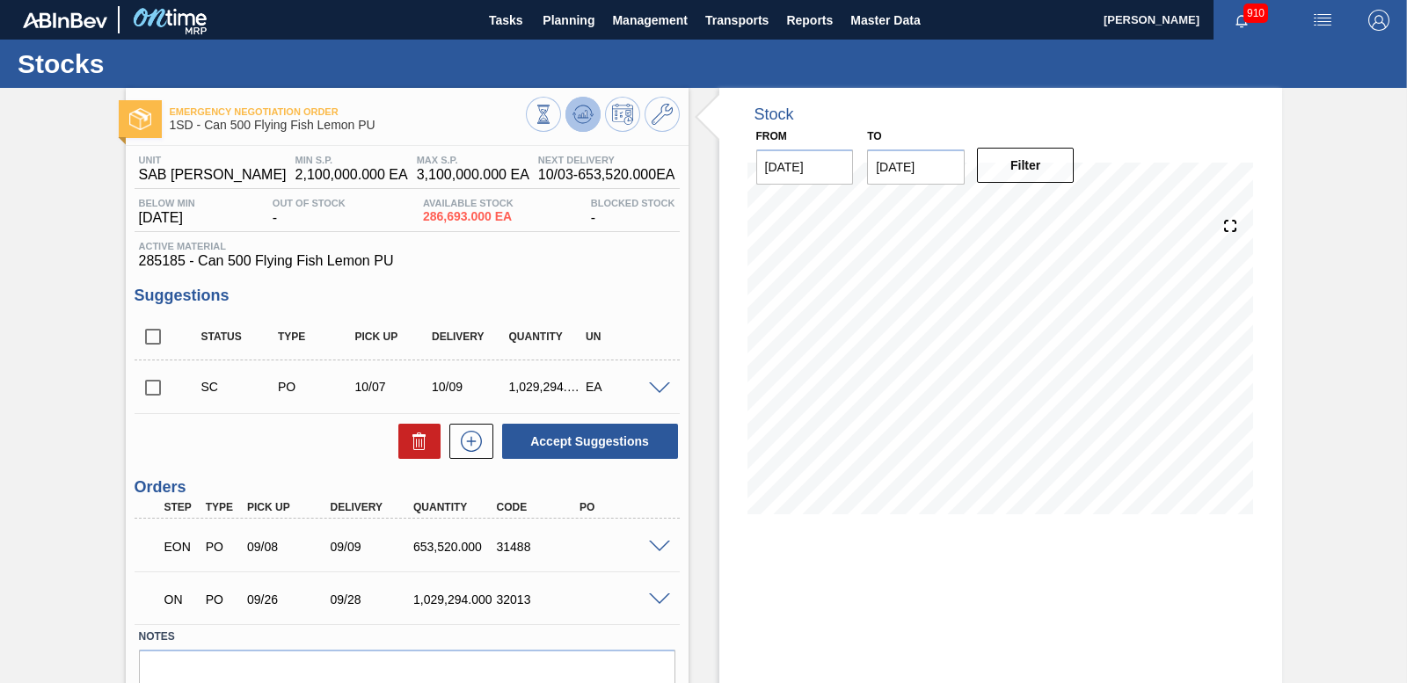
click at [585, 114] on icon at bounding box center [586, 114] width 2 height 7
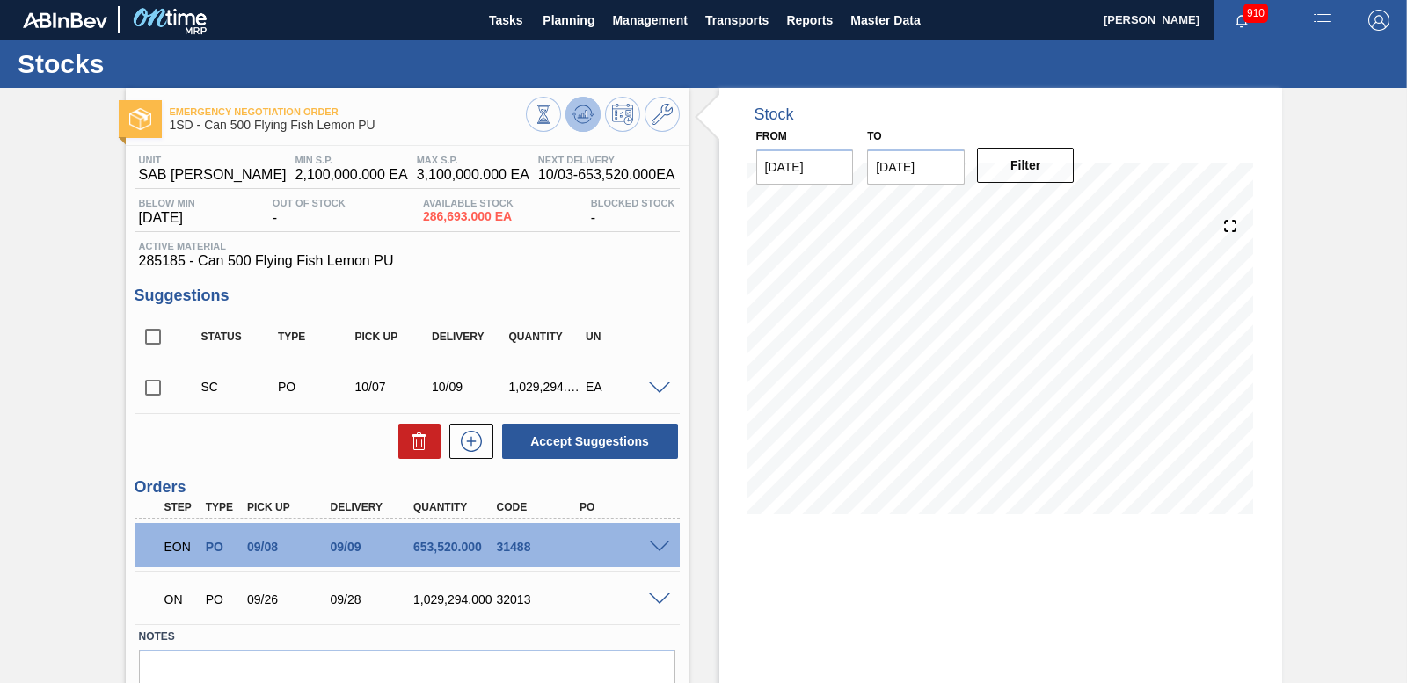
click at [585, 115] on icon at bounding box center [586, 114] width 2 height 7
click at [151, 384] on input "checkbox" at bounding box center [153, 387] width 37 height 37
click at [621, 455] on button "Accept Suggestions" at bounding box center [590, 441] width 176 height 35
checkbox input "false"
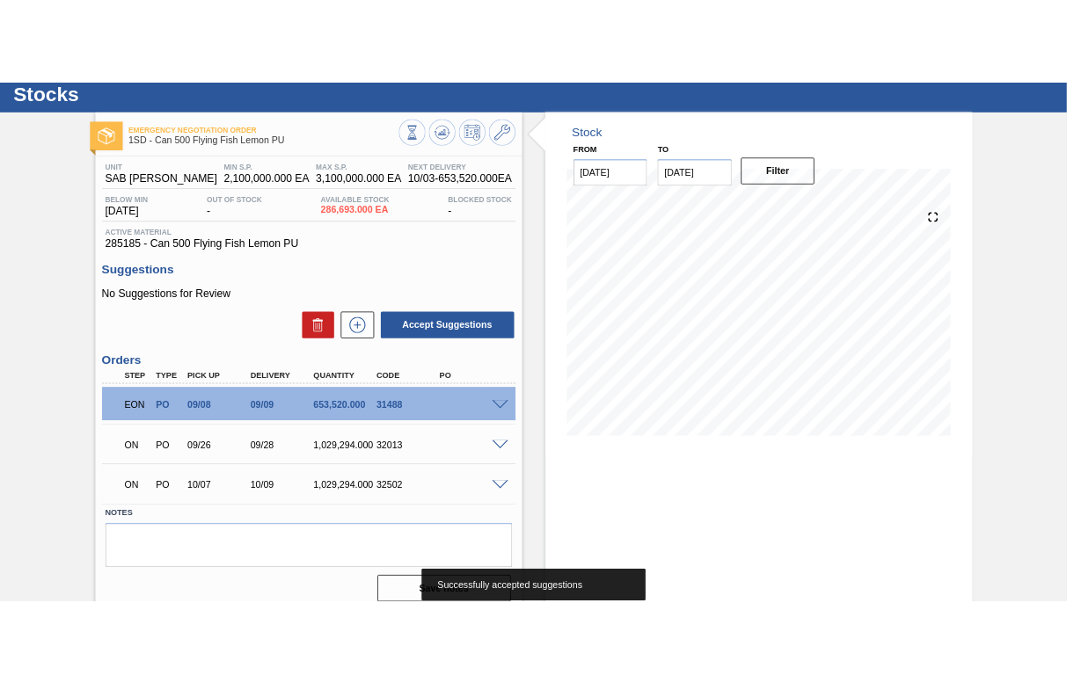
scroll to position [73, 0]
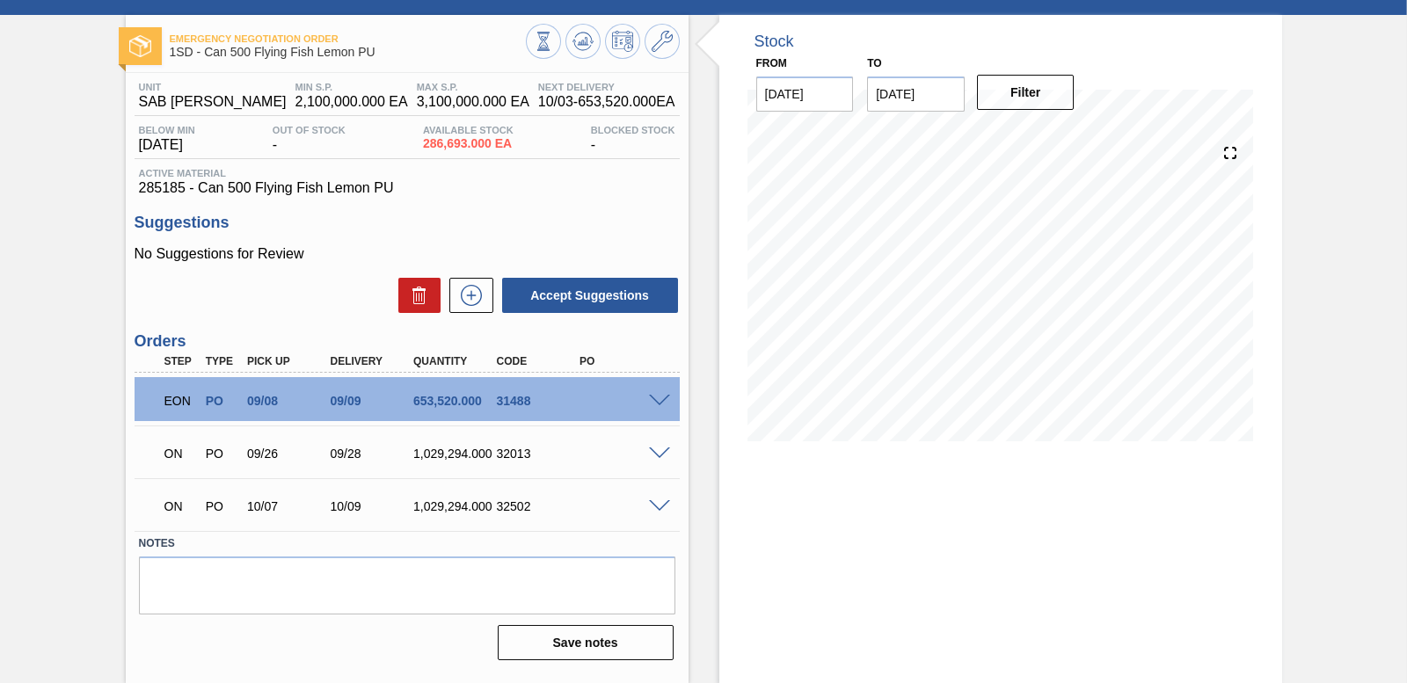
click at [649, 500] on span at bounding box center [659, 506] width 21 height 13
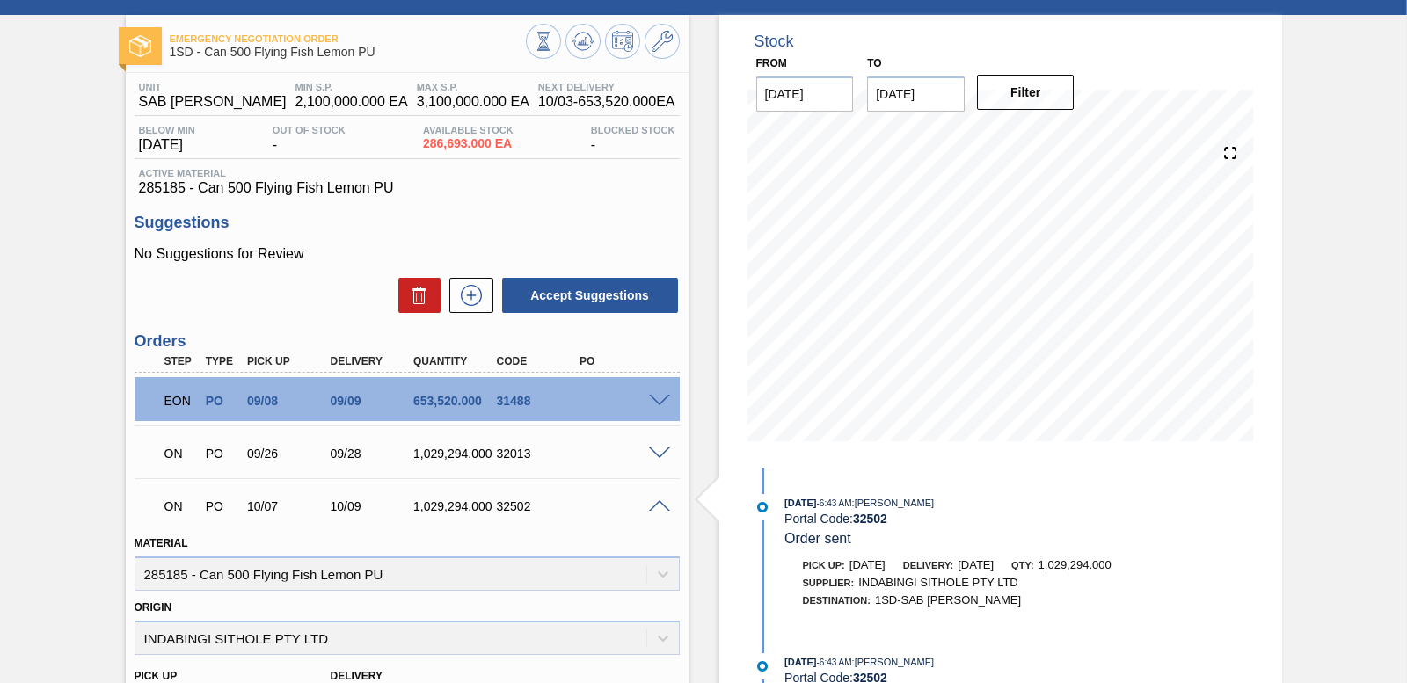
click at [657, 499] on div at bounding box center [662, 505] width 35 height 13
click at [658, 500] on span at bounding box center [659, 506] width 21 height 13
